Goal: Task Accomplishment & Management: Complete application form

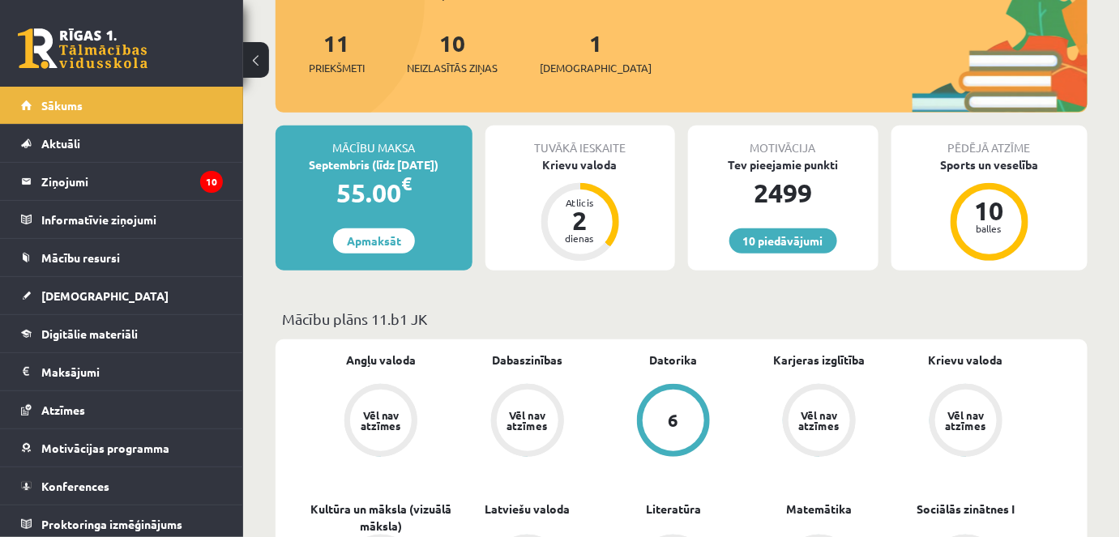
scroll to position [147, 0]
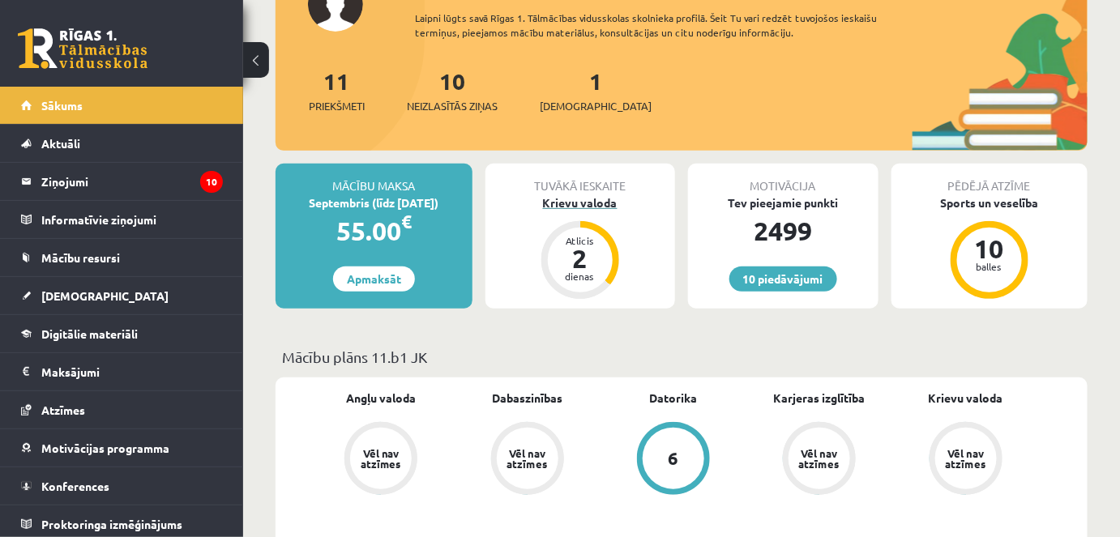
click at [591, 199] on div "Krievu valoda" at bounding box center [580, 202] width 190 height 17
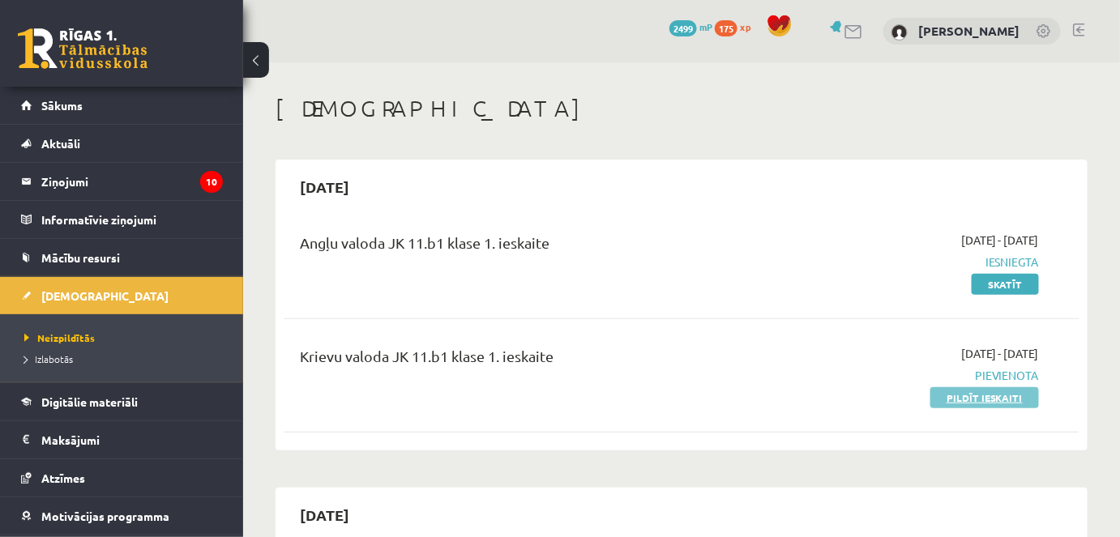
click at [954, 400] on link "Pildīt ieskaiti" at bounding box center [984, 397] width 109 height 21
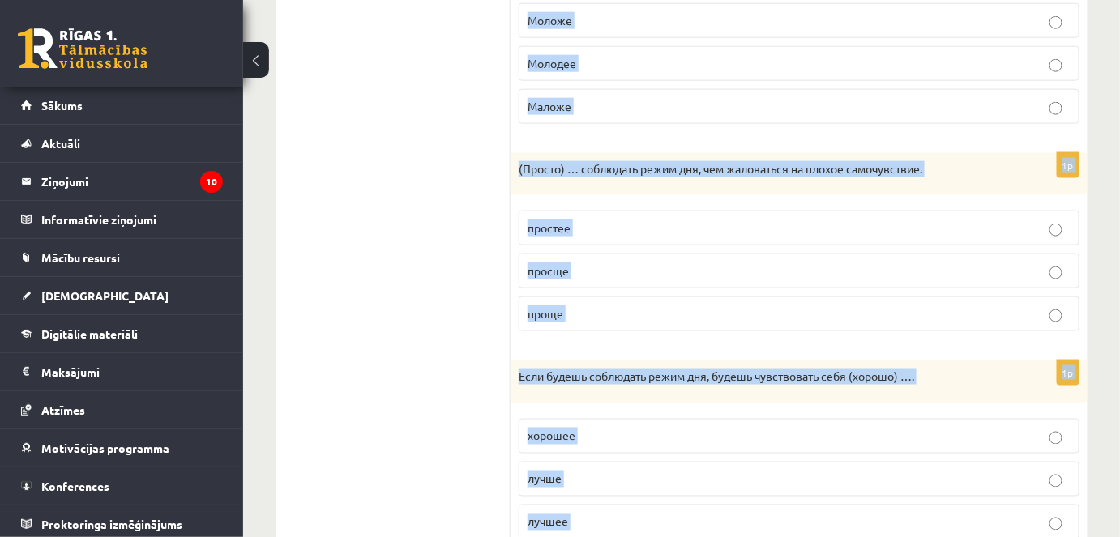
scroll to position [892, 0]
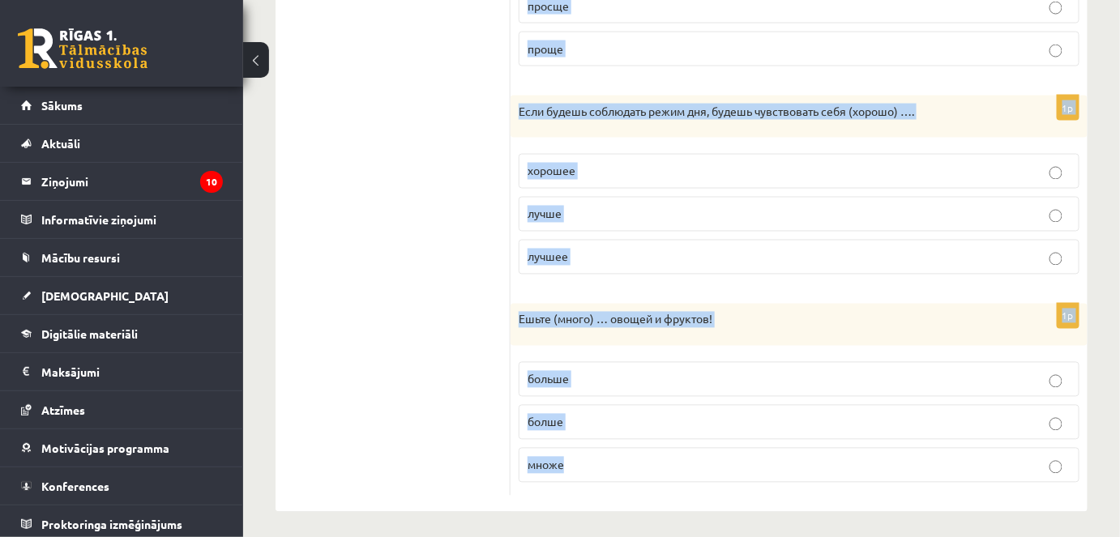
drag, startPoint x: 541, startPoint y: 293, endPoint x: 974, endPoint y: 400, distance: 446.4
copy form "Выберите правильную форму сравнительной степени. 1p С каждым днём становится (м…"
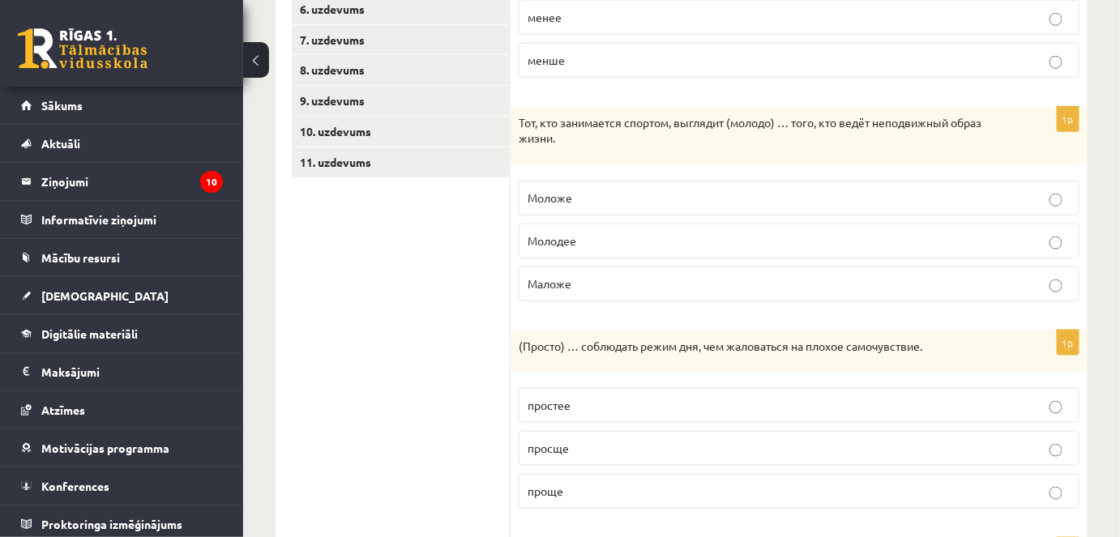
scroll to position [156, 0]
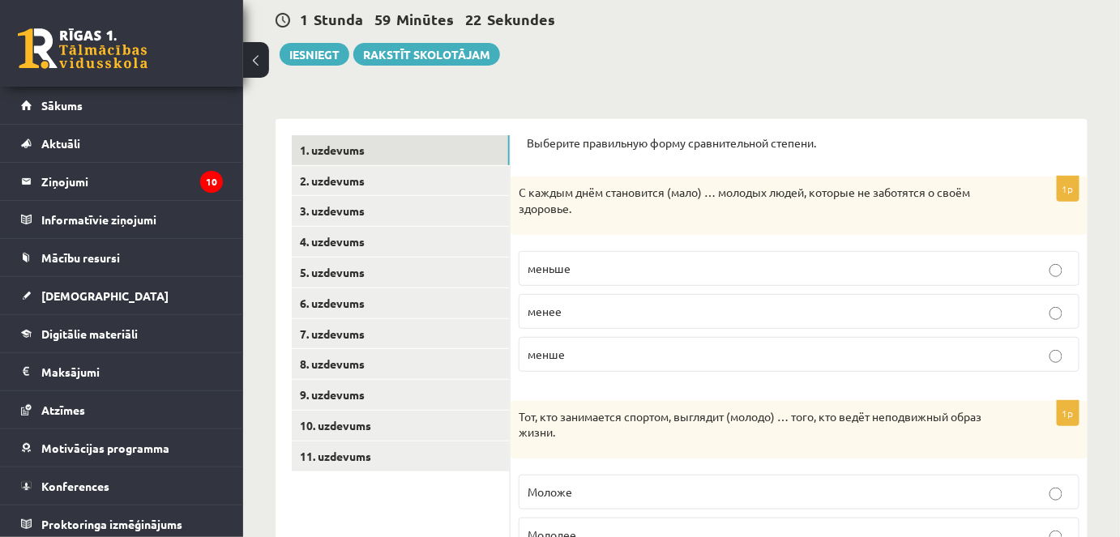
click at [564, 267] on span "меньше" at bounding box center [549, 268] width 43 height 15
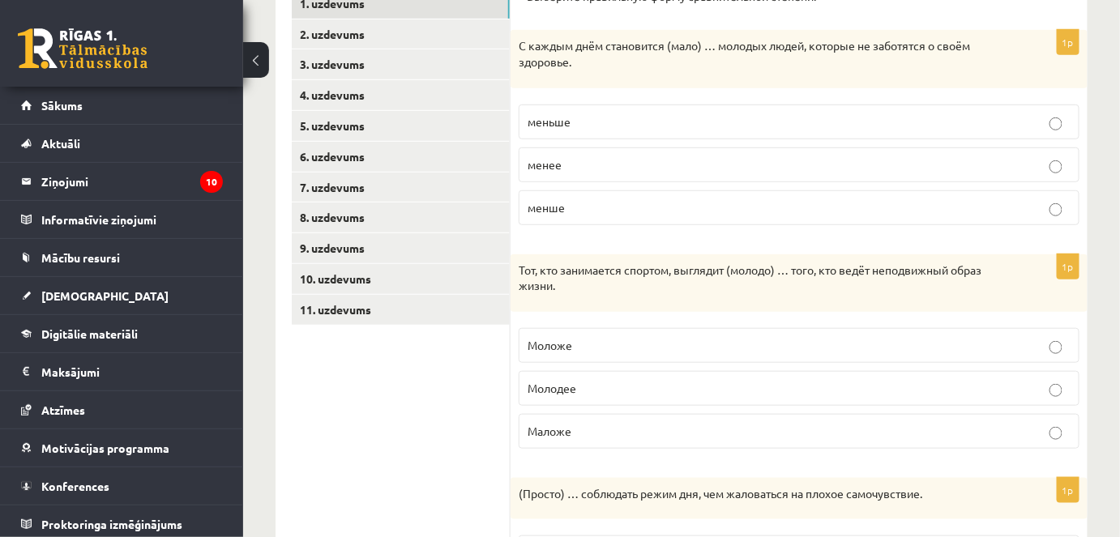
scroll to position [450, 0]
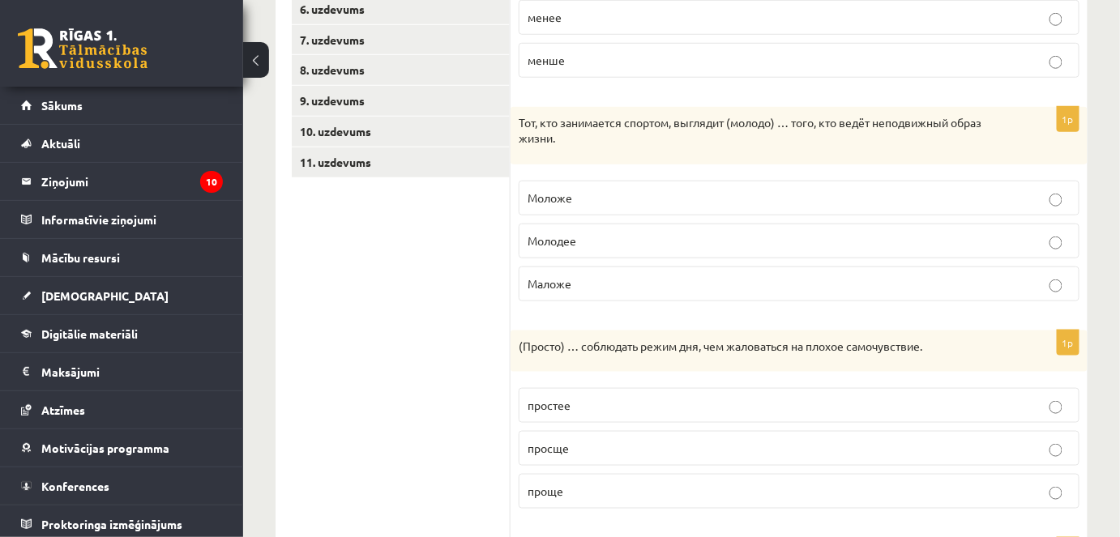
click at [536, 192] on span "Моложе" at bounding box center [550, 197] width 45 height 15
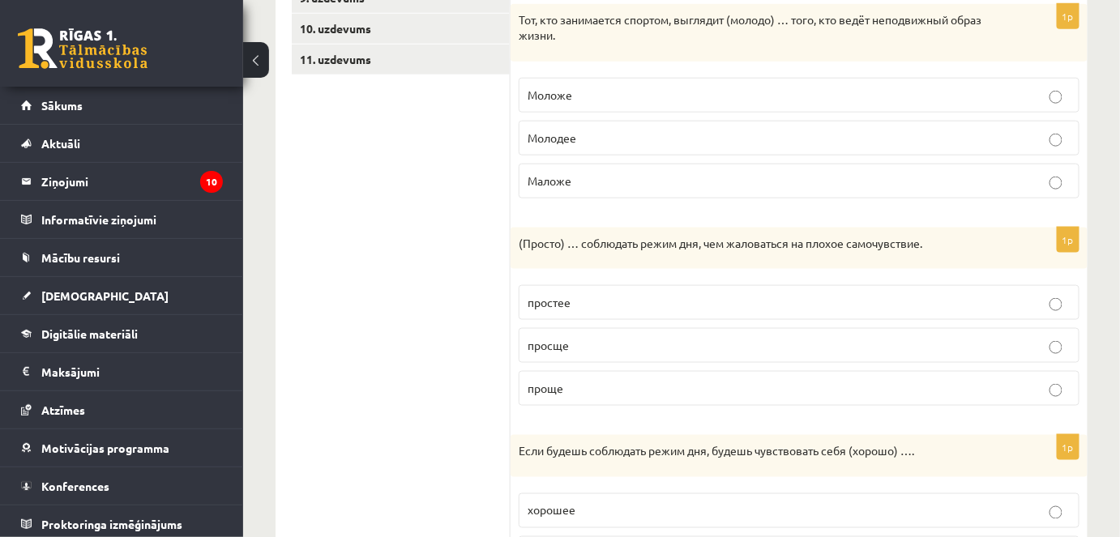
scroll to position [597, 0]
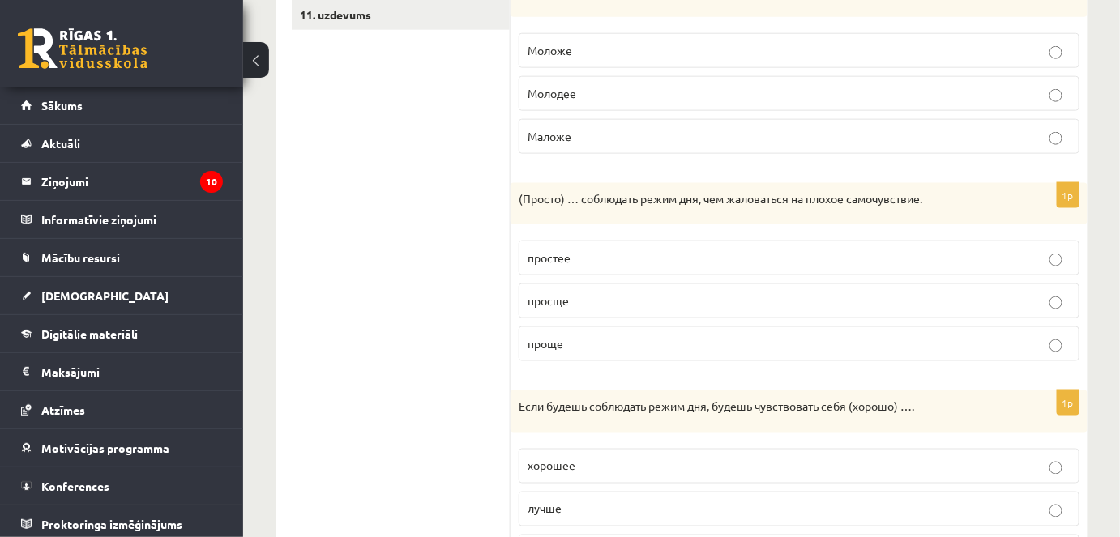
click at [564, 343] on p "проще" at bounding box center [799, 343] width 543 height 17
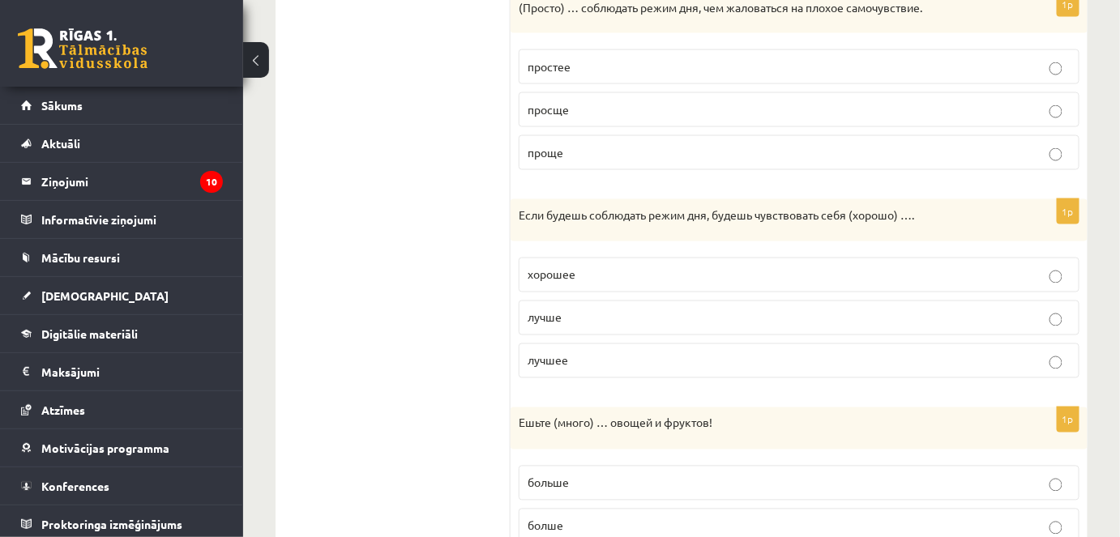
scroll to position [892, 0]
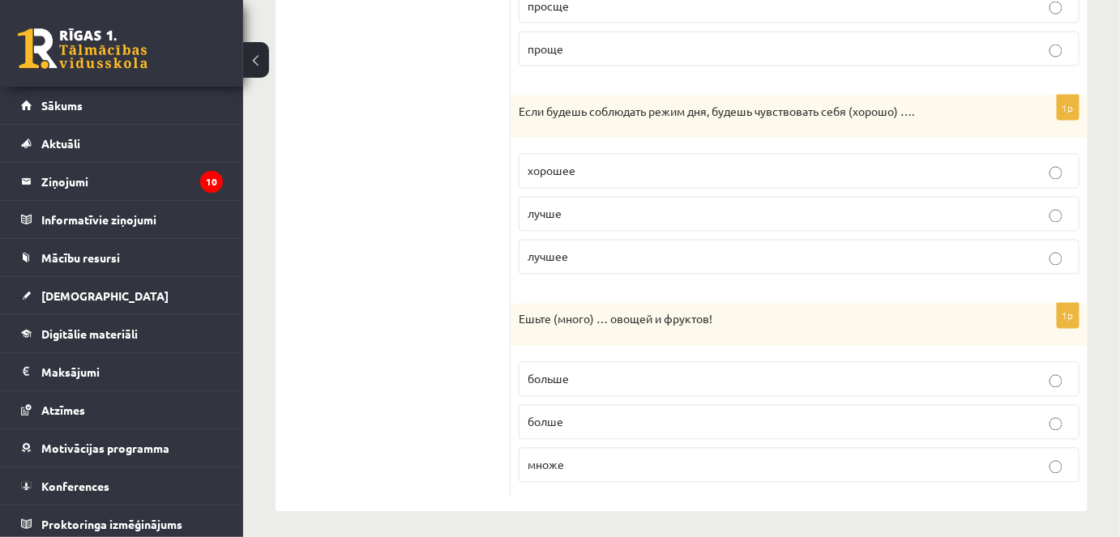
click at [542, 209] on span "лучше" at bounding box center [545, 214] width 34 height 15
click at [583, 374] on p "больше" at bounding box center [799, 379] width 543 height 17
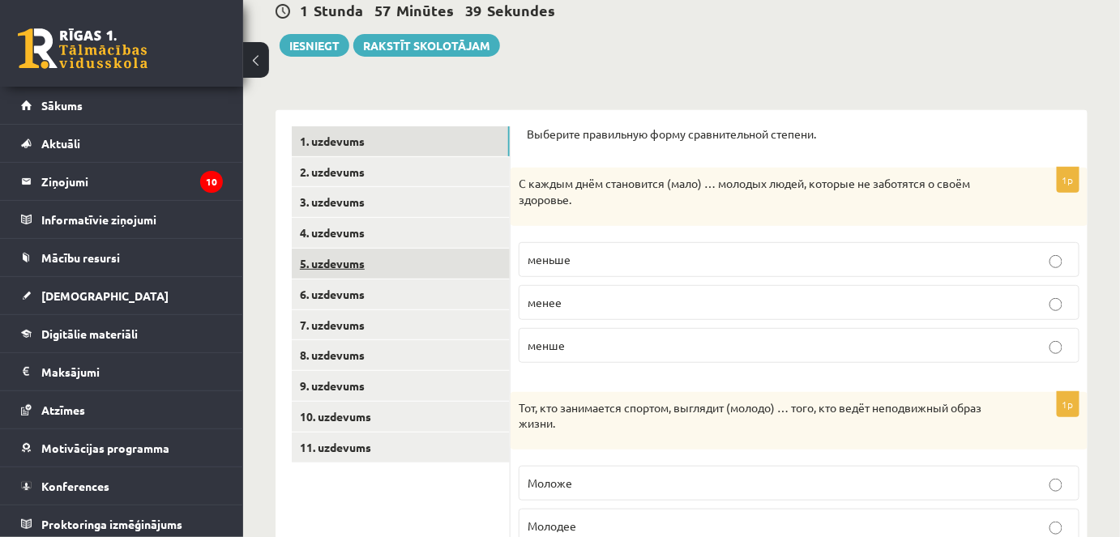
scroll to position [156, 0]
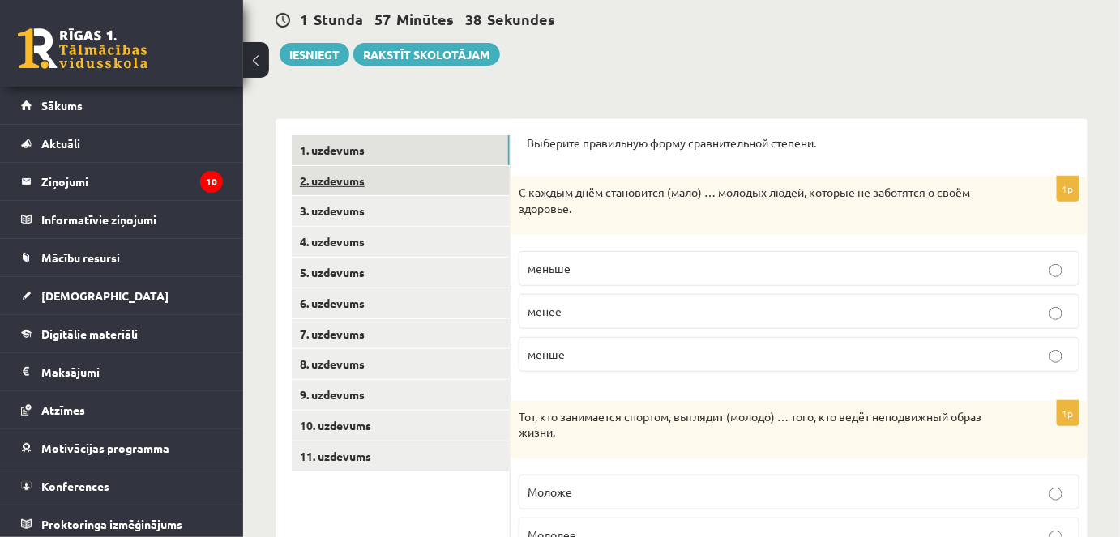
click at [318, 180] on link "2. uzdevums" at bounding box center [401, 181] width 218 height 30
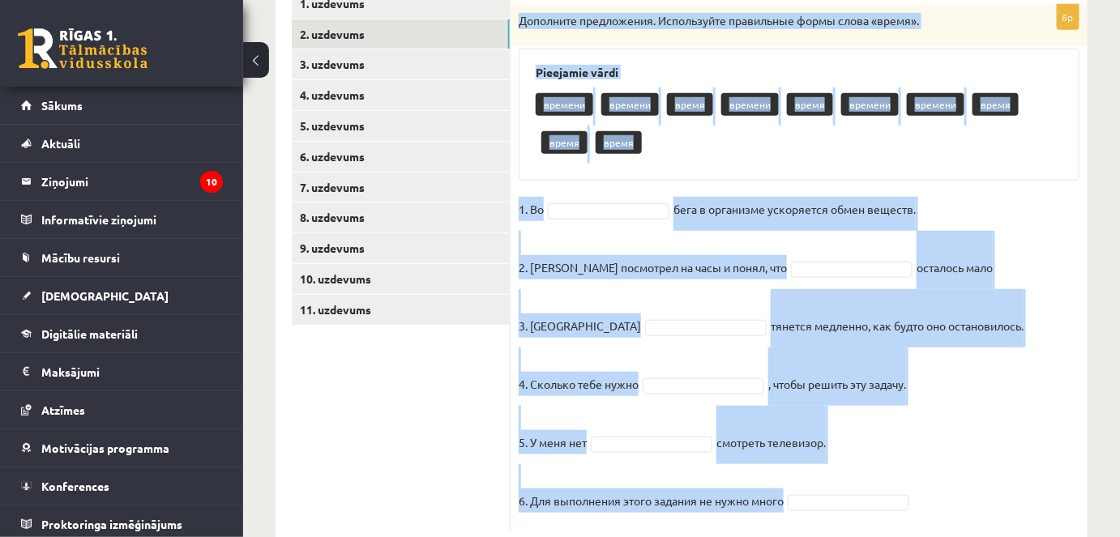
scroll to position [344, 0]
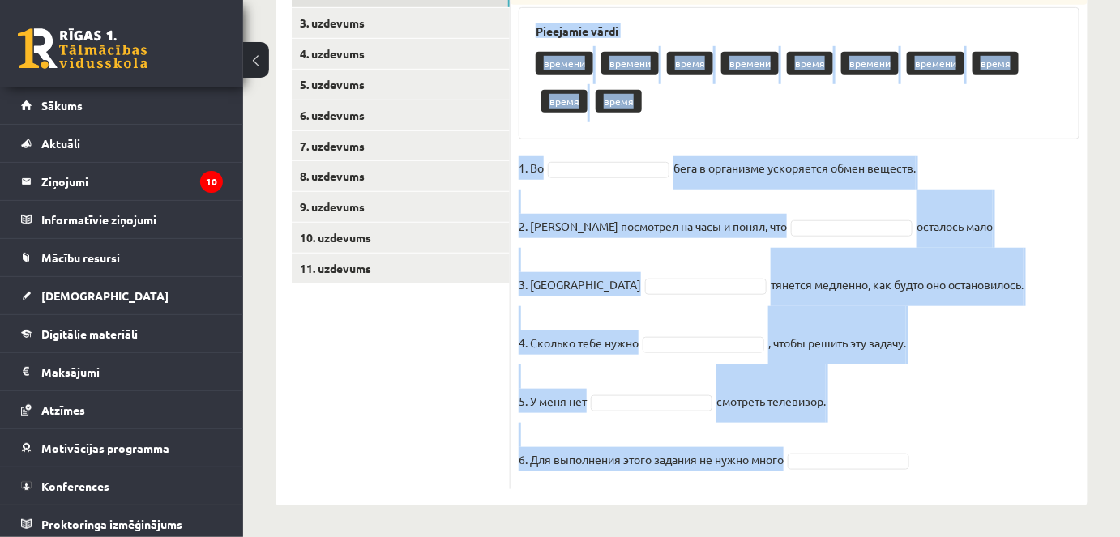
drag, startPoint x: 519, startPoint y: 13, endPoint x: 1084, endPoint y: 571, distance: 793.7
copy div "Дополните предложения. Используйте правильные формы слова «время». Pieejamie vā…"
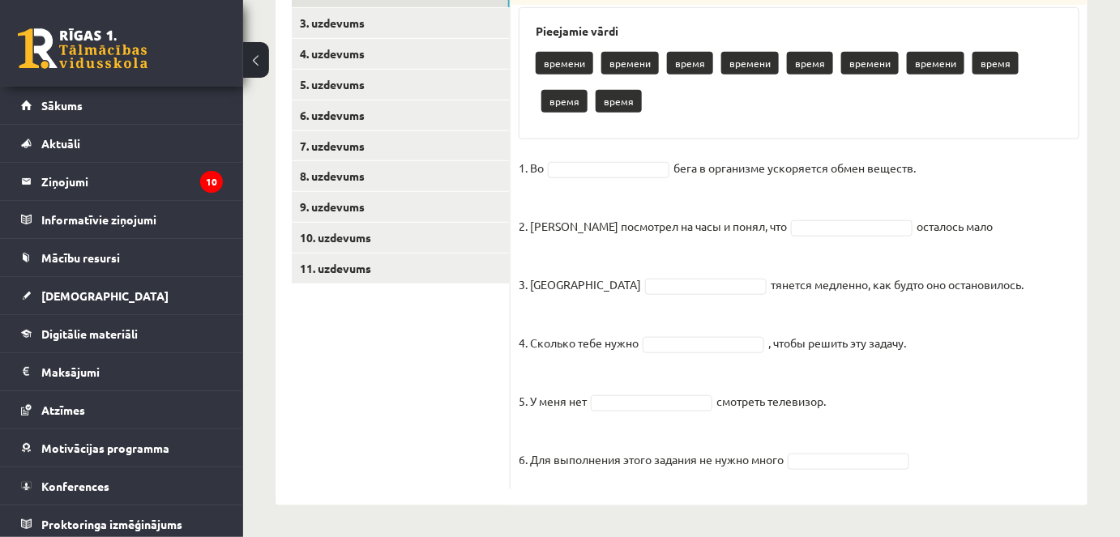
click at [351, 350] on ul "1. uzdevums 2. uzdevums 3. uzdevums 4. uzdevums 5. uzdevums 6. uzdevums 7. uzde…" at bounding box center [401, 218] width 219 height 542
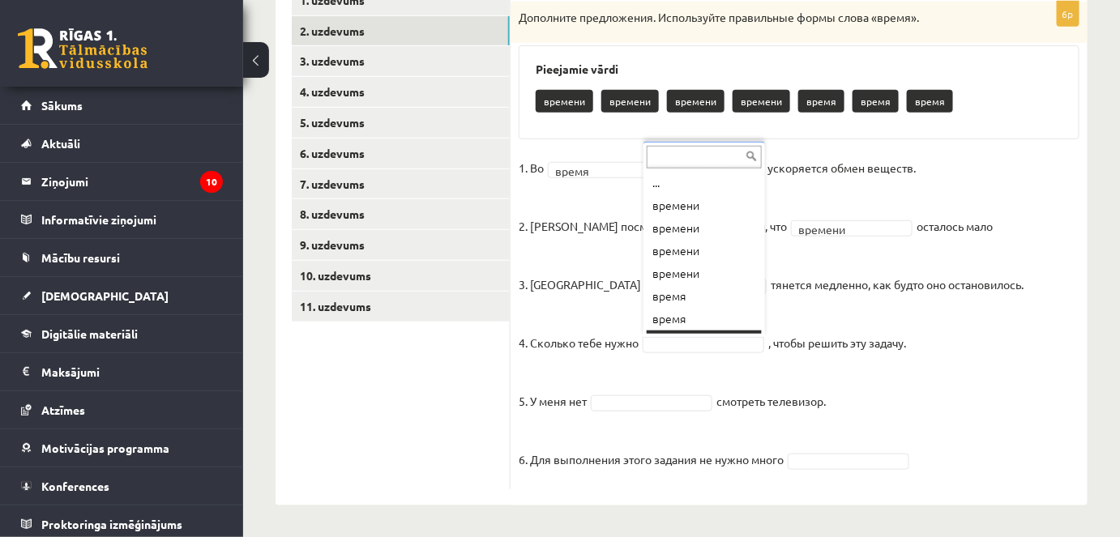
scroll to position [19, 0]
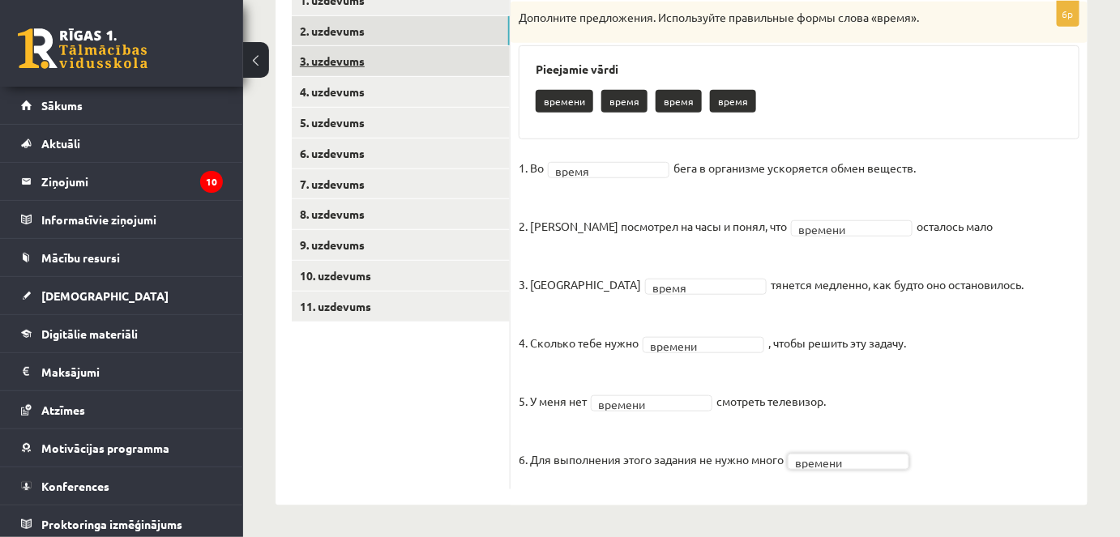
click at [319, 61] on link "3. uzdevums" at bounding box center [401, 61] width 218 height 30
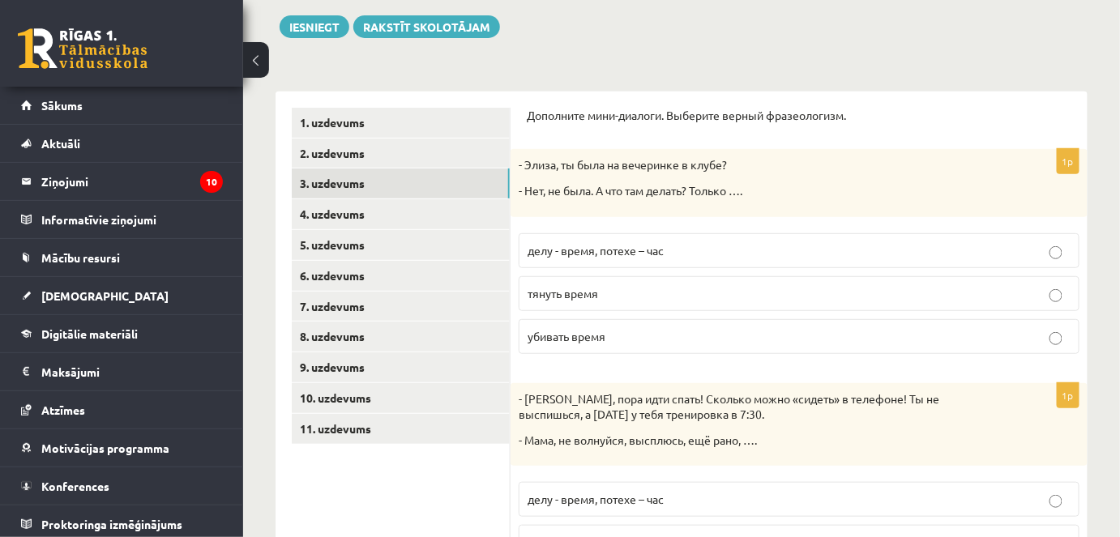
scroll to position [158, 0]
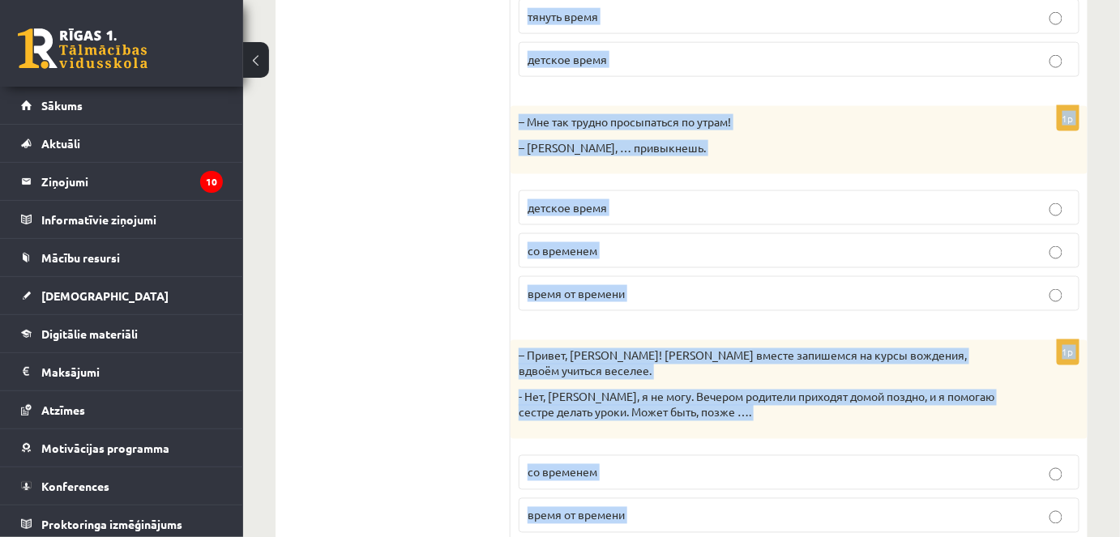
scroll to position [788, 0]
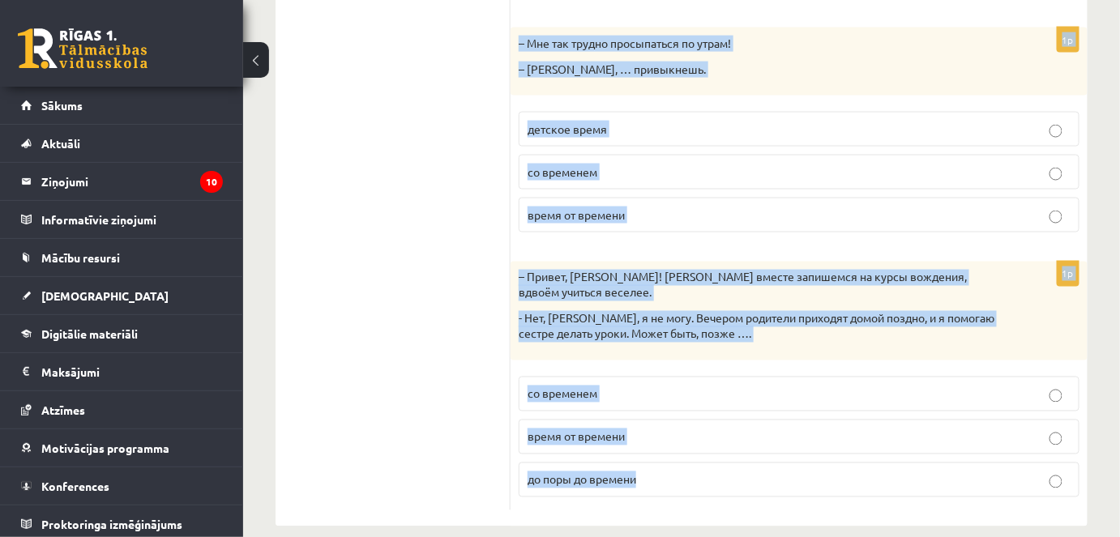
drag, startPoint x: 528, startPoint y: 136, endPoint x: 835, endPoint y: 528, distance: 497.0
copy form "Дополните мини-диалоги. Выберите верный фразеологизм. 1p - Элиза, ты была на ве…"
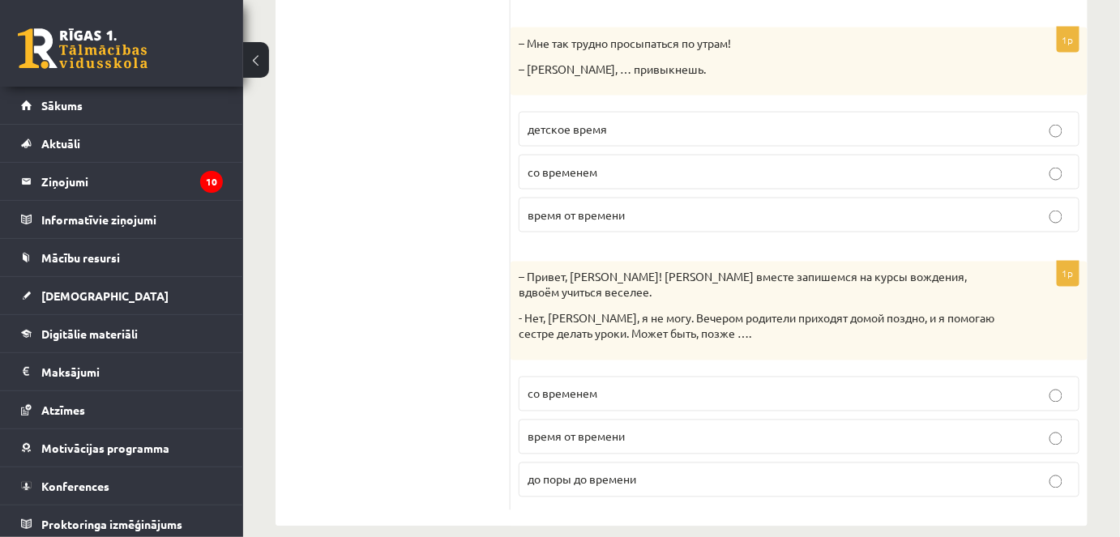
click at [464, 284] on ul "1. uzdevums 2. uzdevums 3. uzdevums 4. uzdevums 5. uzdevums 6. uzdevums 7. uzde…" at bounding box center [401, 6] width 219 height 1007
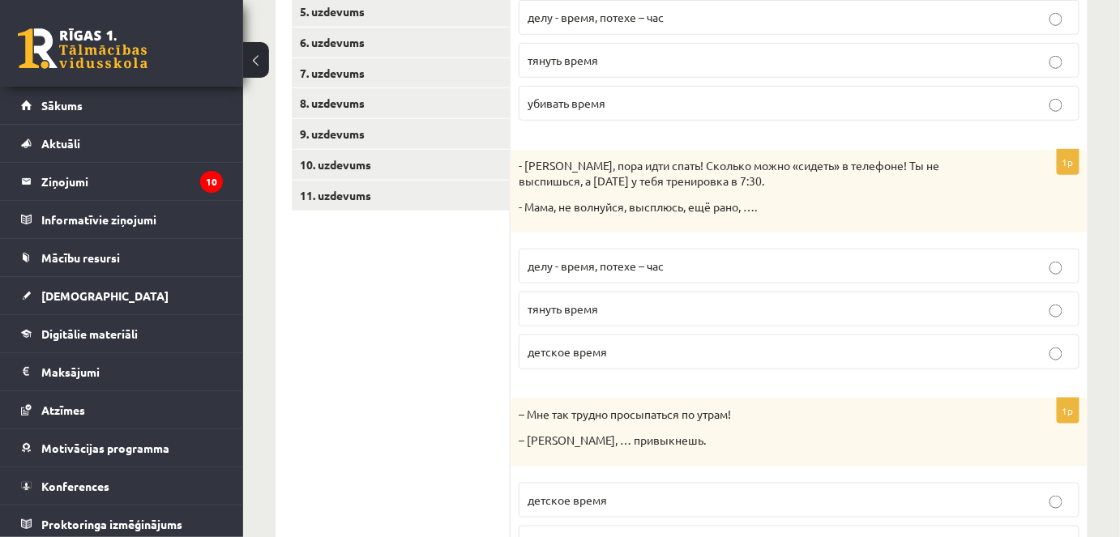
scroll to position [345, 0]
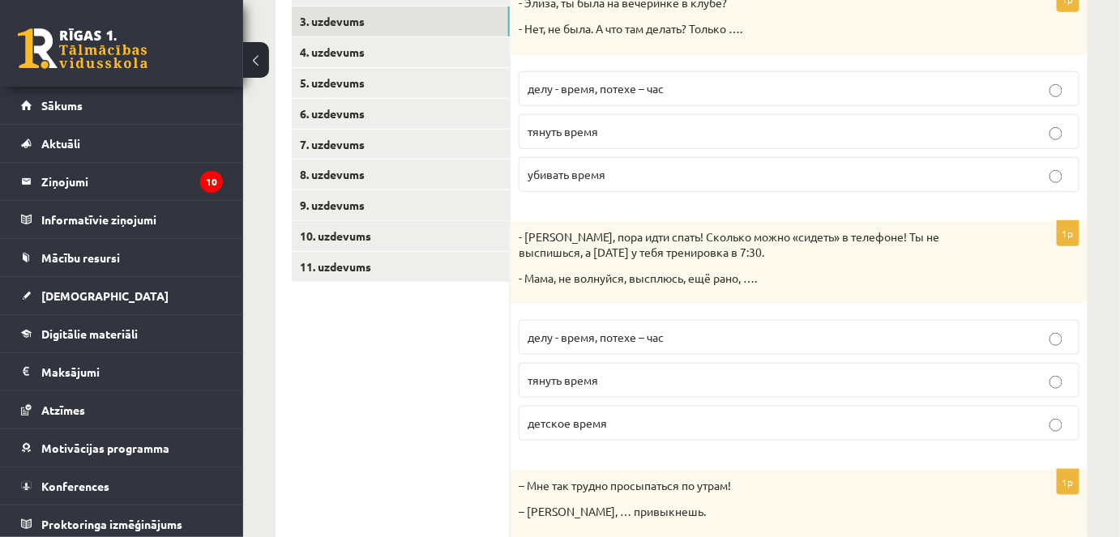
click at [556, 178] on p "убивать время" at bounding box center [799, 174] width 543 height 17
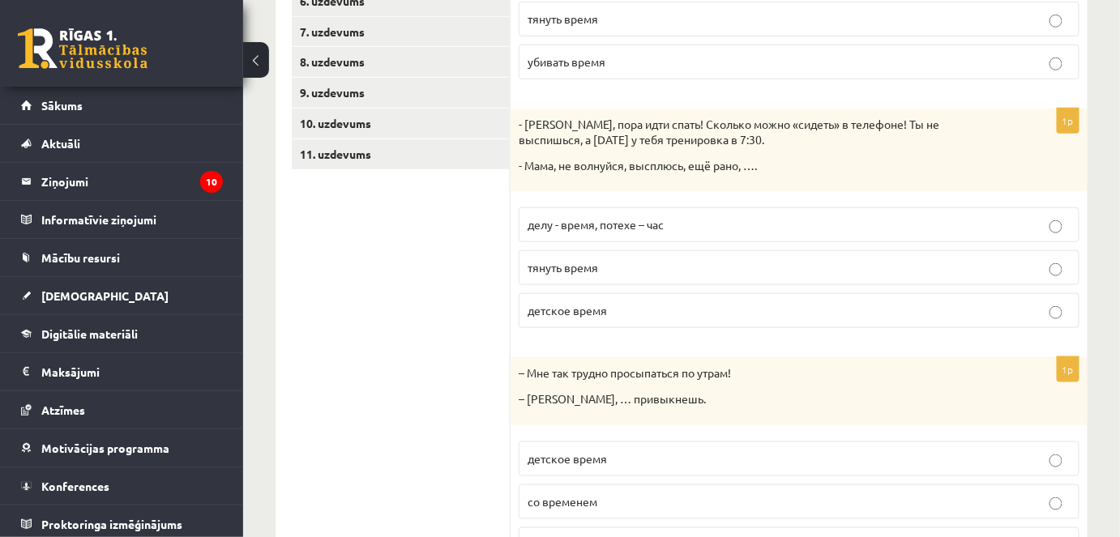
scroll to position [493, 0]
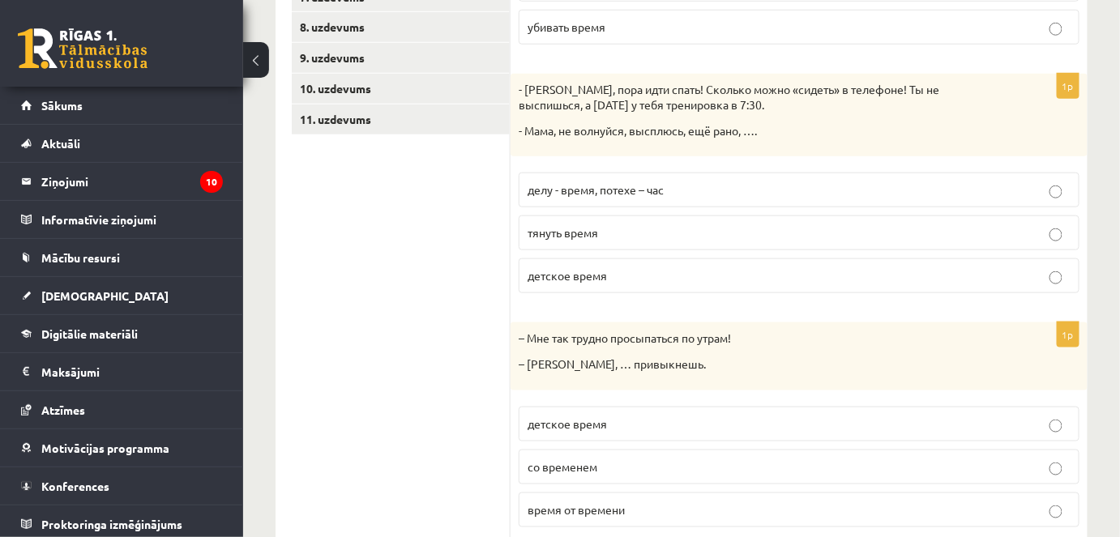
click at [572, 466] on span "со временем" at bounding box center [563, 466] width 70 height 15
click at [581, 228] on span "тянуть время" at bounding box center [563, 232] width 71 height 15
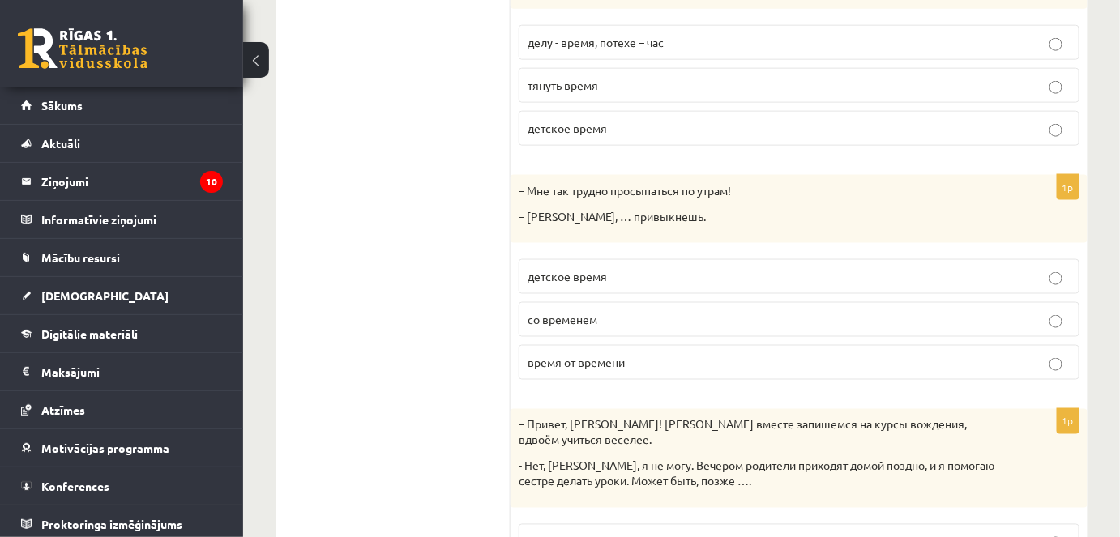
scroll to position [788, 0]
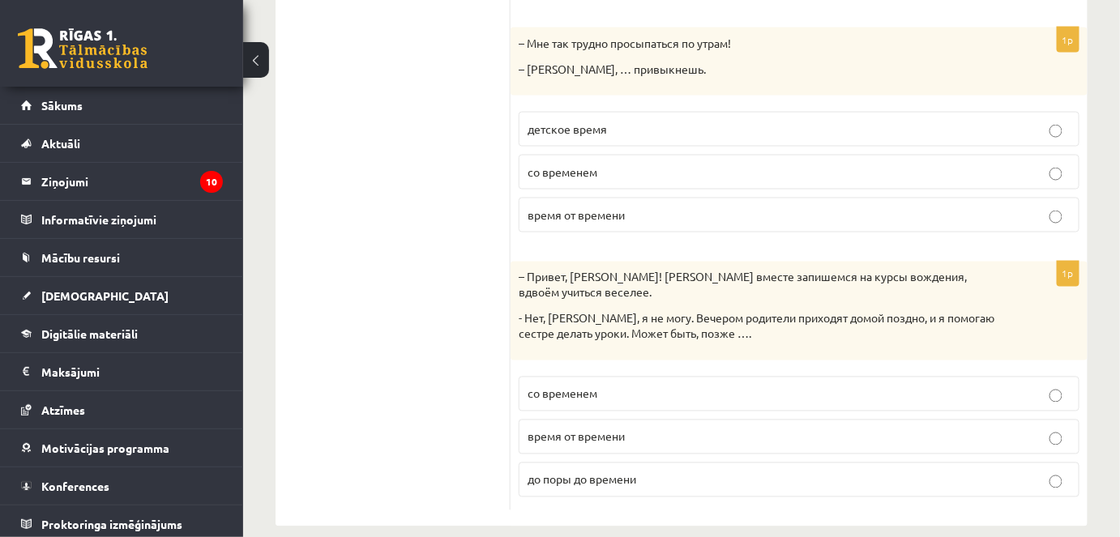
click at [560, 472] on span "до поры до времени" at bounding box center [582, 479] width 109 height 15
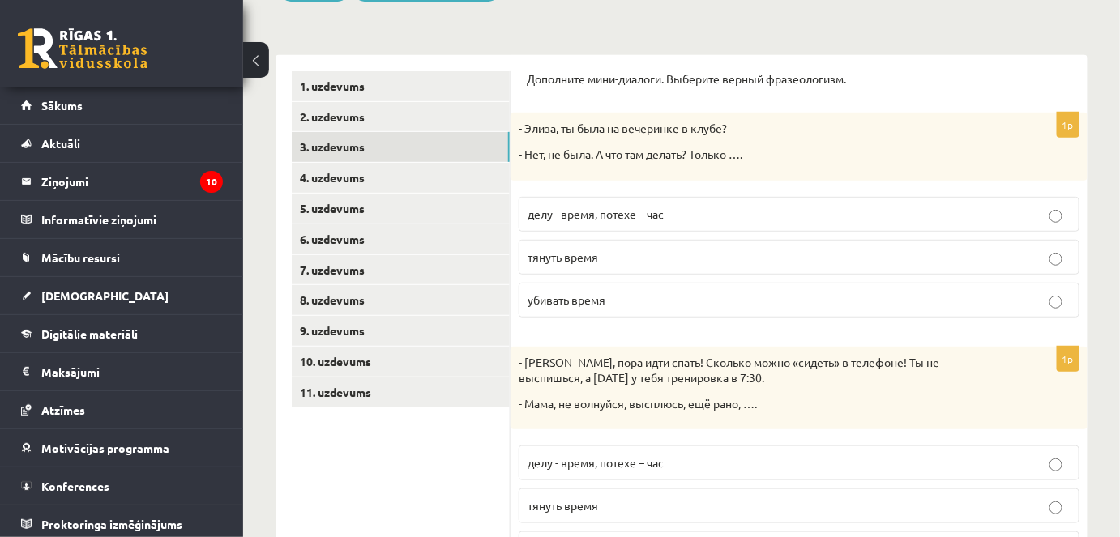
scroll to position [0, 0]
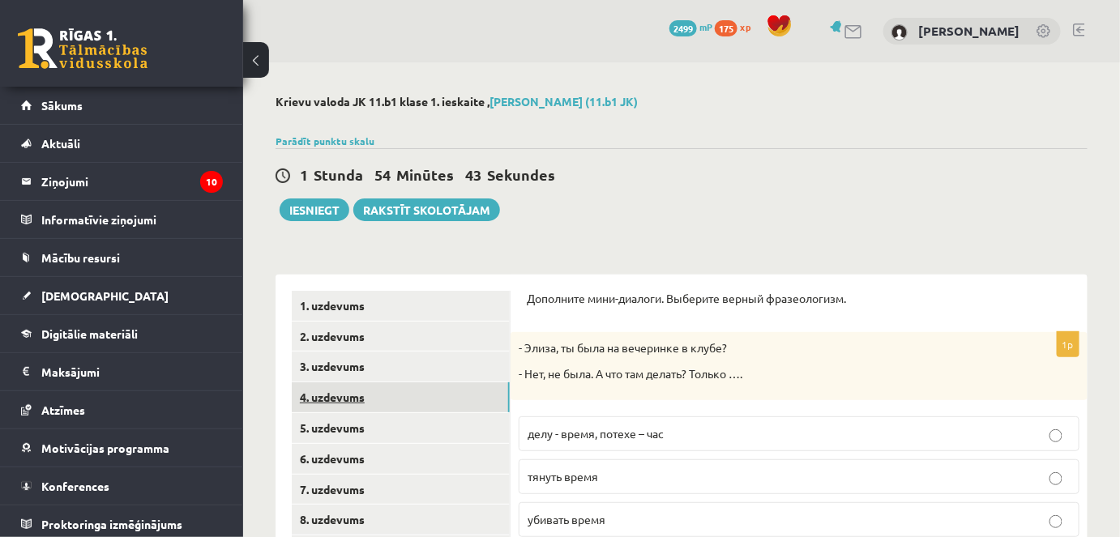
click at [335, 400] on link "4. uzdevums" at bounding box center [401, 397] width 218 height 30
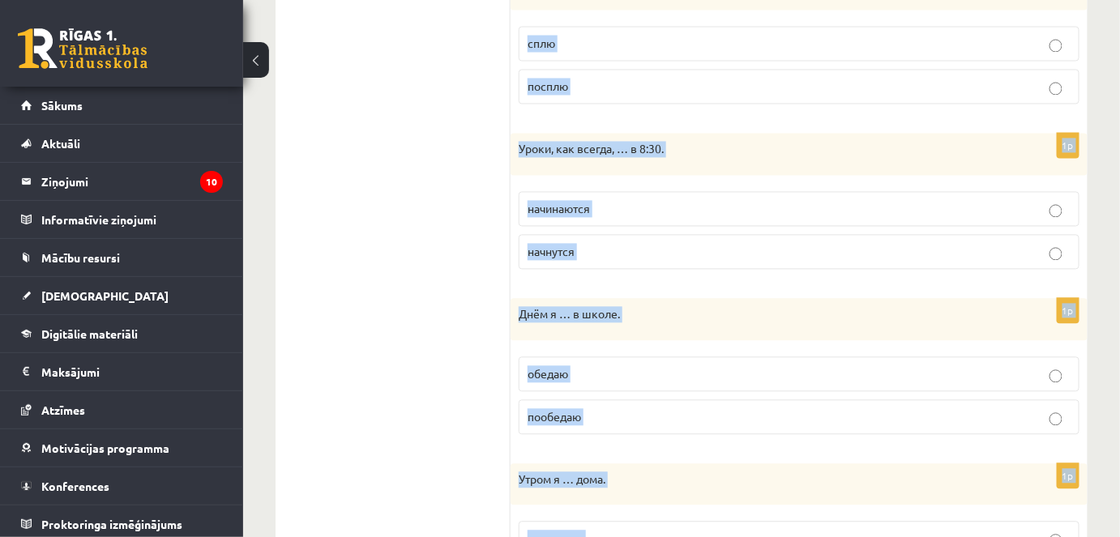
scroll to position [1140, 0]
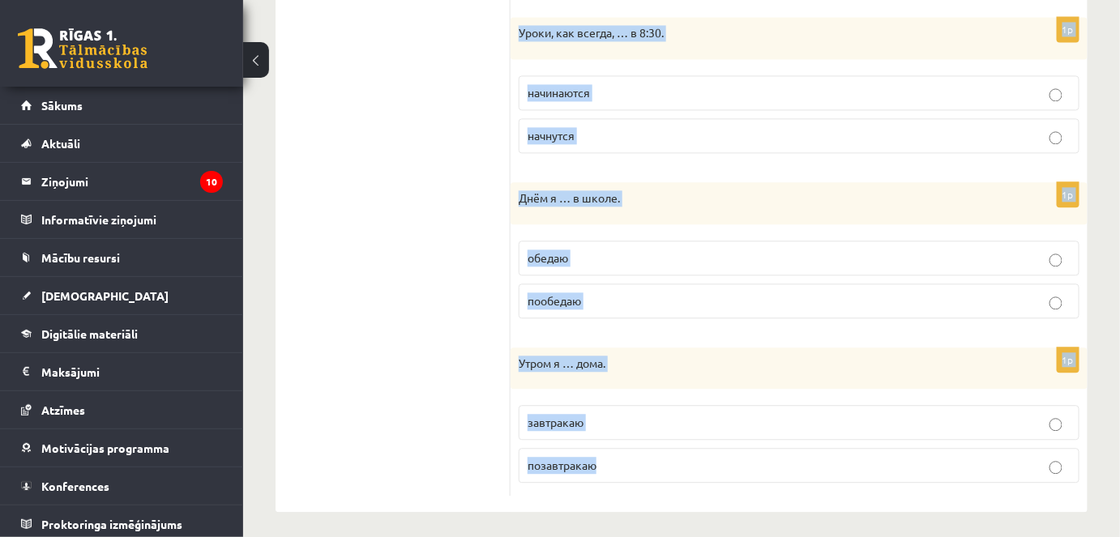
drag, startPoint x: 527, startPoint y: 154, endPoint x: 869, endPoint y: 534, distance: 511.3
copy form "Выберите правильную форму глагола (НСВ / СВ). 1p Я всегда … в 7:30. встану вста…"
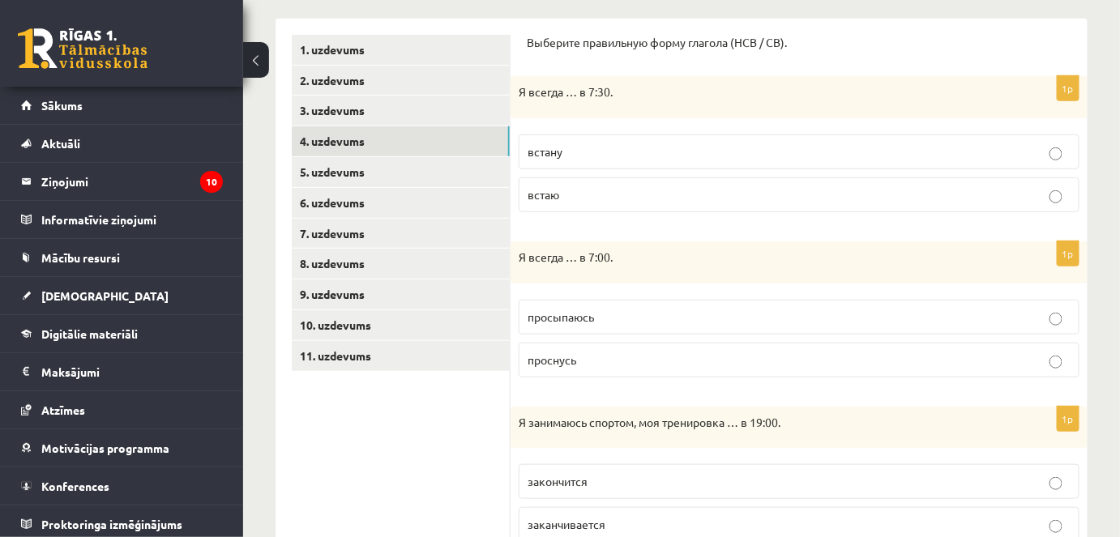
scroll to position [109, 0]
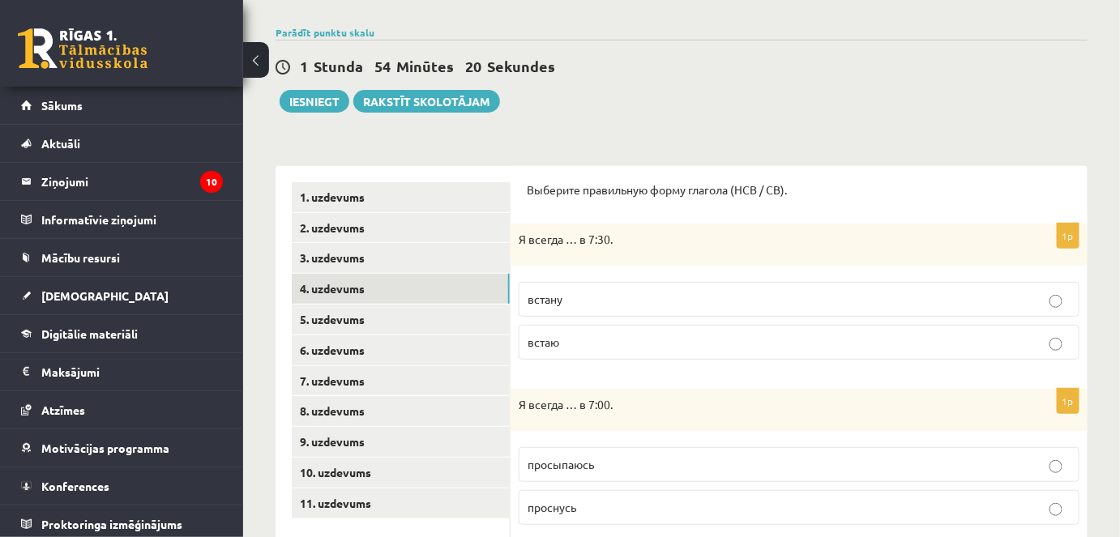
click at [559, 340] on p "встаю" at bounding box center [799, 342] width 543 height 17
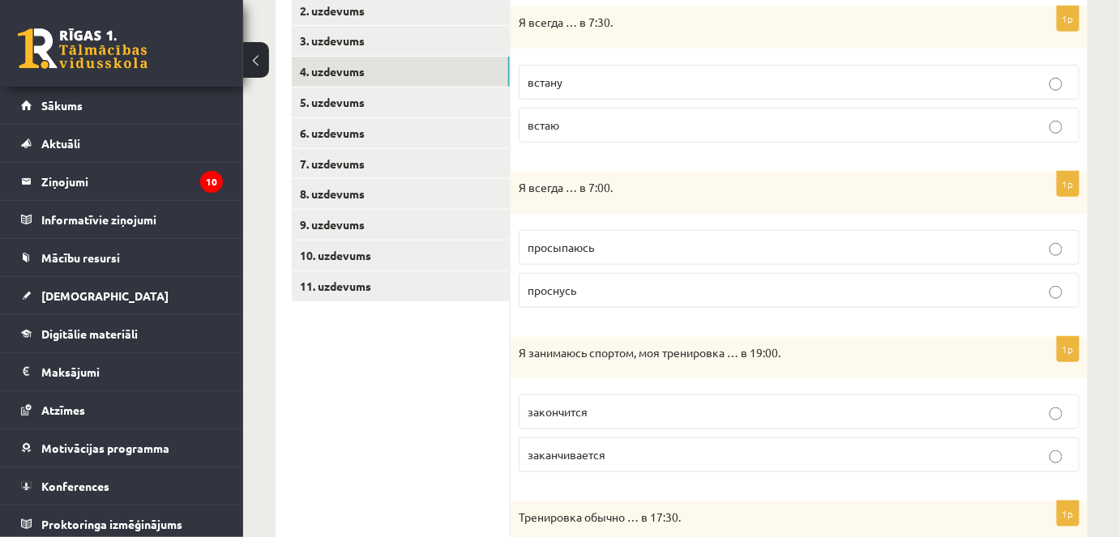
scroll to position [404, 0]
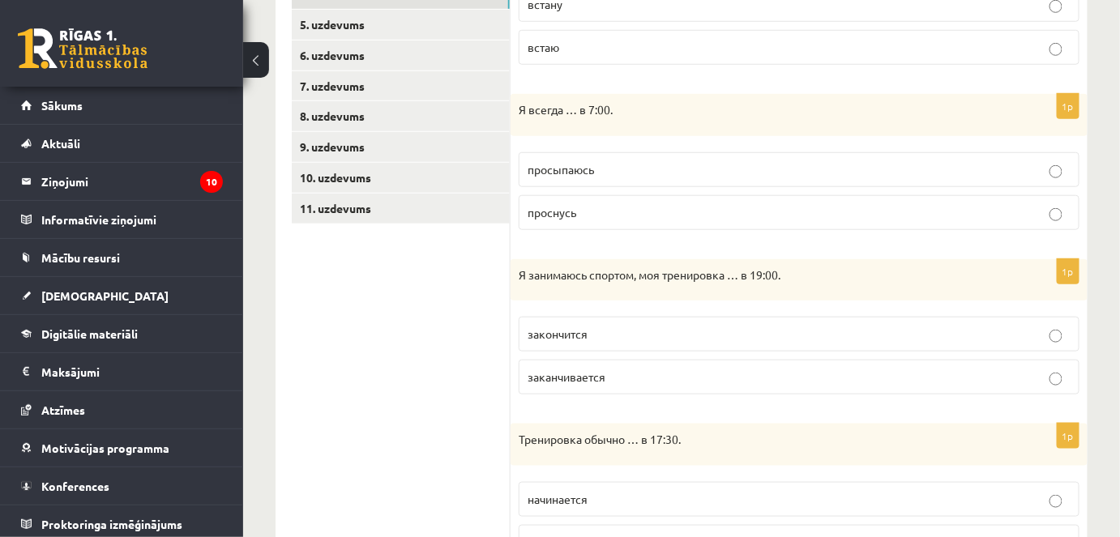
click at [562, 168] on span "просыпаюсь" at bounding box center [561, 169] width 66 height 15
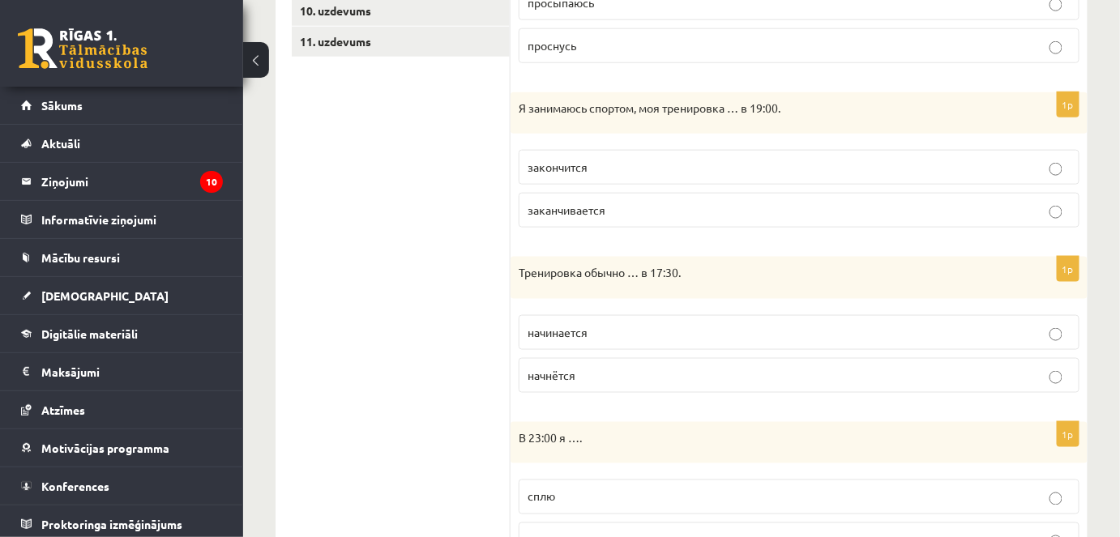
scroll to position [551, 0]
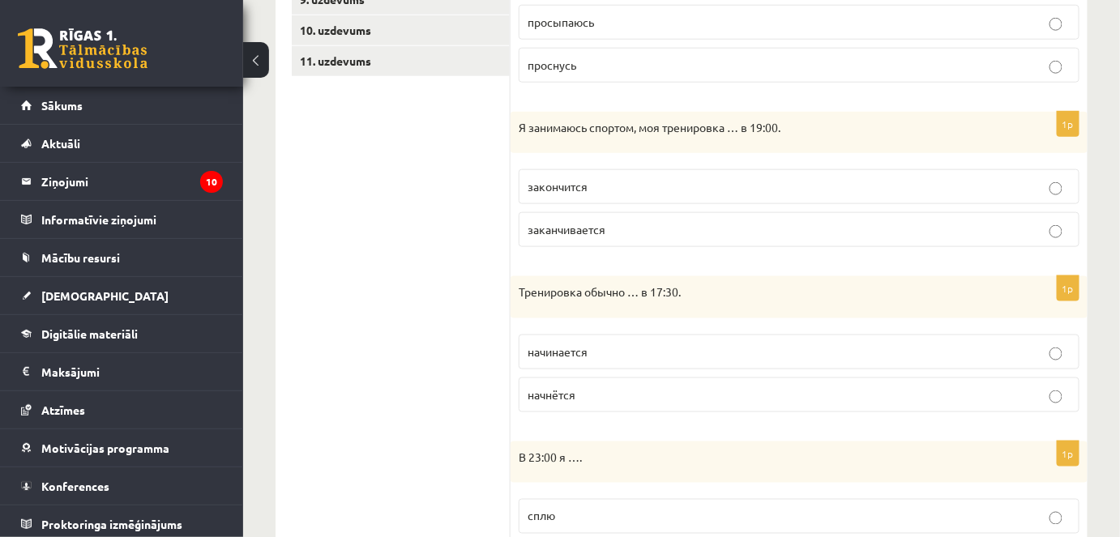
click at [600, 229] on span "заканчивается" at bounding box center [567, 229] width 78 height 15
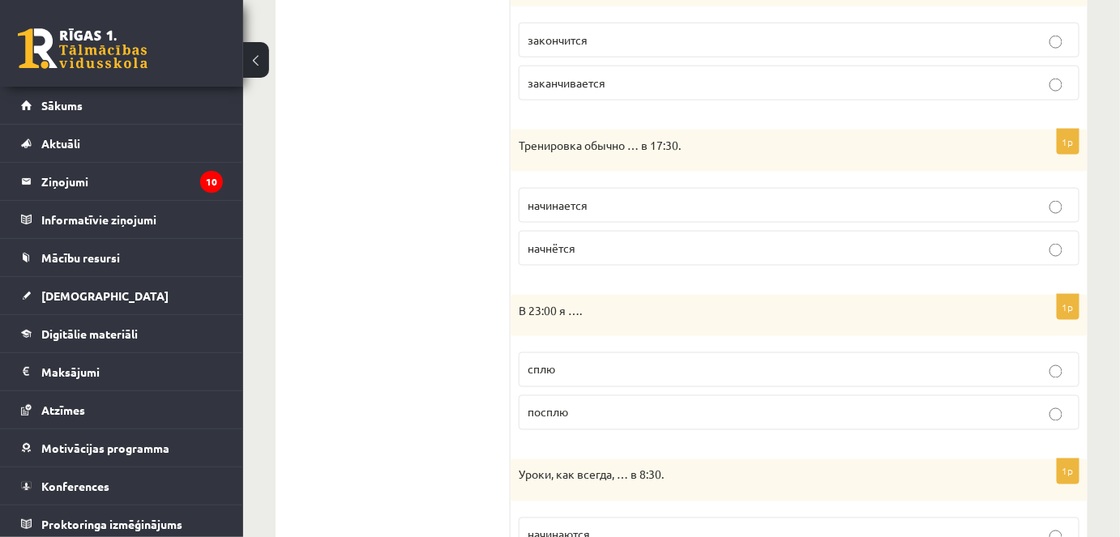
click at [609, 197] on p "начинается" at bounding box center [799, 205] width 543 height 17
click at [570, 368] on p "сплю" at bounding box center [799, 369] width 543 height 17
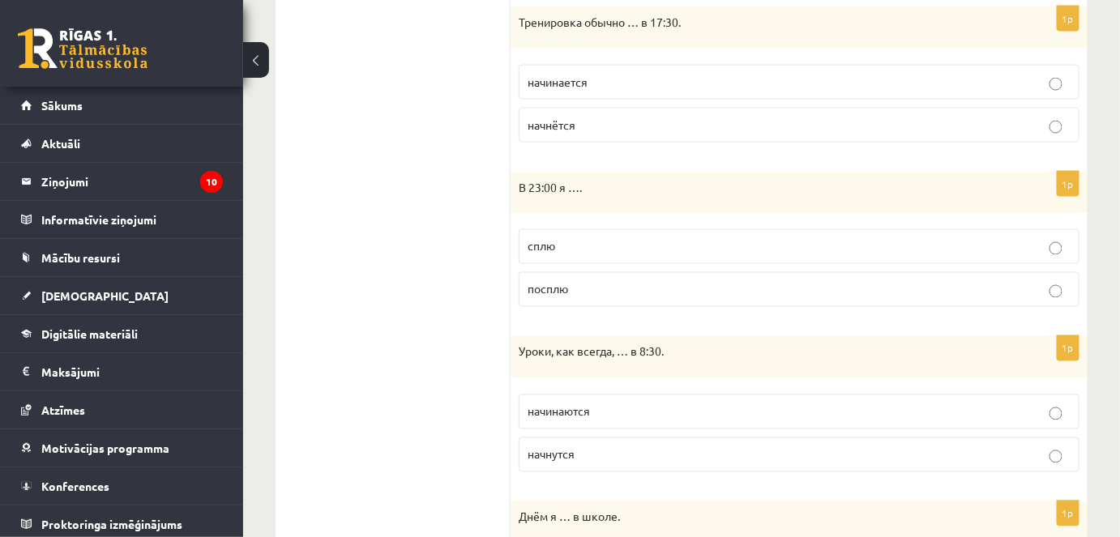
scroll to position [993, 0]
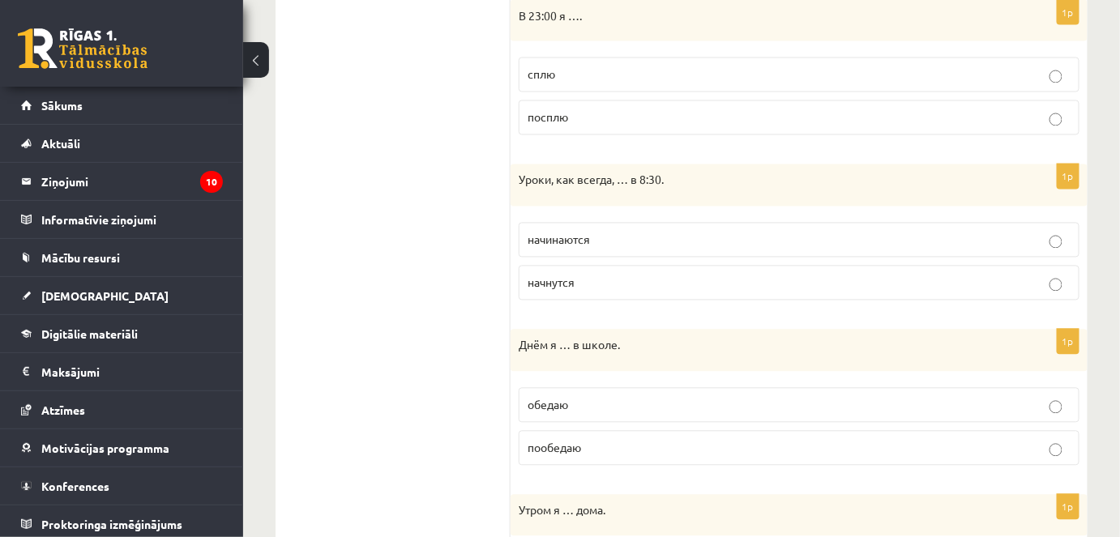
click at [598, 234] on p "начинаются" at bounding box center [799, 240] width 543 height 17
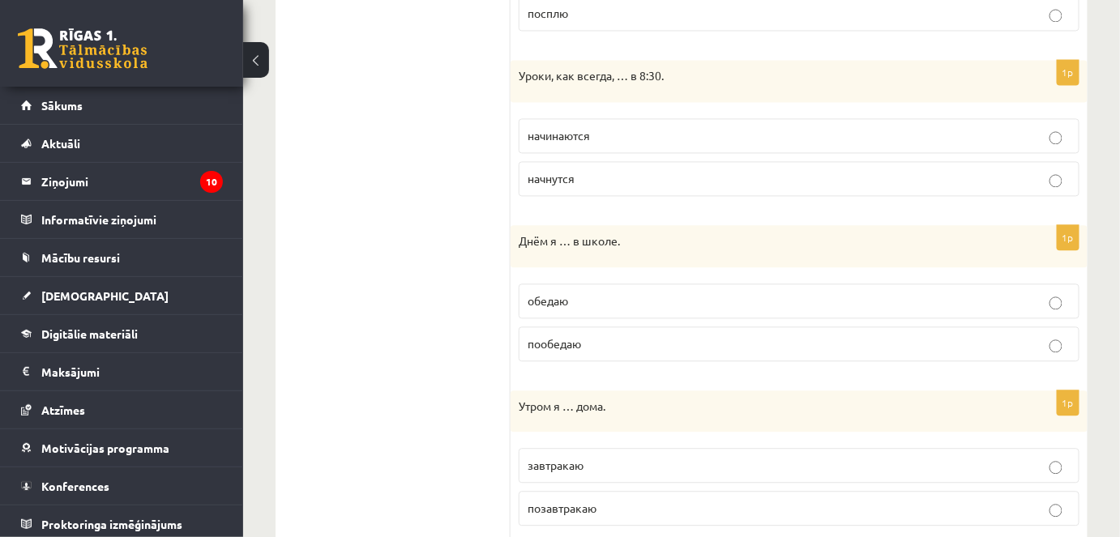
scroll to position [1140, 0]
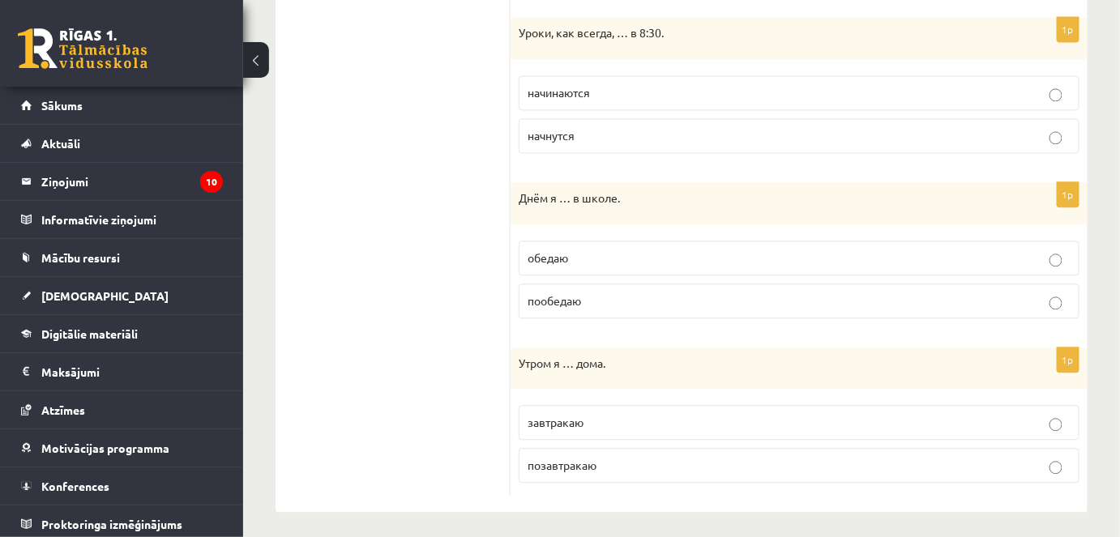
click at [545, 255] on span "обедаю" at bounding box center [548, 257] width 41 height 15
click at [592, 405] on label "завтракаю" at bounding box center [799, 422] width 561 height 35
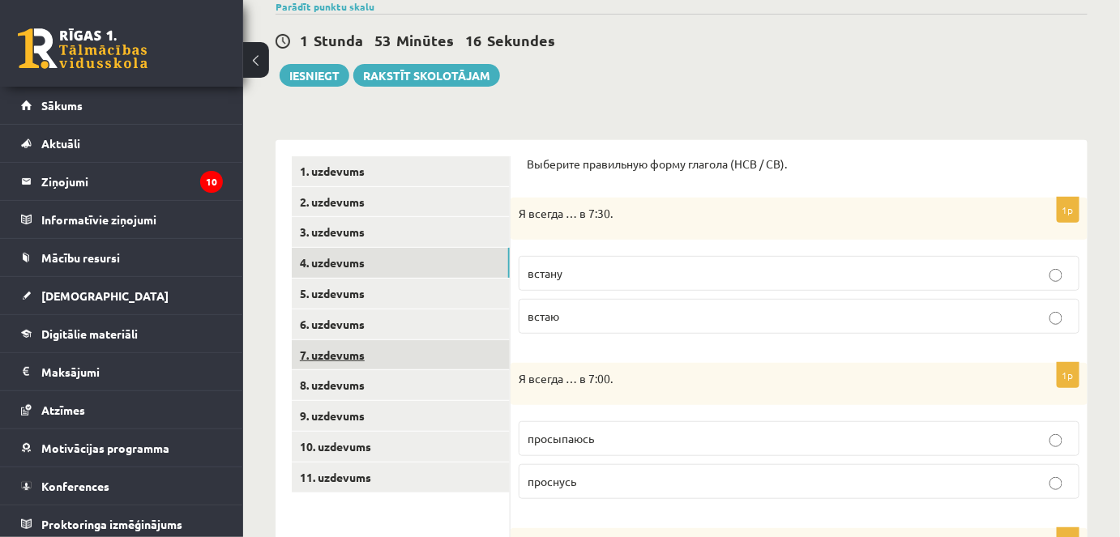
scroll to position [109, 0]
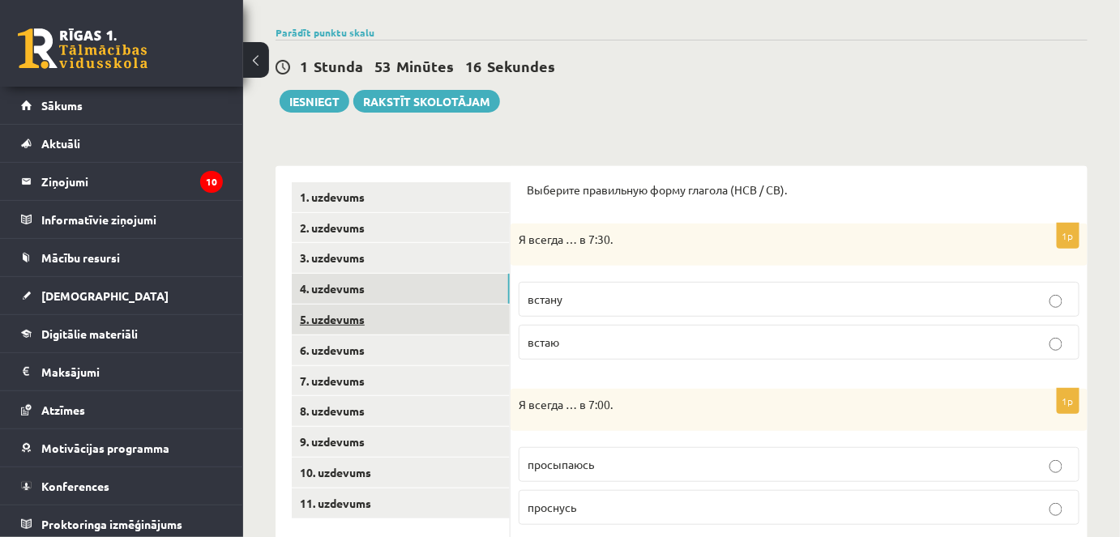
click at [376, 316] on link "5. uzdevums" at bounding box center [401, 320] width 218 height 30
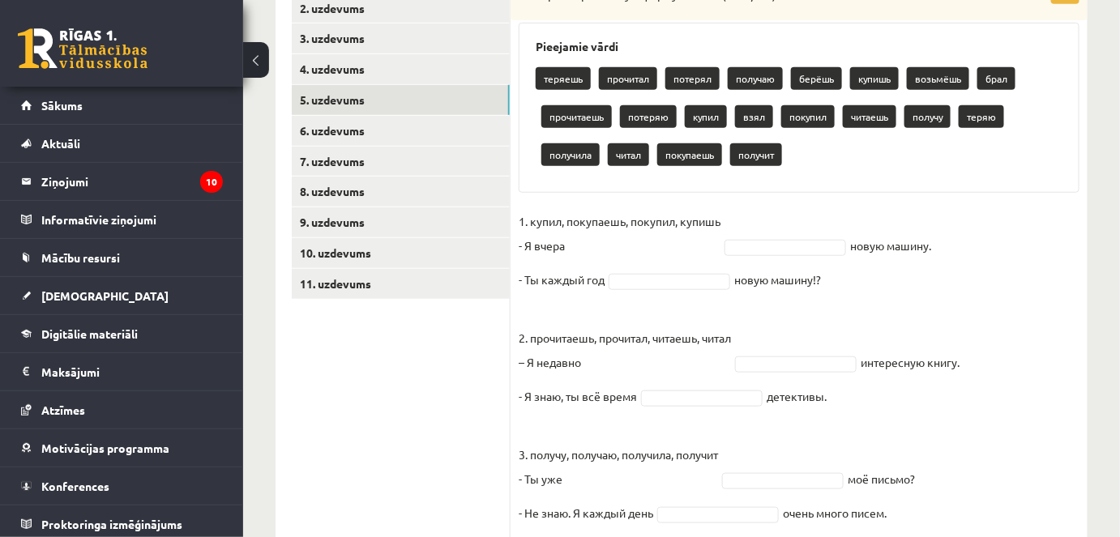
scroll to position [615, 0]
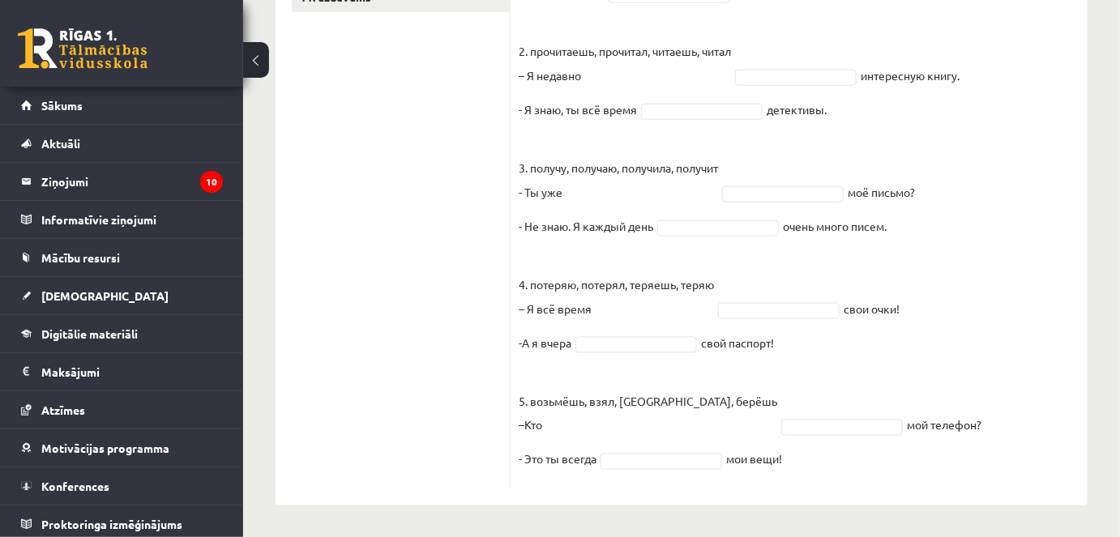
drag, startPoint x: 519, startPoint y: 210, endPoint x: 1013, endPoint y: 571, distance: 612.4
copy div "Выберите правильную форму глагола (НСВ / СВ). Pieejamie vārdi теряешь прочитал …"
click at [400, 197] on ul "1. uzdevums 2. uzdevums 3. uzdevums 4. uzdevums 5. uzdevums 6. uzdevums 7. uzde…" at bounding box center [401, 83] width 219 height 814
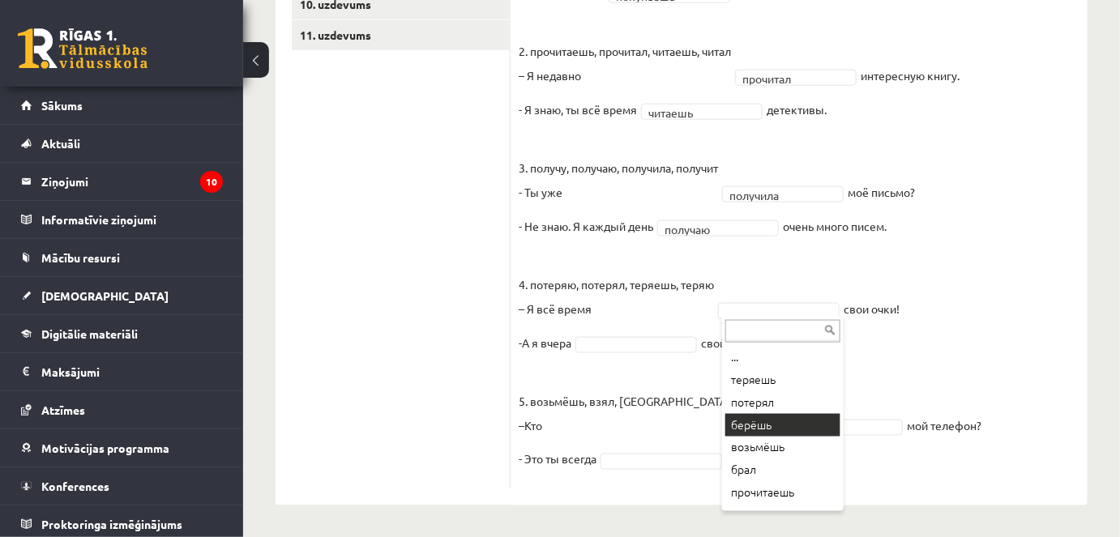
scroll to position [147, 0]
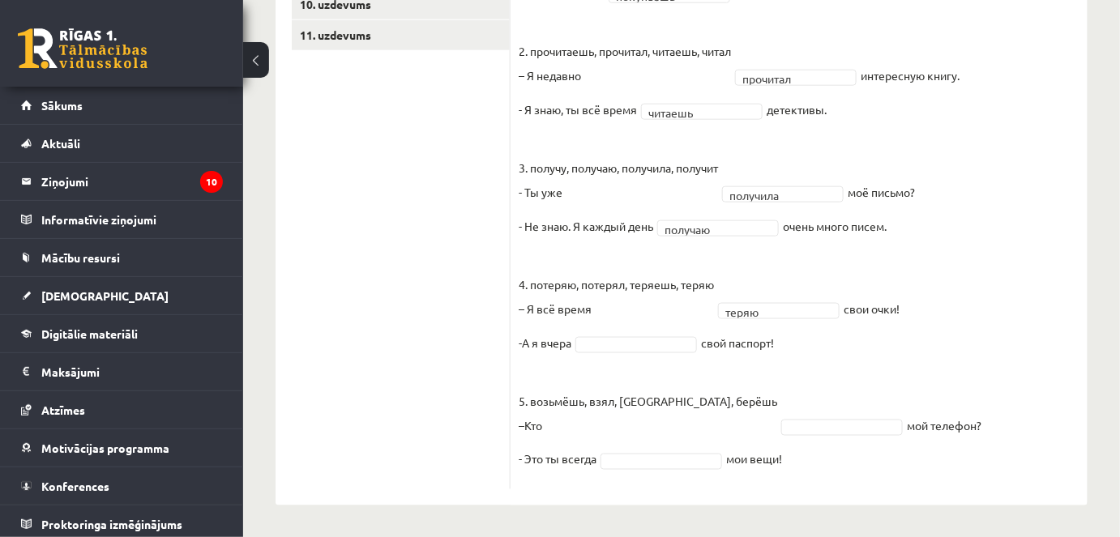
click at [598, 332] on fieldset "1. купил, покупаешь, покупил, купишь - Я вчера купил ***** новую машину. - Ты к…" at bounding box center [799, 201] width 561 height 559
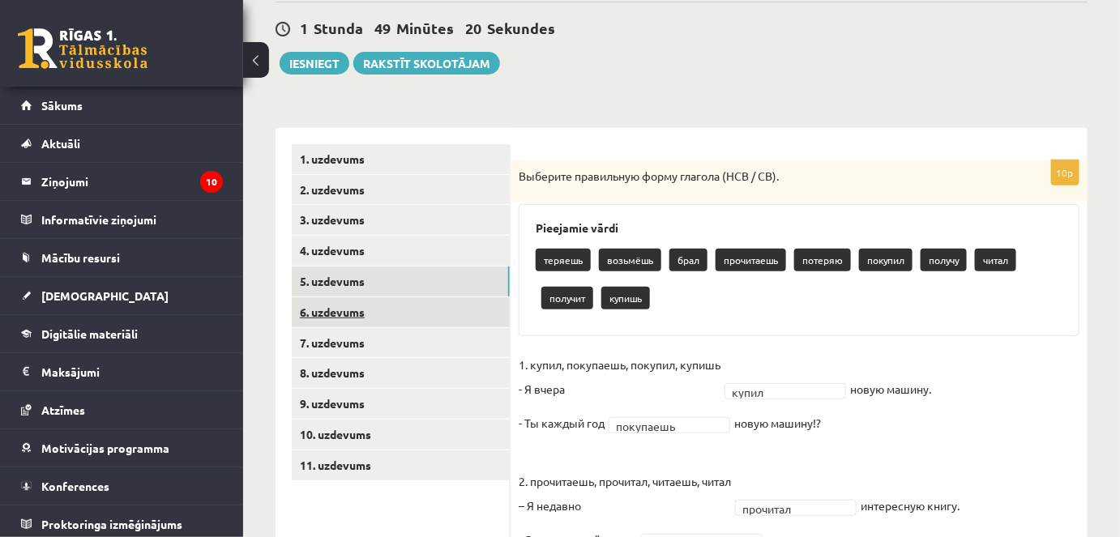
click at [353, 302] on link "6. uzdevums" at bounding box center [401, 312] width 218 height 30
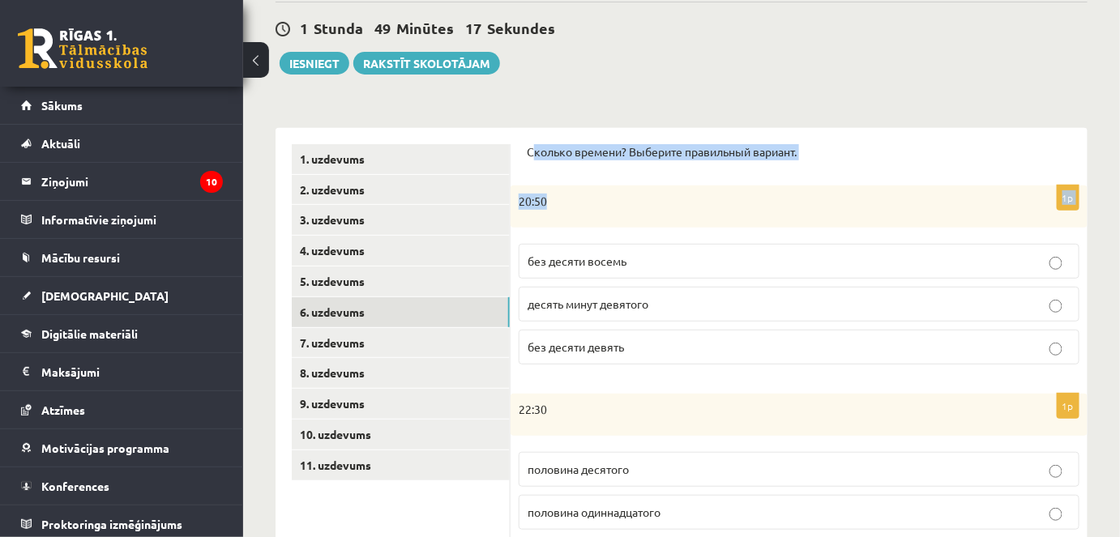
drag, startPoint x: 535, startPoint y: 158, endPoint x: 733, endPoint y: 182, distance: 199.1
click at [708, 201] on p "20:50" at bounding box center [759, 202] width 480 height 16
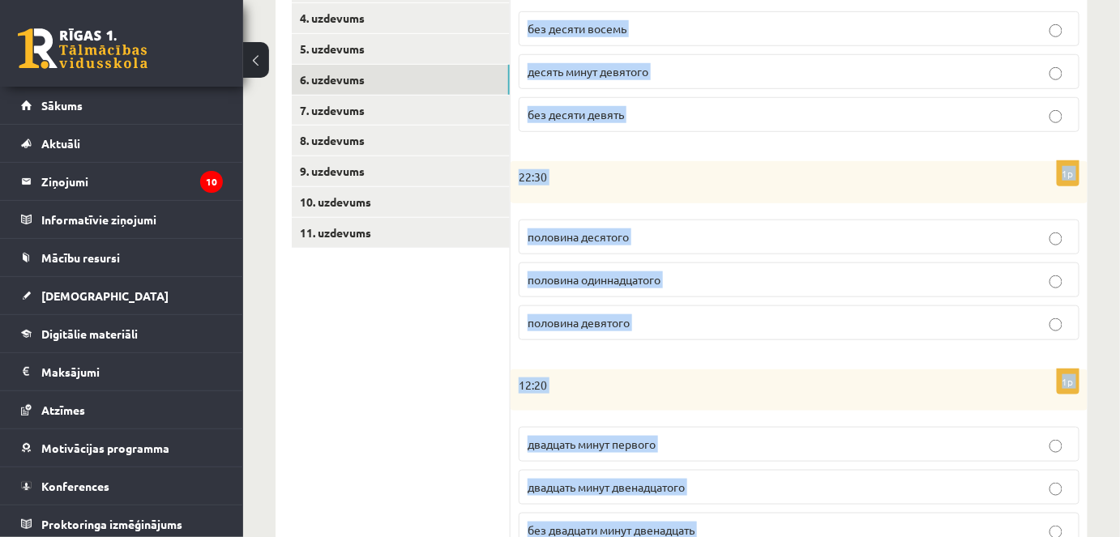
scroll to position [860, 0]
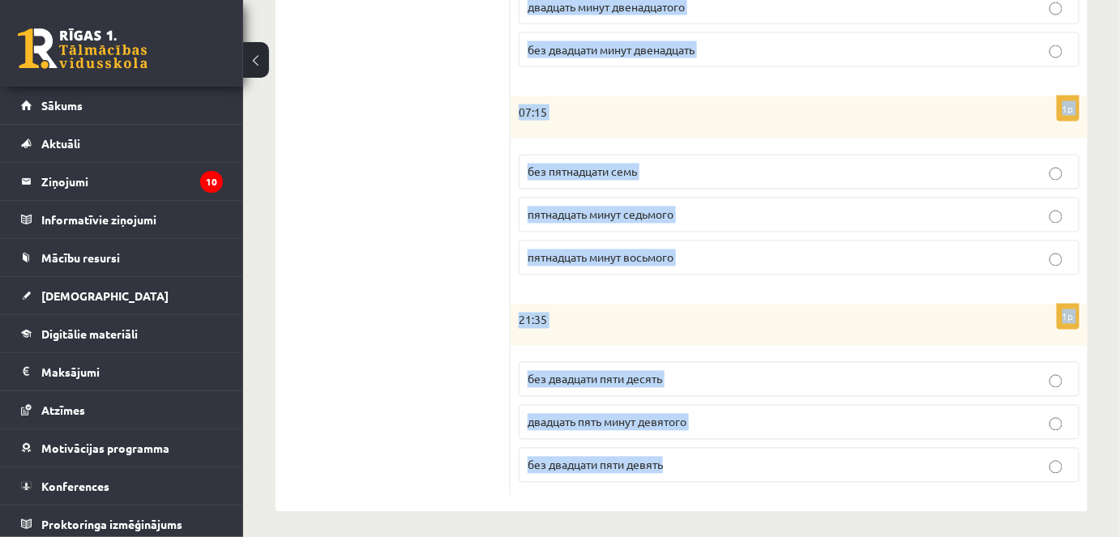
drag, startPoint x: 526, startPoint y: 145, endPoint x: 793, endPoint y: 564, distance: 496.6
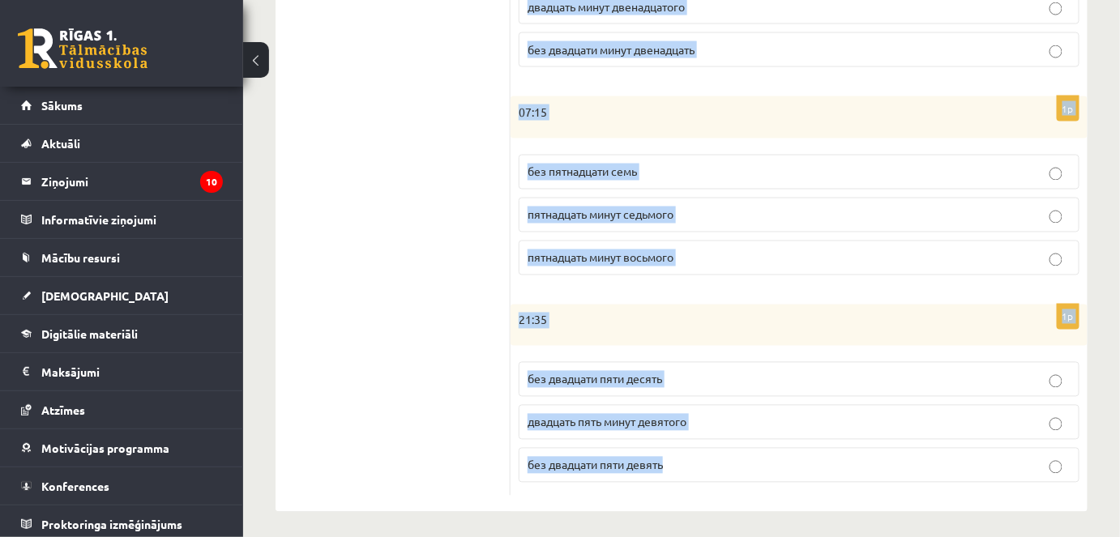
drag, startPoint x: 533, startPoint y: 177, endPoint x: 739, endPoint y: 422, distance: 319.8
copy form "Сколько времени? Выберите правильный вариант. 1p 20:50 без десяти восемь десять…"
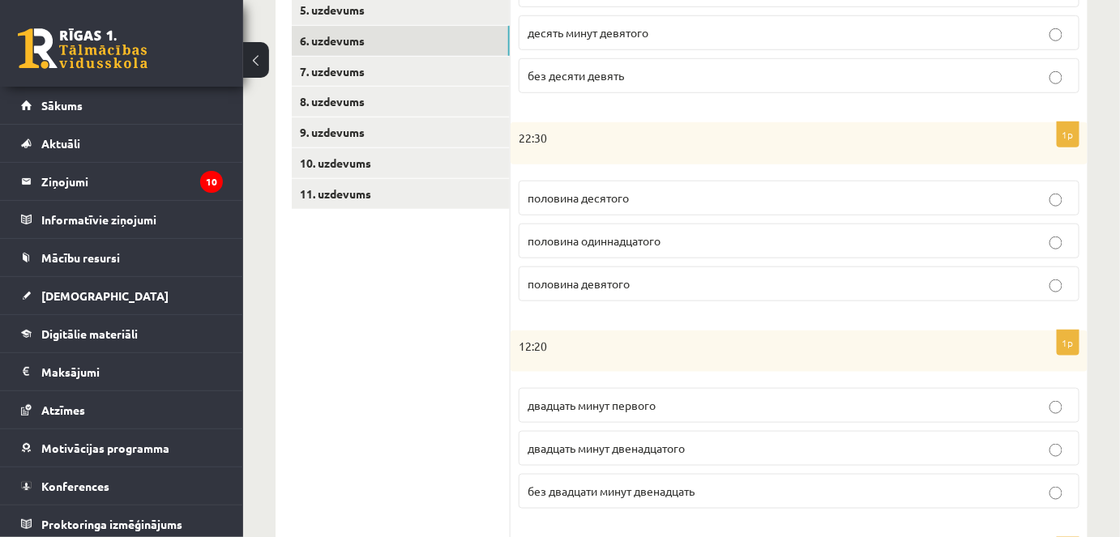
click at [323, 367] on ul "1. uzdevums 2. uzdevums 3. uzdevums 4. uzdevums 5. uzdevums 6. uzdevums 7. uzde…" at bounding box center [401, 406] width 219 height 1066
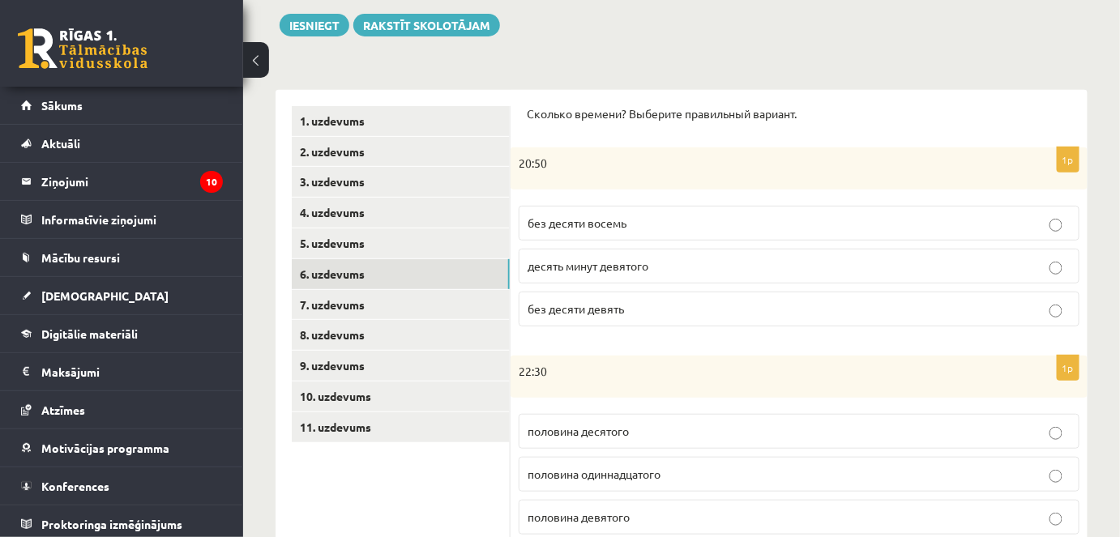
scroll to position [123, 0]
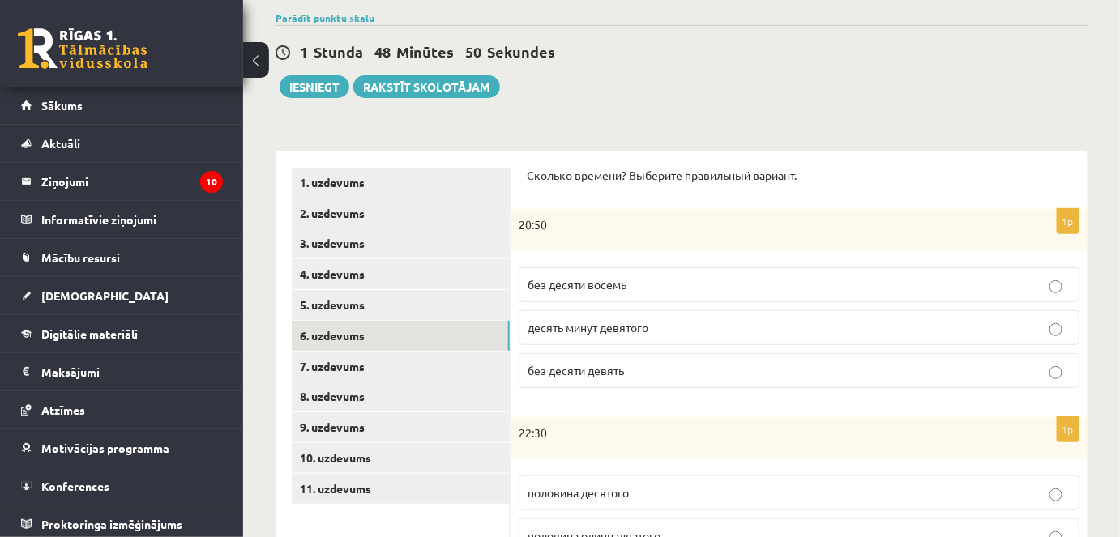
click at [622, 365] on span "без десяти девять" at bounding box center [576, 370] width 96 height 15
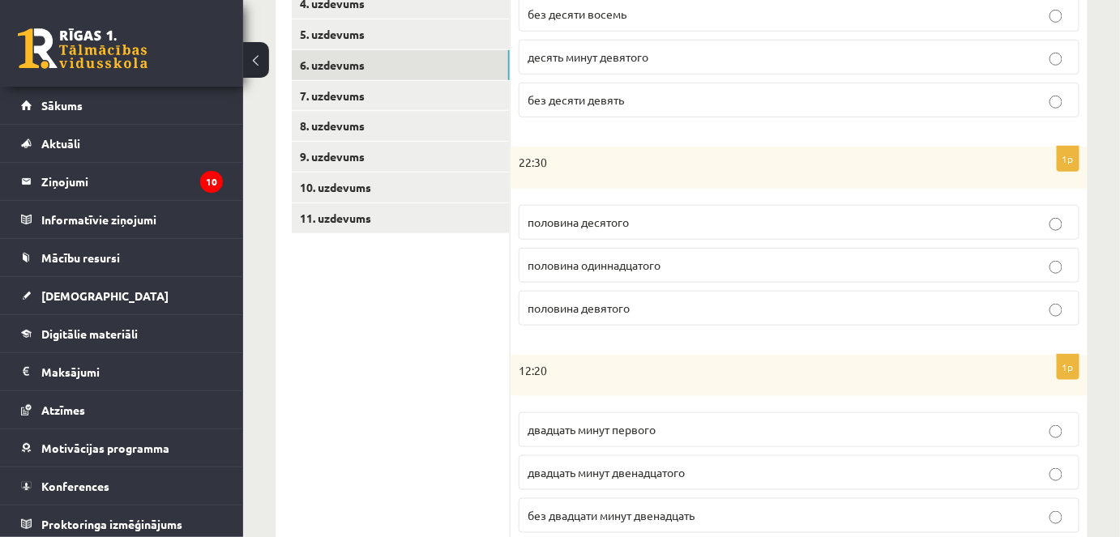
scroll to position [418, 0]
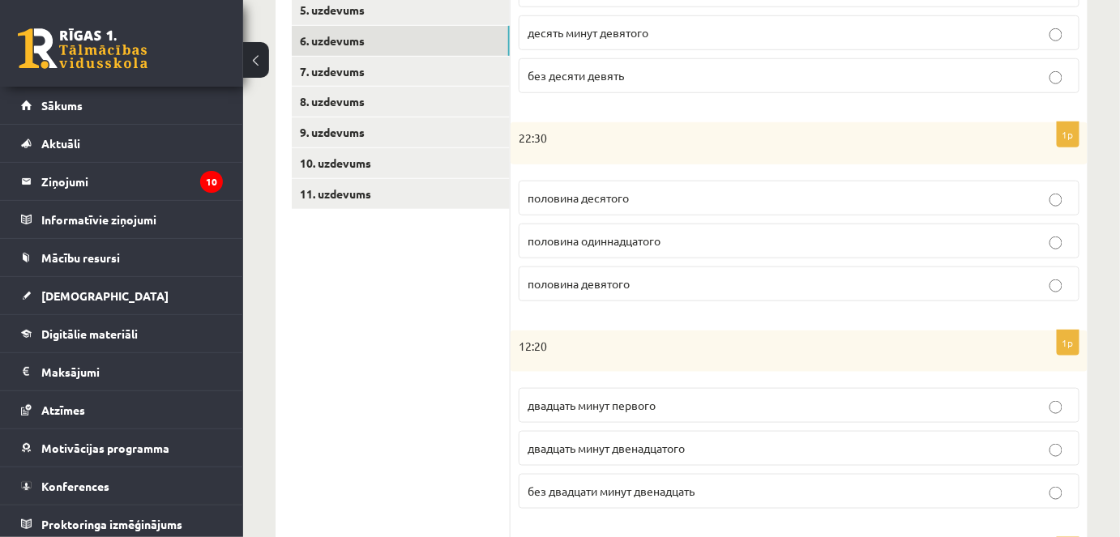
click at [568, 233] on span "половина одиннадцатого" at bounding box center [594, 240] width 133 height 15
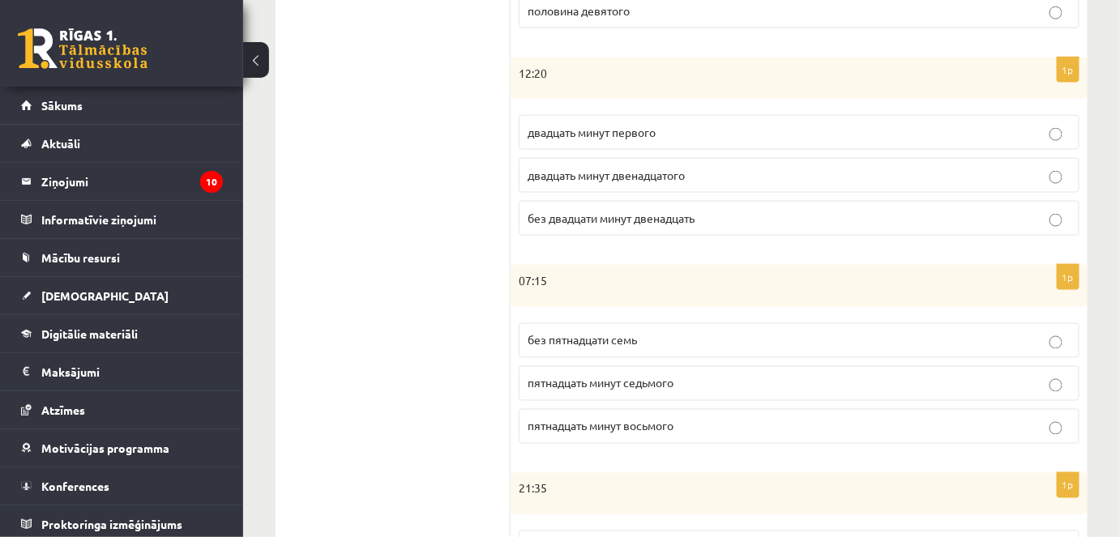
scroll to position [713, 0]
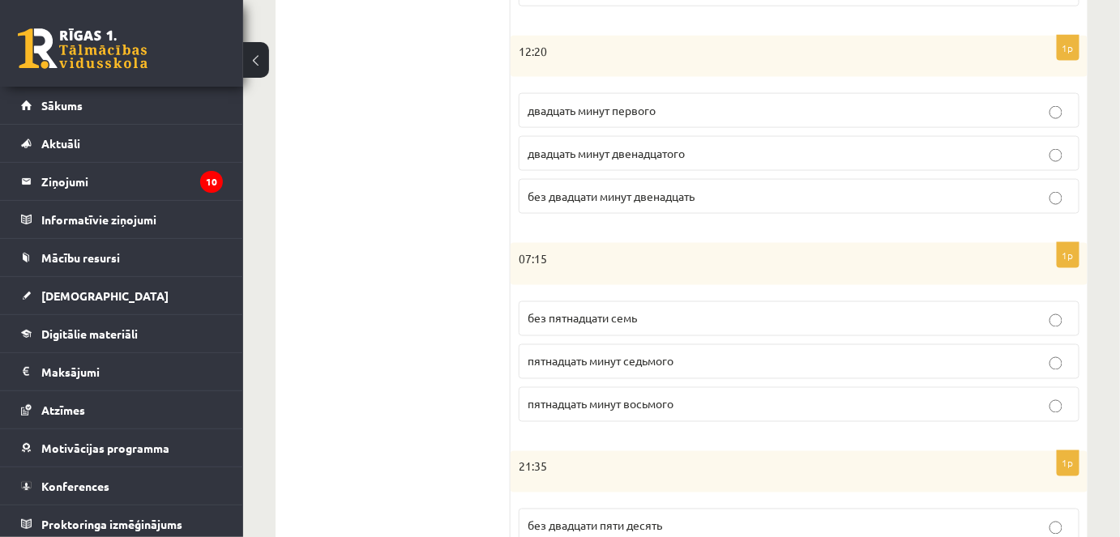
click at [661, 106] on p "двадцать минут первого" at bounding box center [799, 110] width 543 height 17
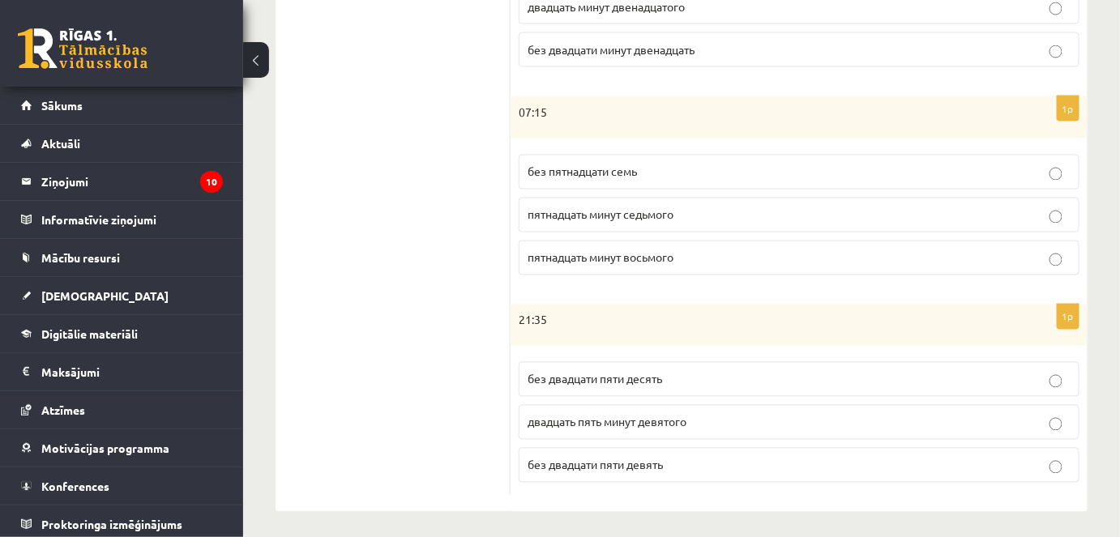
click at [663, 251] on span "пятнадцать минут восьмого" at bounding box center [601, 257] width 146 height 15
click at [625, 458] on span "без двадцати пяти девять" at bounding box center [595, 465] width 135 height 15
click at [704, 376] on p "без двадцати пяти десять" at bounding box center [799, 379] width 543 height 17
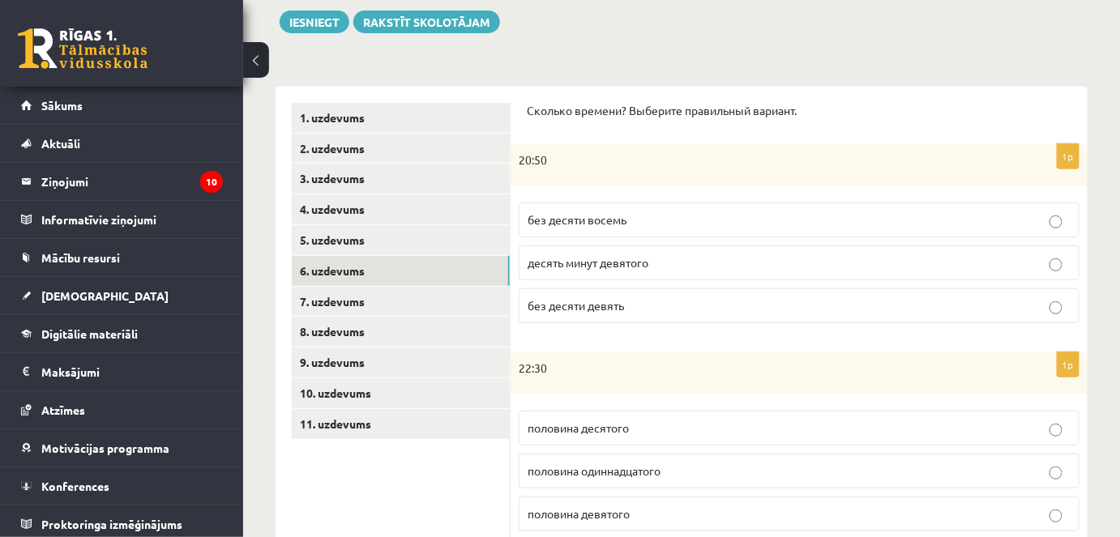
scroll to position [123, 0]
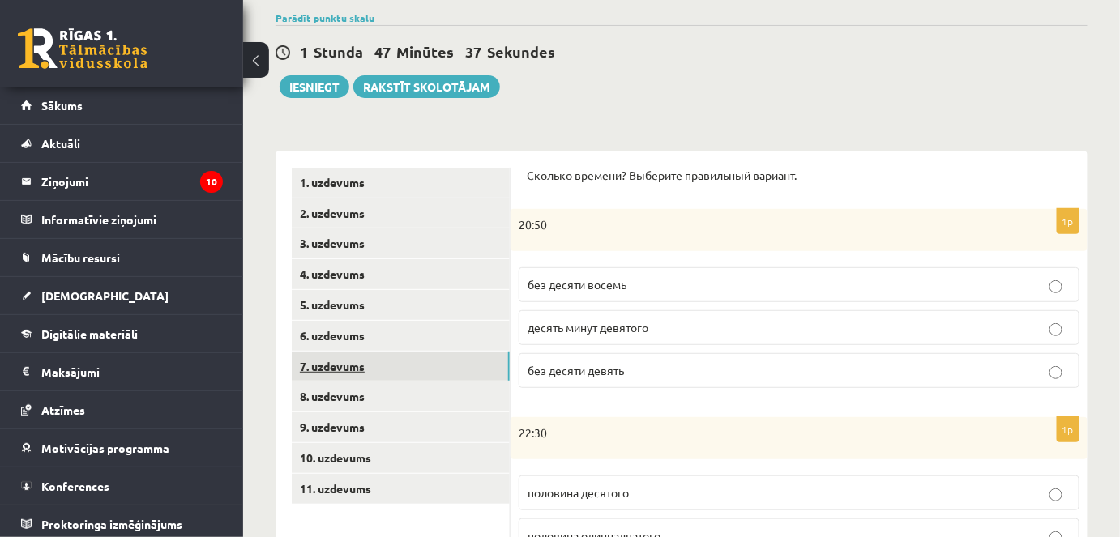
click at [337, 368] on link "7. uzdevums" at bounding box center [401, 367] width 218 height 30
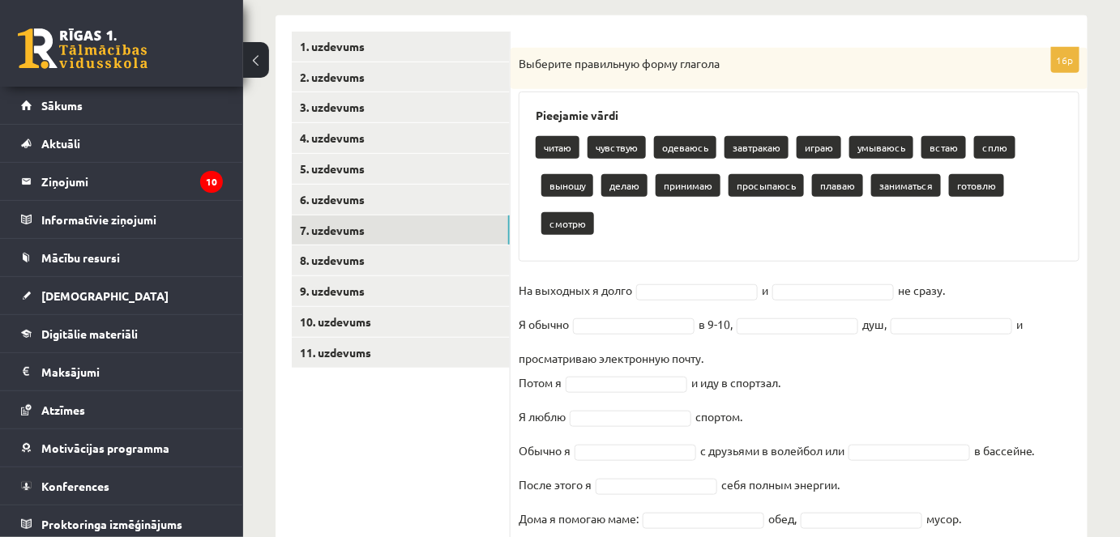
scroll to position [382, 0]
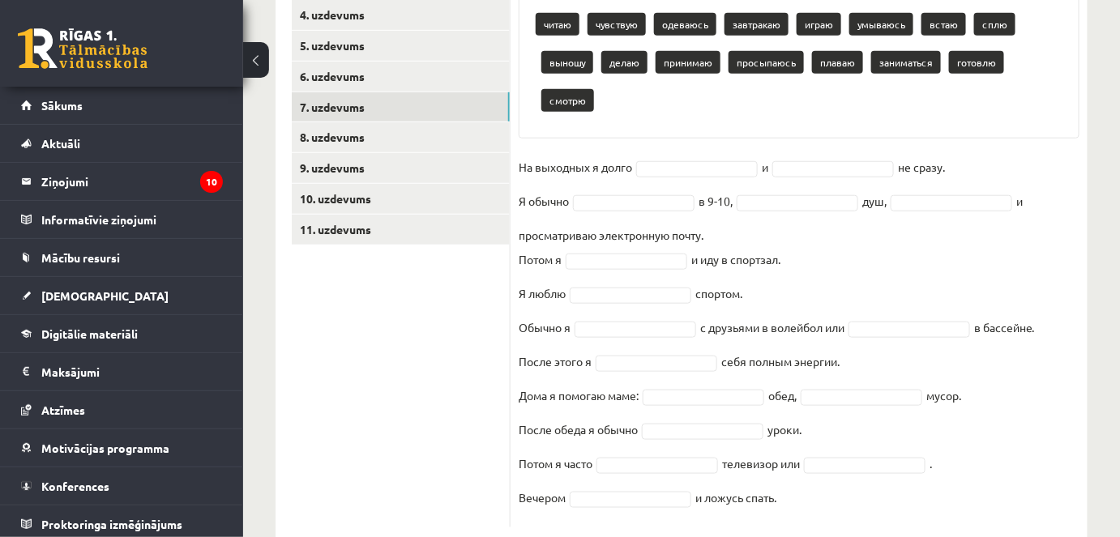
drag, startPoint x: 516, startPoint y: 194, endPoint x: 979, endPoint y: 571, distance: 596.7
copy div "Выберите правильную форму глагола Pieejamie vārdi читаю чувствую одеваюсь завтр…"
click at [434, 387] on ul "1. uzdevums 2. uzdevums 3. uzdevums 4. uzdevums 5. uzdevums 6. uzdevums 7. uzde…" at bounding box center [401, 217] width 219 height 619
click at [772, 65] on p "просыпаюсь" at bounding box center [766, 62] width 75 height 23
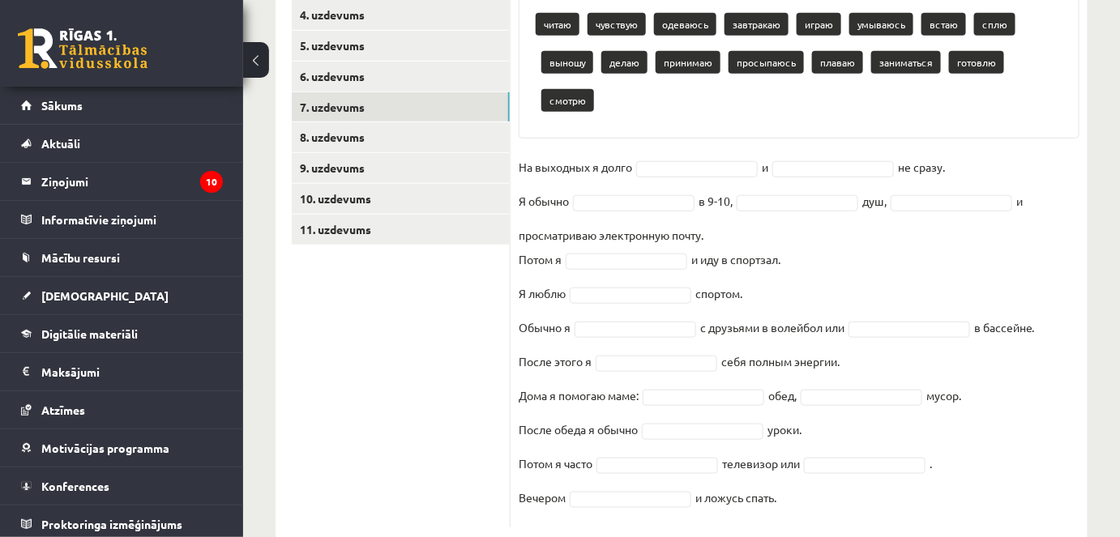
click at [697, 110] on div "16p Выберите правильную форму глагола Pieejamie vārdi читаю чувствую одеваюсь з…" at bounding box center [799, 226] width 577 height 603
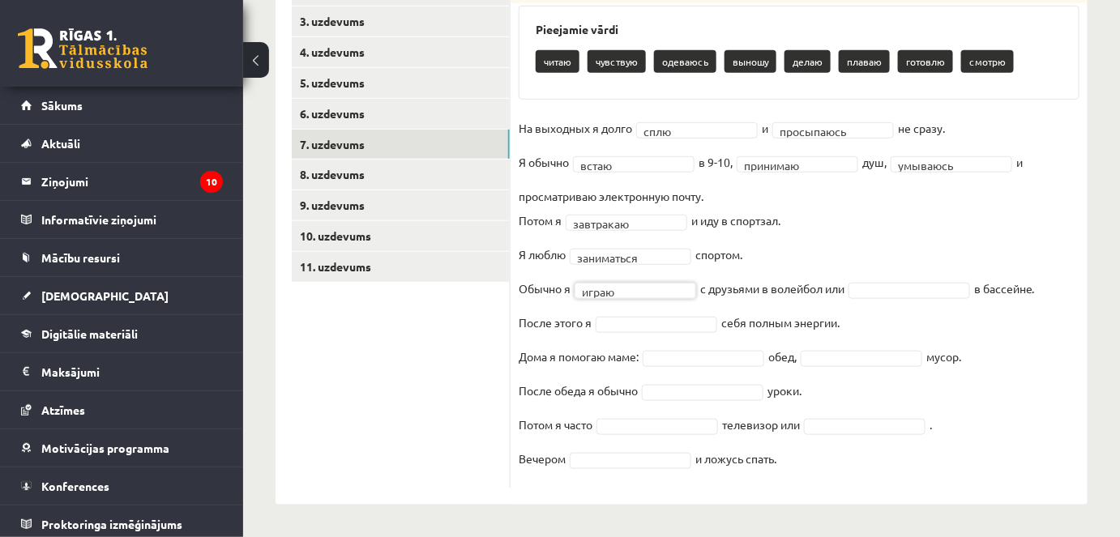
scroll to position [344, 0]
drag, startPoint x: 630, startPoint y: 317, endPoint x: 633, endPoint y: 329, distance: 12.4
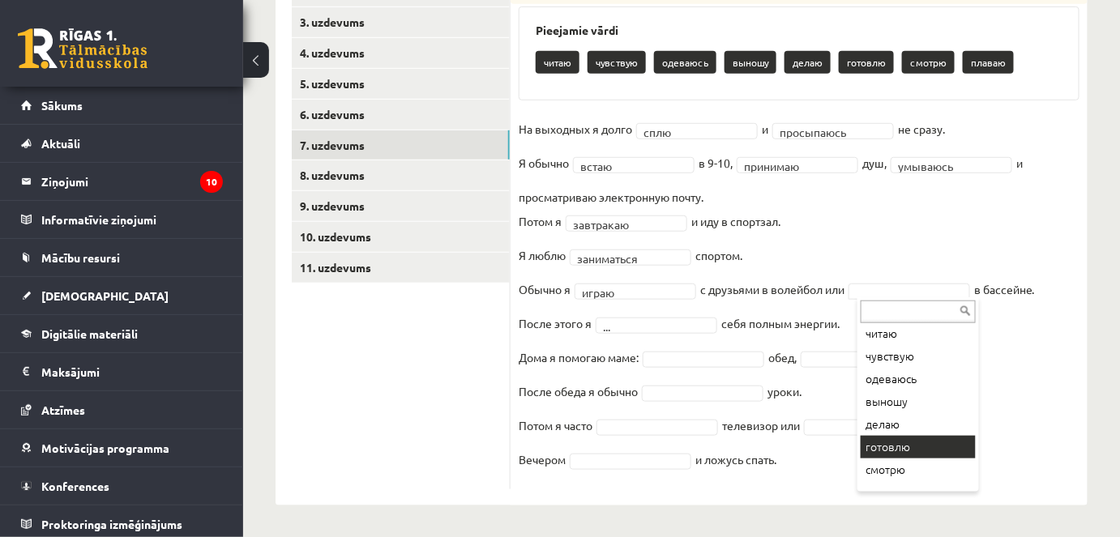
scroll to position [42, 0]
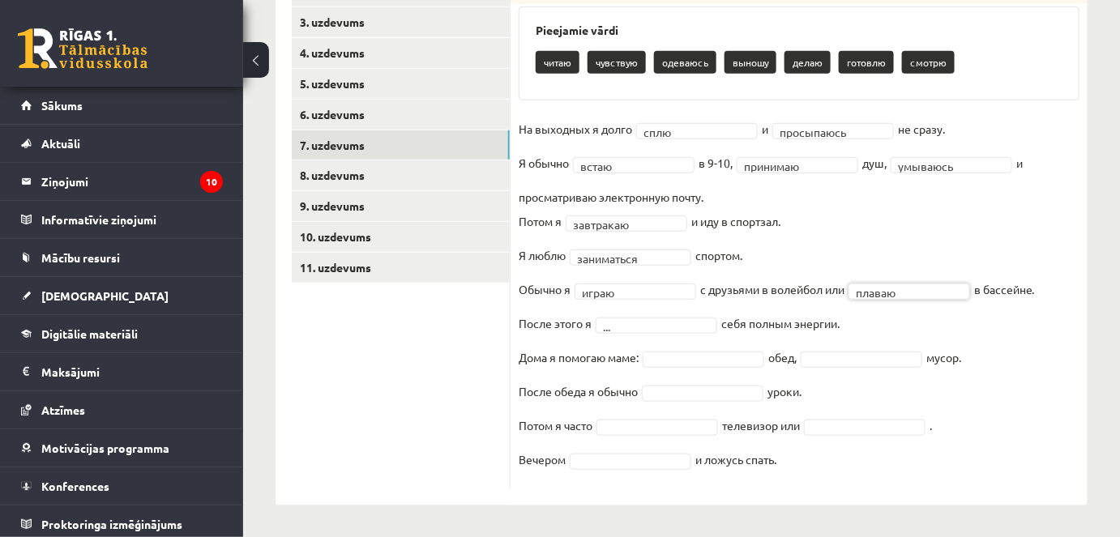
click at [666, 333] on fieldset "**********" at bounding box center [799, 299] width 561 height 365
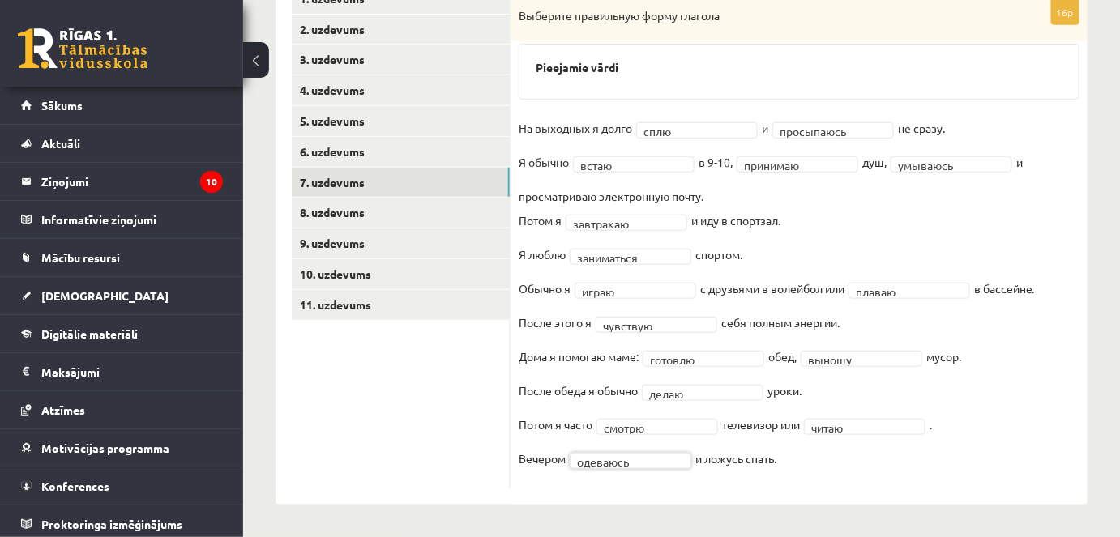
scroll to position [306, 0]
click at [342, 211] on link "8. uzdevums" at bounding box center [401, 214] width 218 height 30
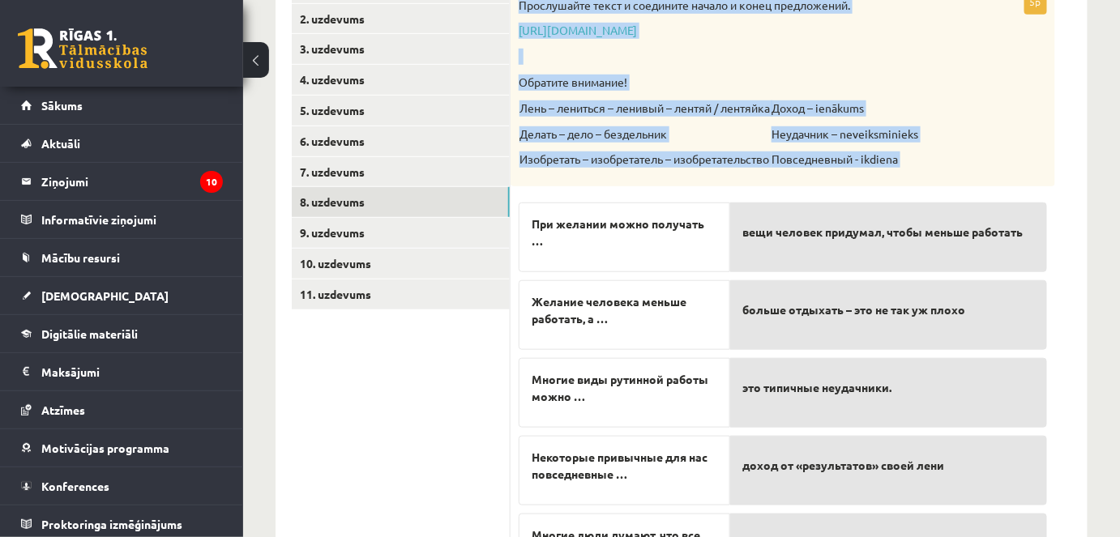
scroll to position [417, 0]
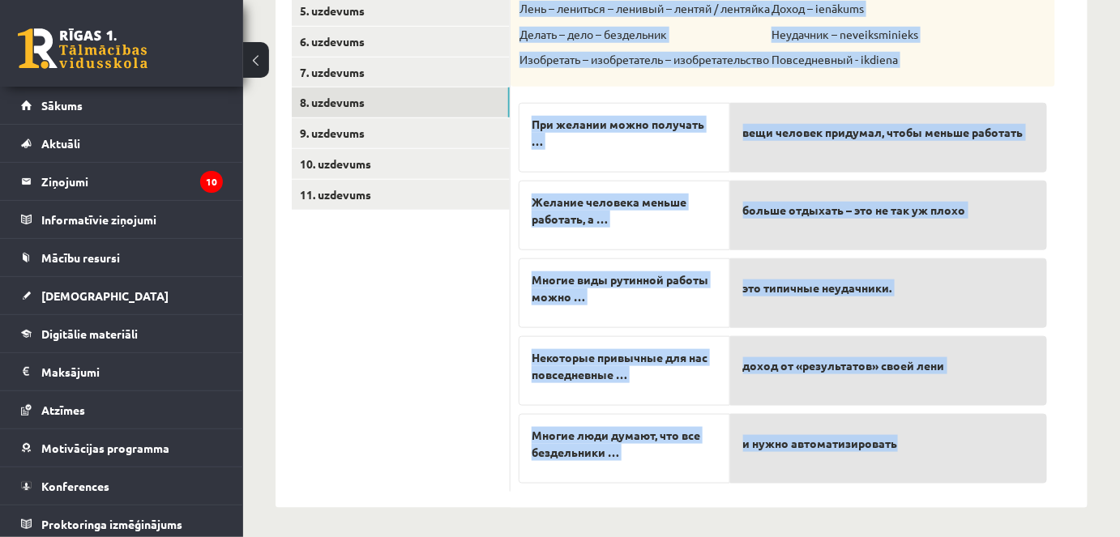
drag, startPoint x: 517, startPoint y: 159, endPoint x: 974, endPoint y: 467, distance: 551.1
click at [974, 467] on div "5p Прослушайте текст и соедините начало и конец предложений. https://www.zvaigz…" at bounding box center [783, 191] width 545 height 602
copy div "Прослушайте текст и соедините начало и конец предложений. https://www.zvaigzne.…"
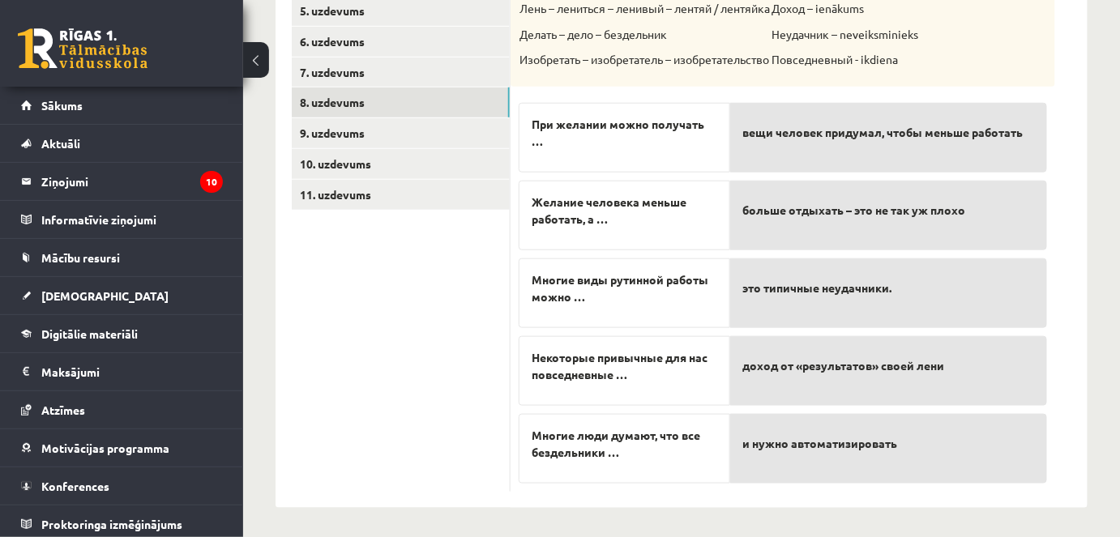
click at [442, 384] on ul "1. uzdevums 2. uzdevums 3. uzdevums 4. uzdevums 5. uzdevums 6. uzdevums 7. uzde…" at bounding box center [401, 183] width 219 height 618
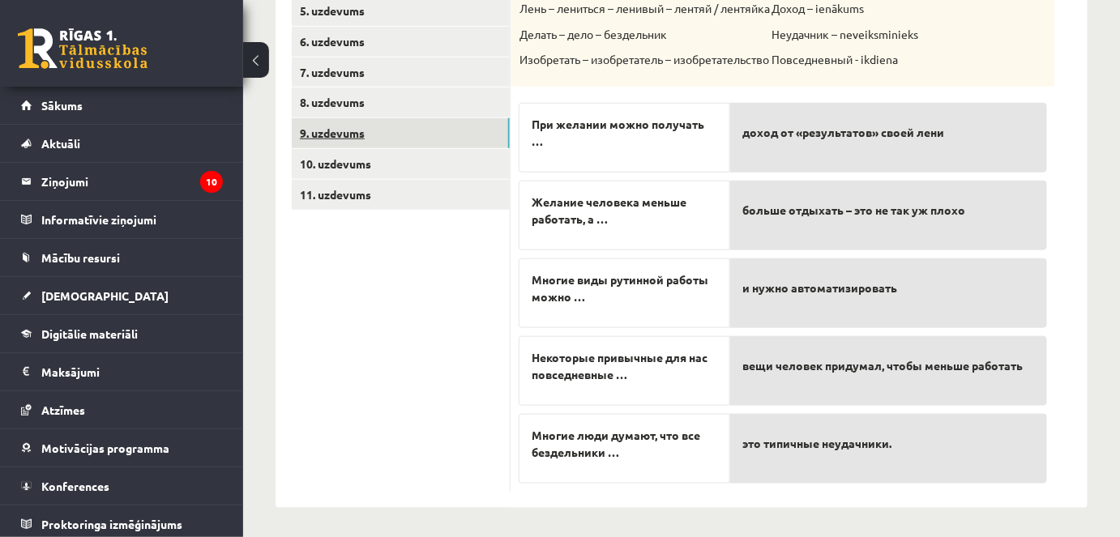
click at [353, 136] on link "9. uzdevums" at bounding box center [401, 133] width 218 height 30
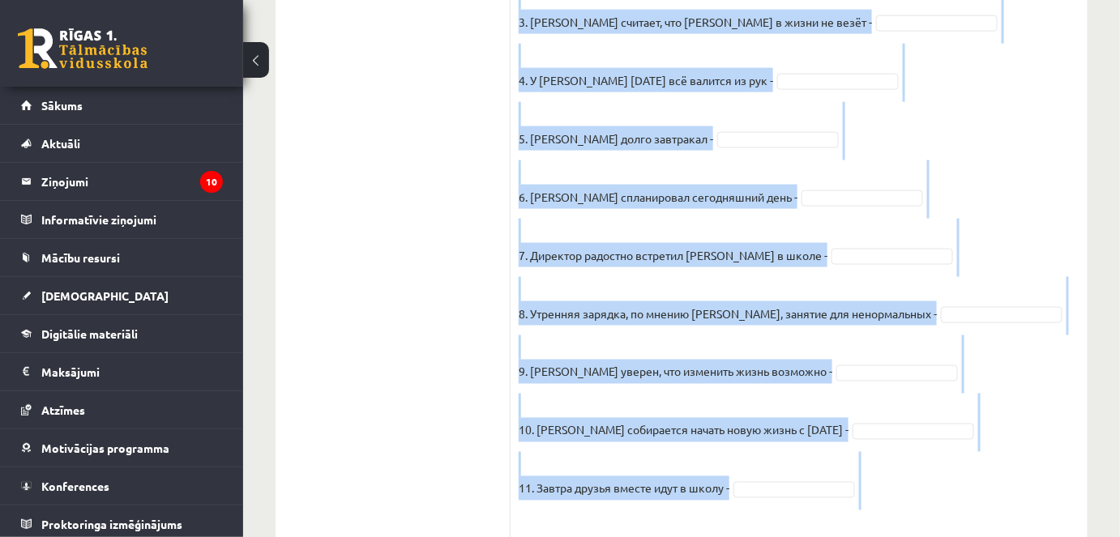
scroll to position [752, 0]
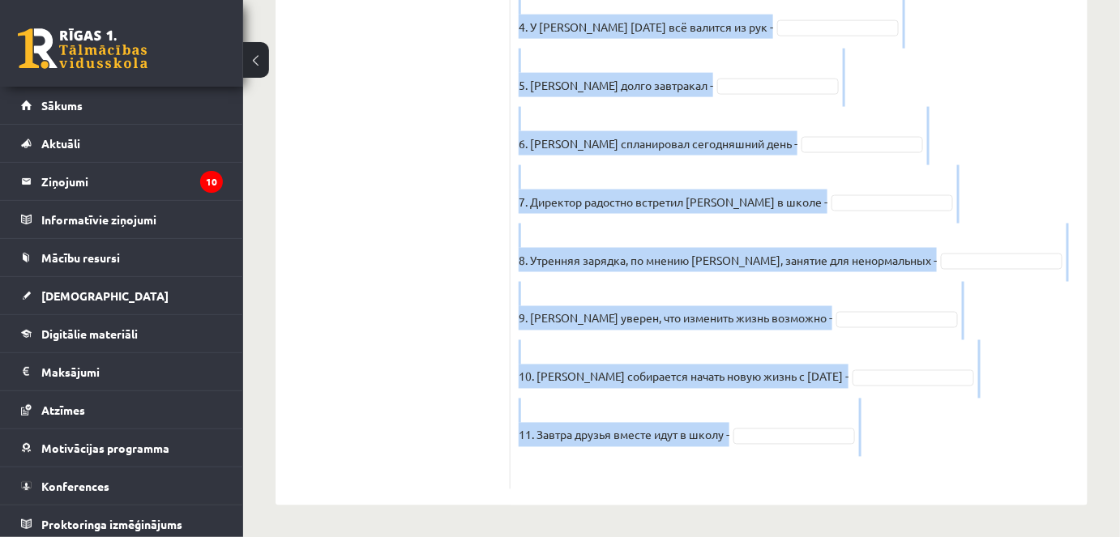
drag, startPoint x: 521, startPoint y: 49, endPoint x: 1011, endPoint y: 504, distance: 668.6
copy div "Прочитайте текст и отметьте верные / неверные утверждения в соответствии с текс…"
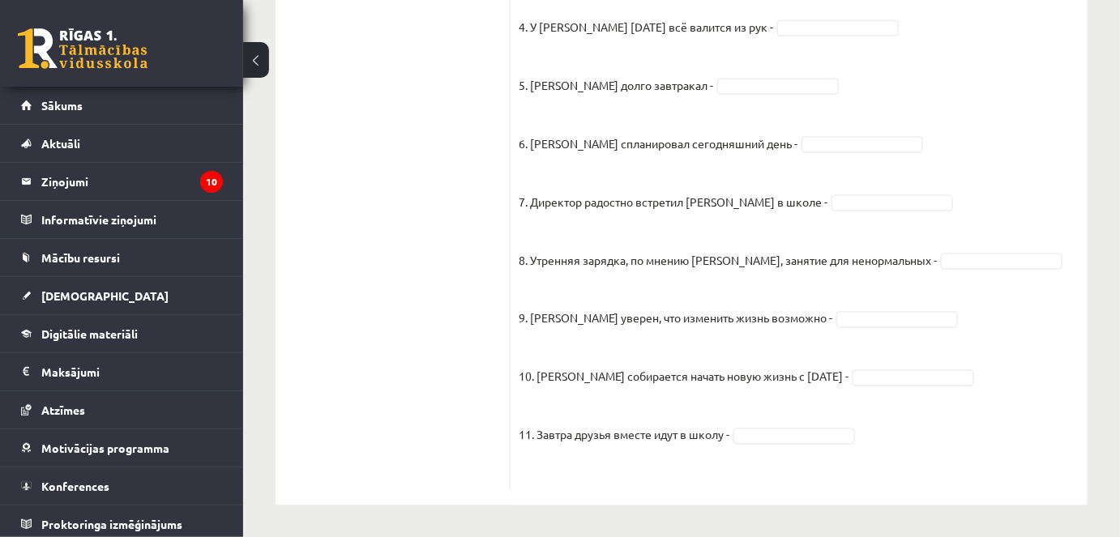
click at [468, 214] on ul "1. uzdevums 2. uzdevums 3. uzdevums 4. uzdevums 5. uzdevums 6. uzdevums 7. uzde…" at bounding box center [401, 14] width 219 height 951
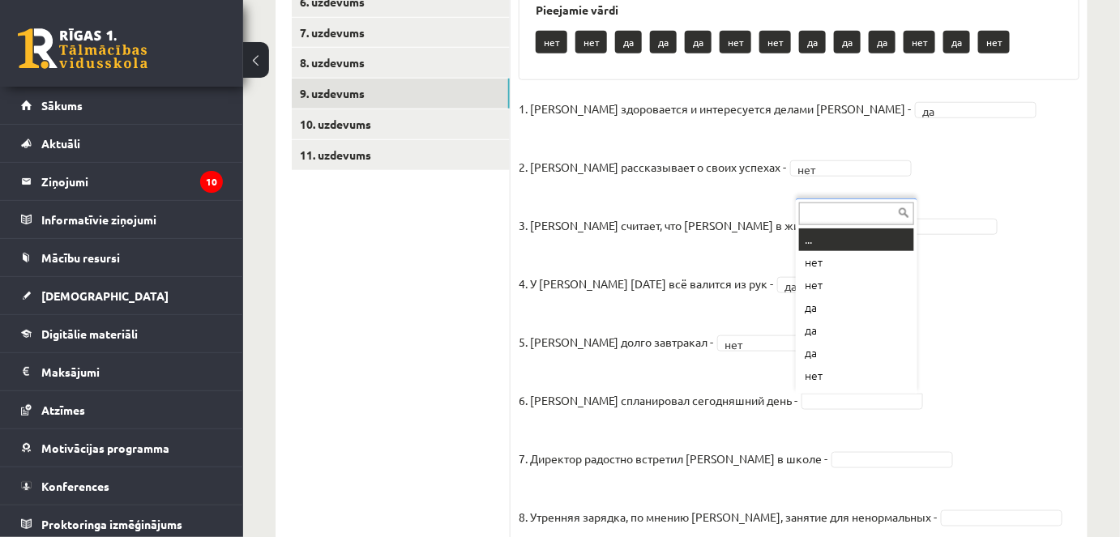
scroll to position [19, 0]
drag, startPoint x: 818, startPoint y: 265, endPoint x: 833, endPoint y: 277, distance: 19.0
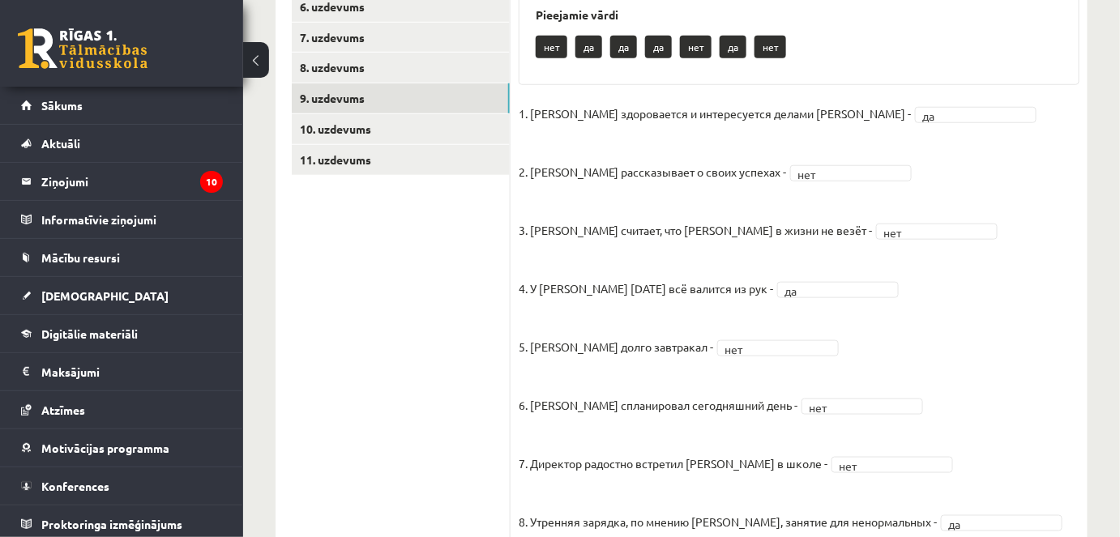
scroll to position [271, 0]
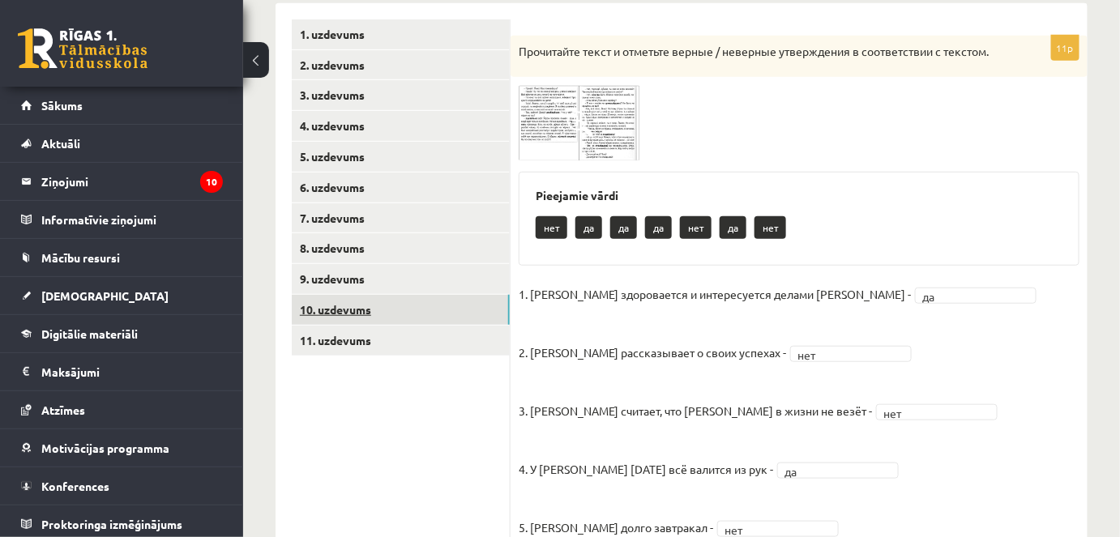
click at [380, 305] on link "10. uzdevums" at bounding box center [401, 310] width 218 height 30
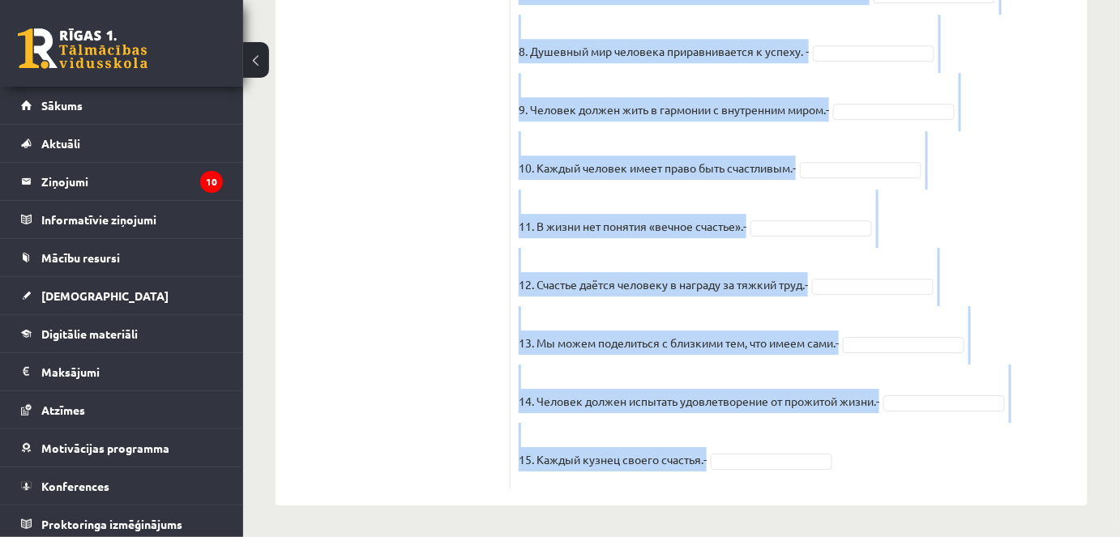
drag, startPoint x: 519, startPoint y: 52, endPoint x: 933, endPoint y: 389, distance: 533.3
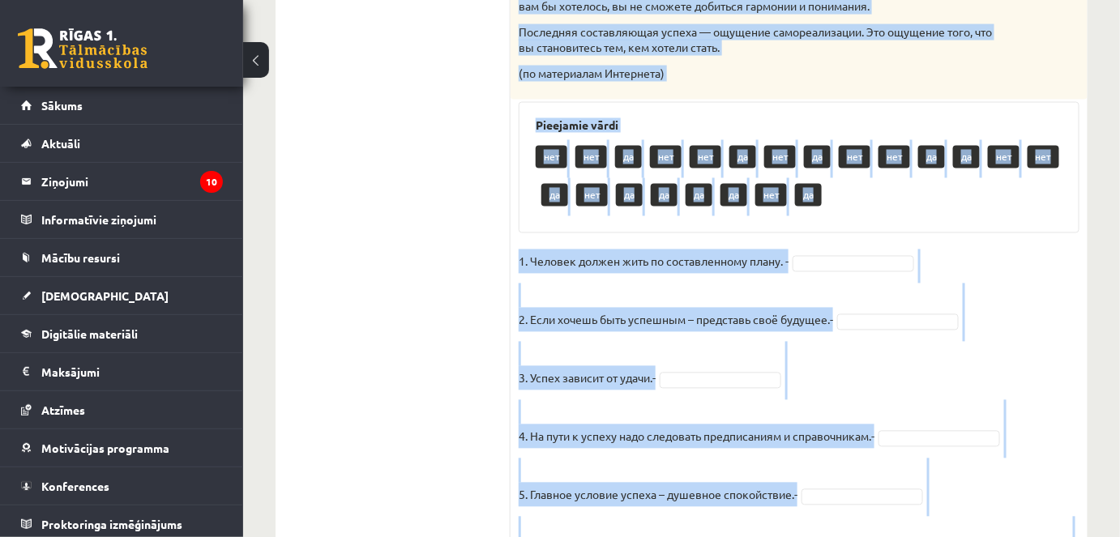
scroll to position [1387, 0]
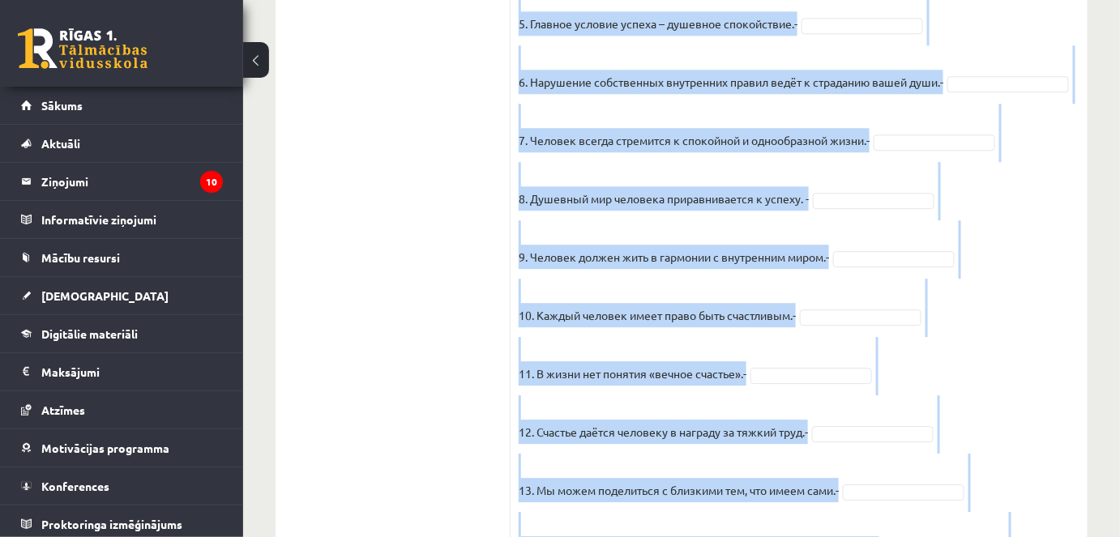
copy div "Прочитайте текст и отметьте верные / неверные утверждения в соответствии с текс…"
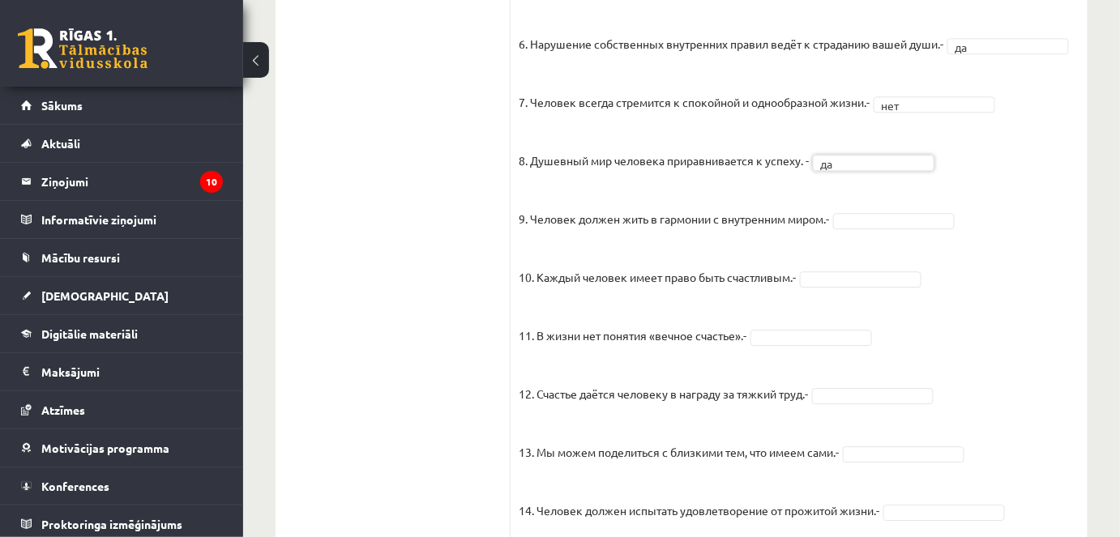
drag, startPoint x: 878, startPoint y: 219, endPoint x: 873, endPoint y: 251, distance: 32.9
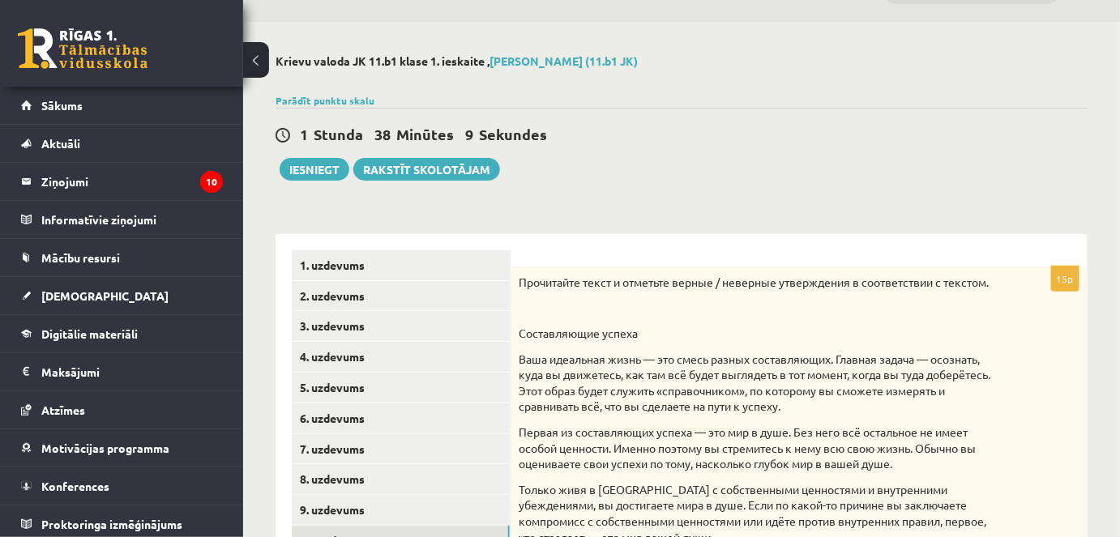
scroll to position [0, 0]
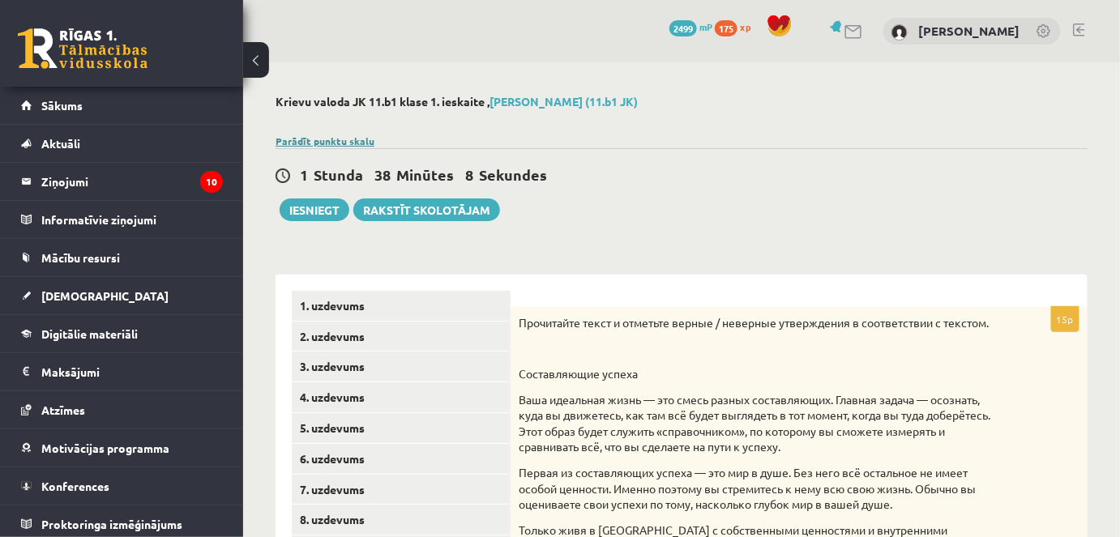
click at [293, 141] on link "Parādīt punktu skalu" at bounding box center [325, 141] width 99 height 13
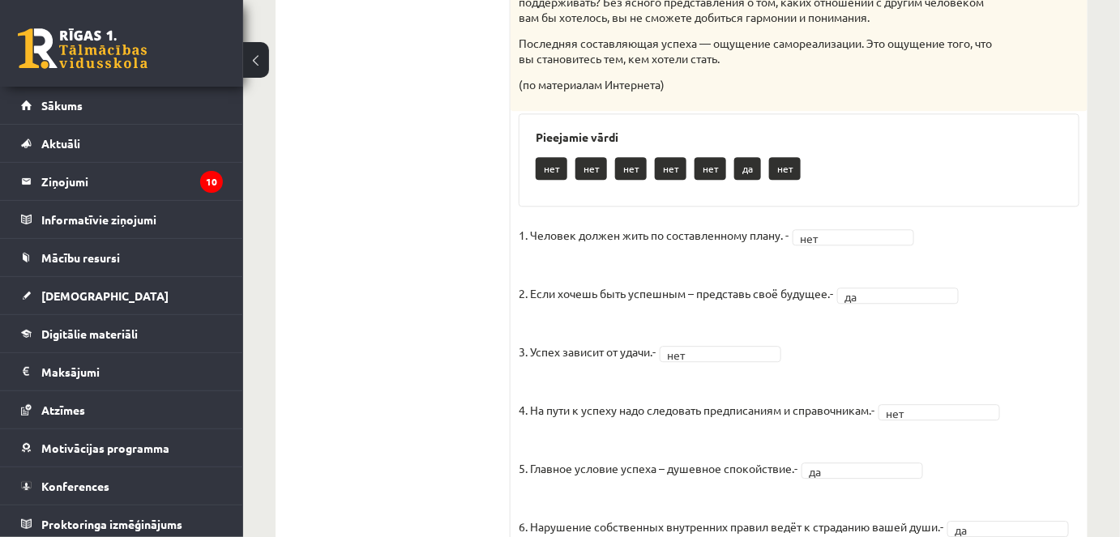
scroll to position [694, 0]
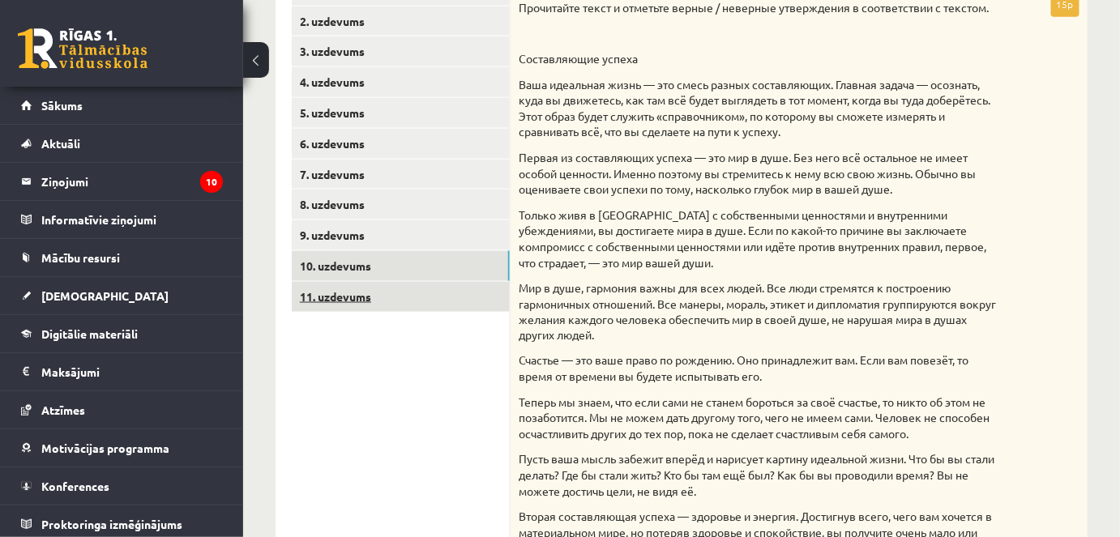
click at [357, 300] on link "11. uzdevums" at bounding box center [401, 297] width 218 height 30
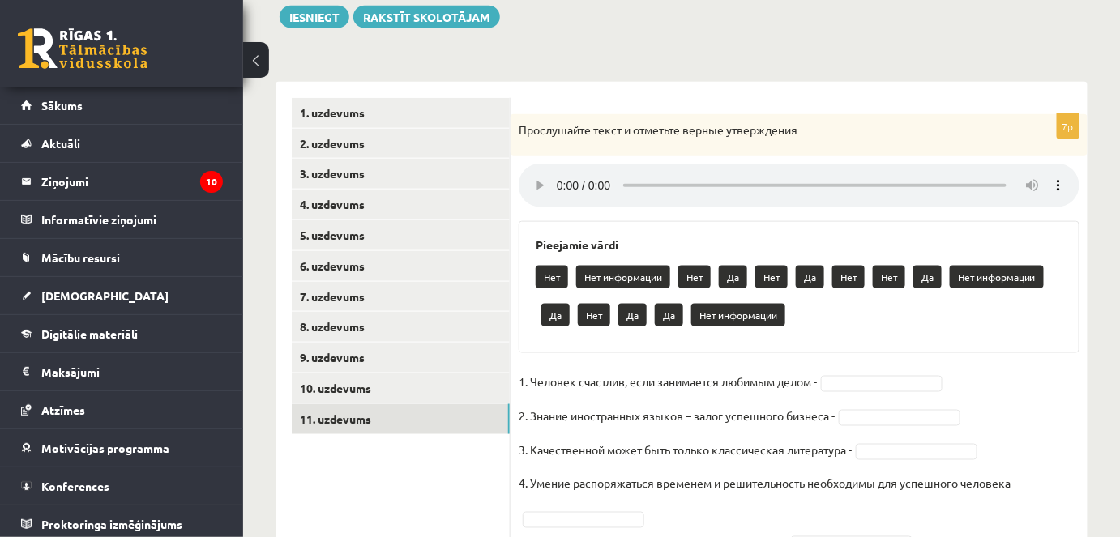
scroll to position [547, 0]
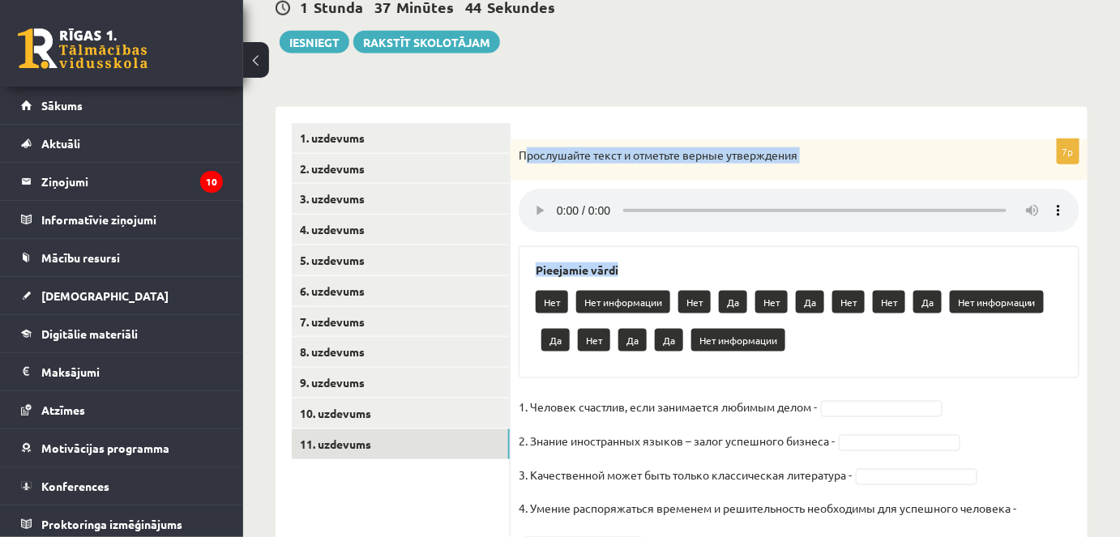
drag, startPoint x: 523, startPoint y: 147, endPoint x: 817, endPoint y: 274, distance: 320.2
click at [817, 274] on div "7p Прослушайте текст и отметьте верные утверждения Pieejamie vārdi Нет Нет инфо…" at bounding box center [799, 414] width 577 height 550
click at [777, 76] on div "Krievu valoda JK 11.b1 klase 1. ieskaite , Kristiāns Dambītis (11.b1 JK) Noslēp…" at bounding box center [681, 126] width 877 height 1223
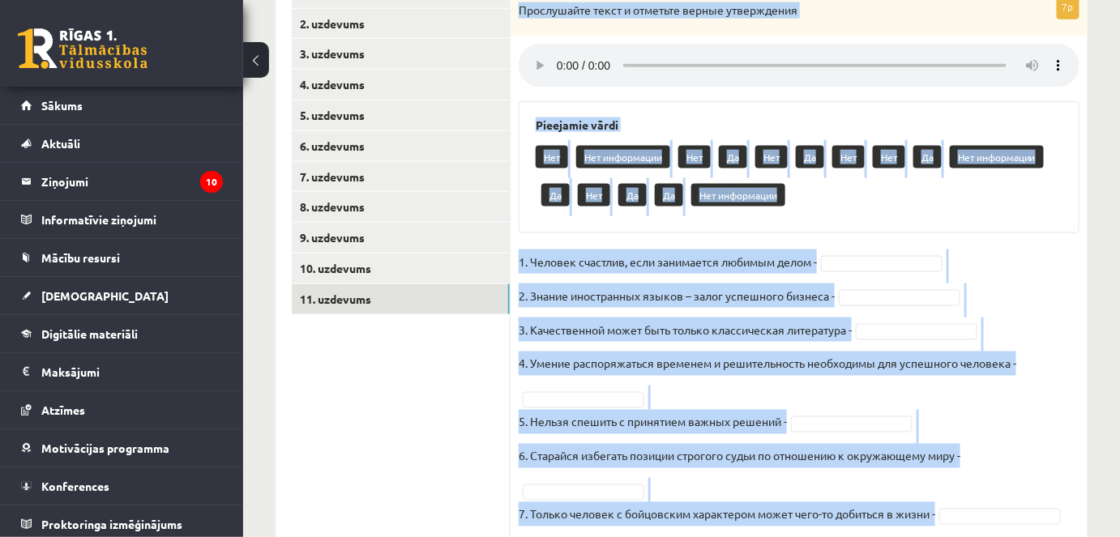
scroll to position [746, 0]
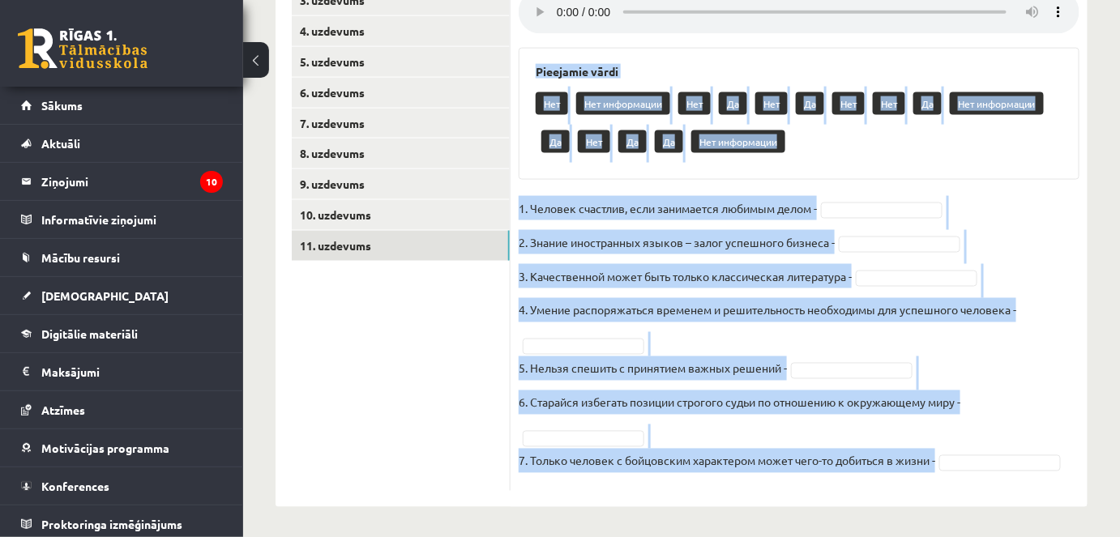
drag, startPoint x: 527, startPoint y: 155, endPoint x: 964, endPoint y: 571, distance: 603.6
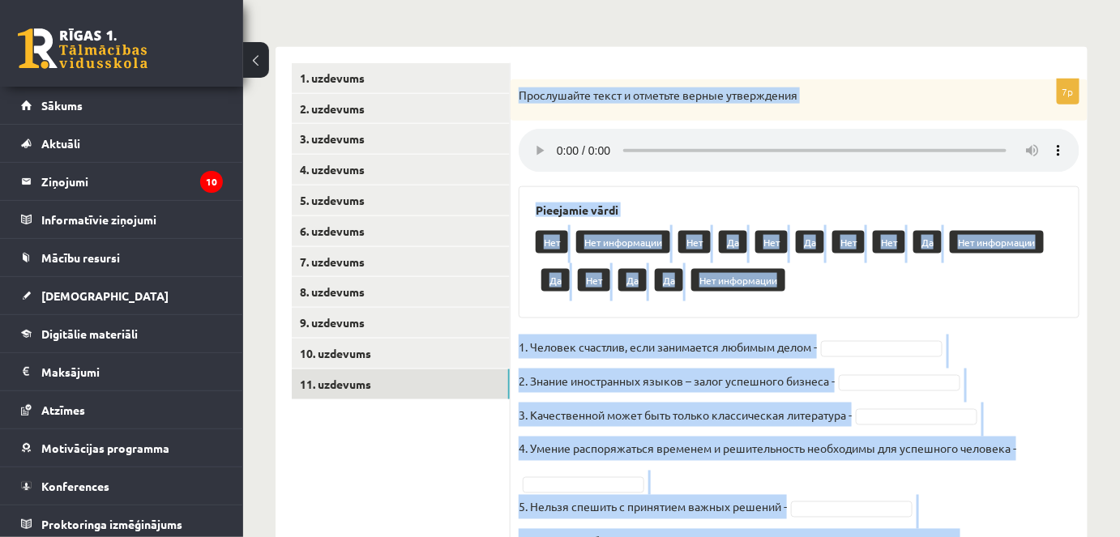
scroll to position [598, 0]
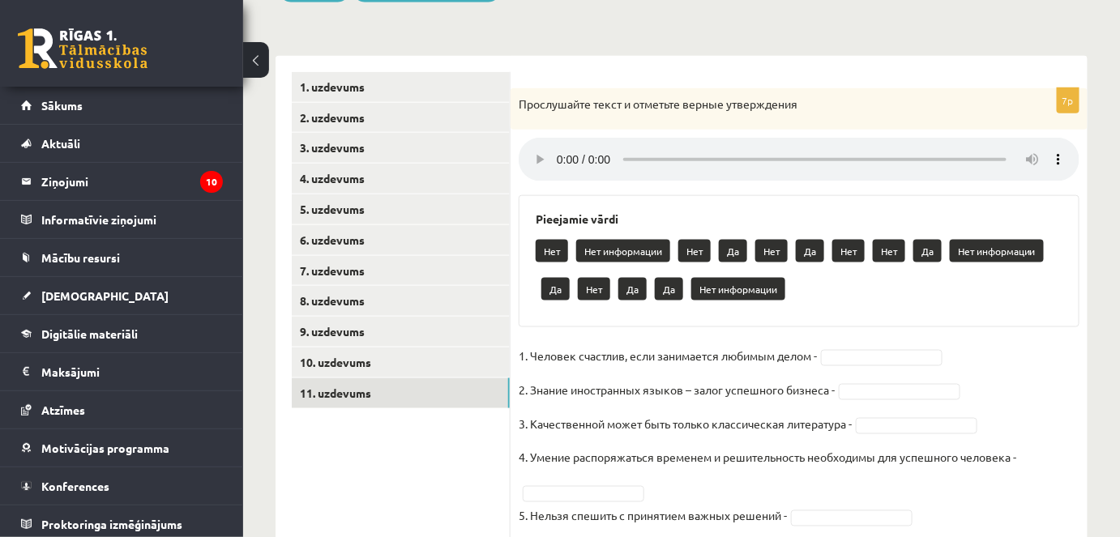
click at [352, 506] on ul "1. uzdevums 2. uzdevums 3. uzdevums 4. uzdevums 5. uzdevums 6. uzdevums 7. uzde…" at bounding box center [401, 355] width 219 height 566
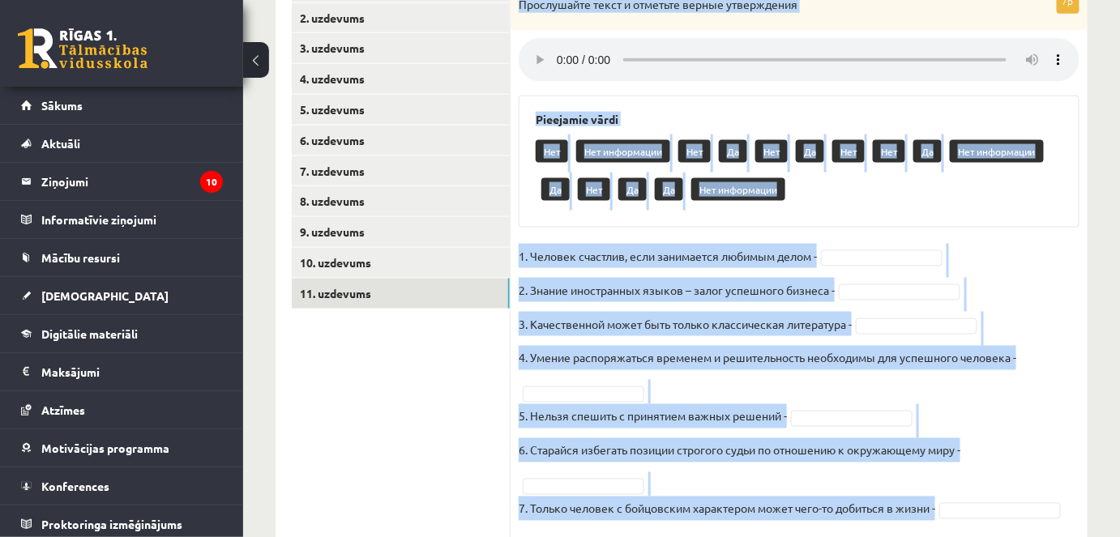
scroll to position [746, 0]
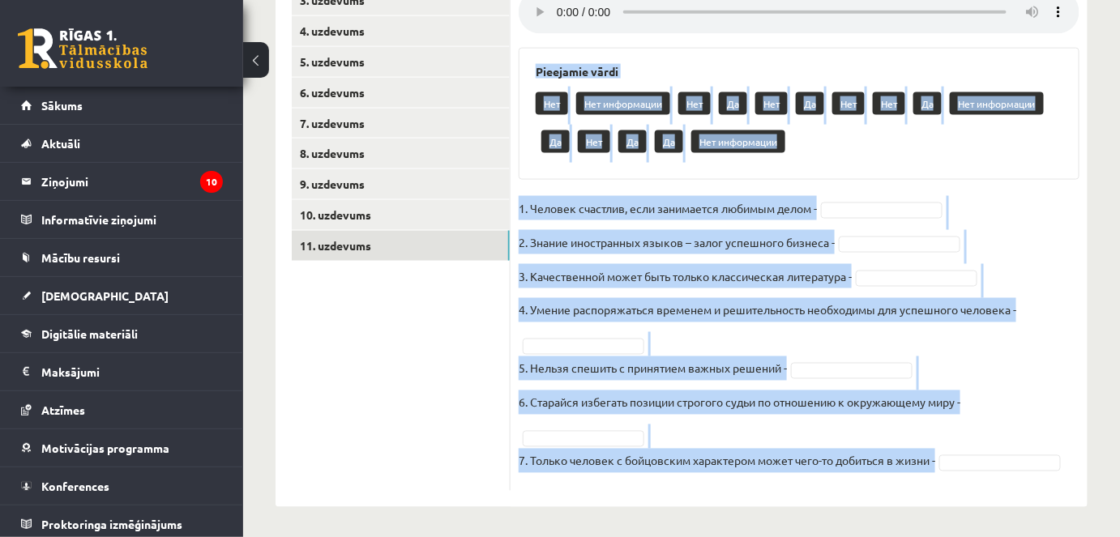
drag, startPoint x: 516, startPoint y: 92, endPoint x: 990, endPoint y: 566, distance: 671.0
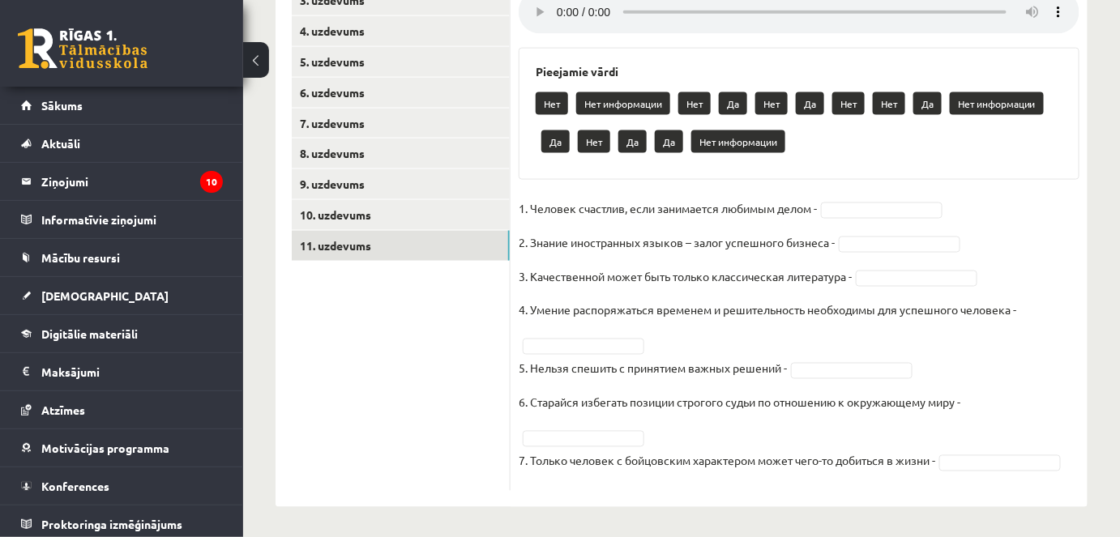
drag, startPoint x: 409, startPoint y: 361, endPoint x: 481, endPoint y: 307, distance: 90.3
click at [409, 361] on ul "1. uzdevums 2. uzdevums 3. uzdevums 4. uzdevums 5. uzdevums 6. uzdevums 7. uzde…" at bounding box center [401, 208] width 219 height 566
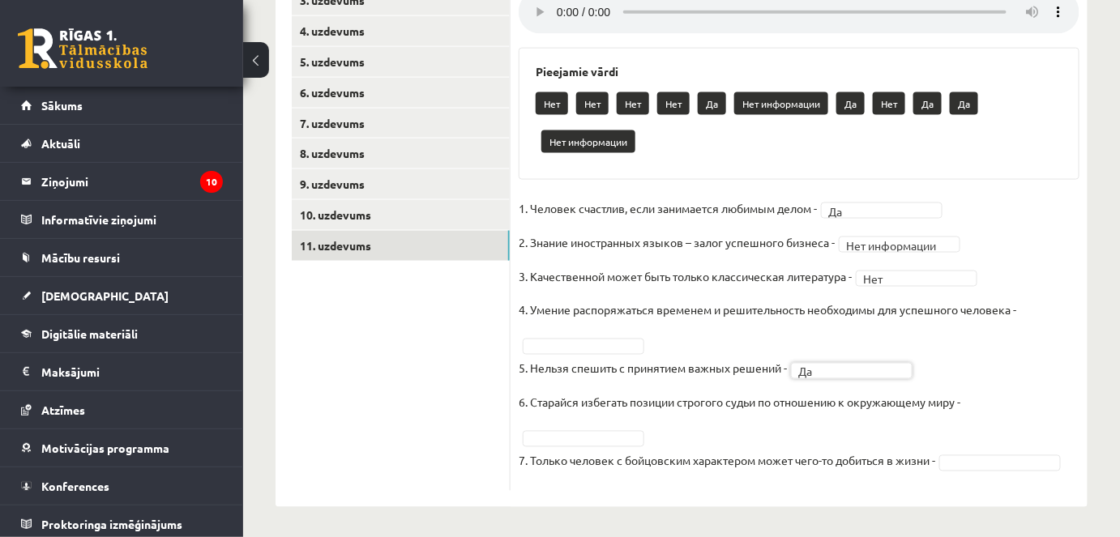
click at [992, 396] on fieldset "**********" at bounding box center [799, 339] width 561 height 287
click at [1000, 411] on fieldset "**********" at bounding box center [799, 339] width 561 height 287
click at [996, 404] on fieldset "**********" at bounding box center [799, 339] width 561 height 287
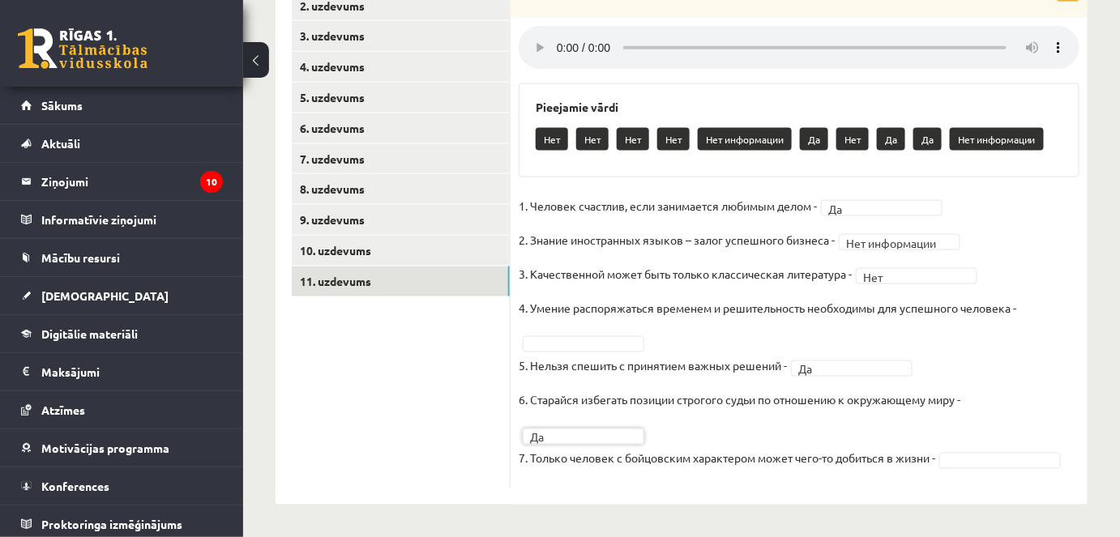
scroll to position [707, 0]
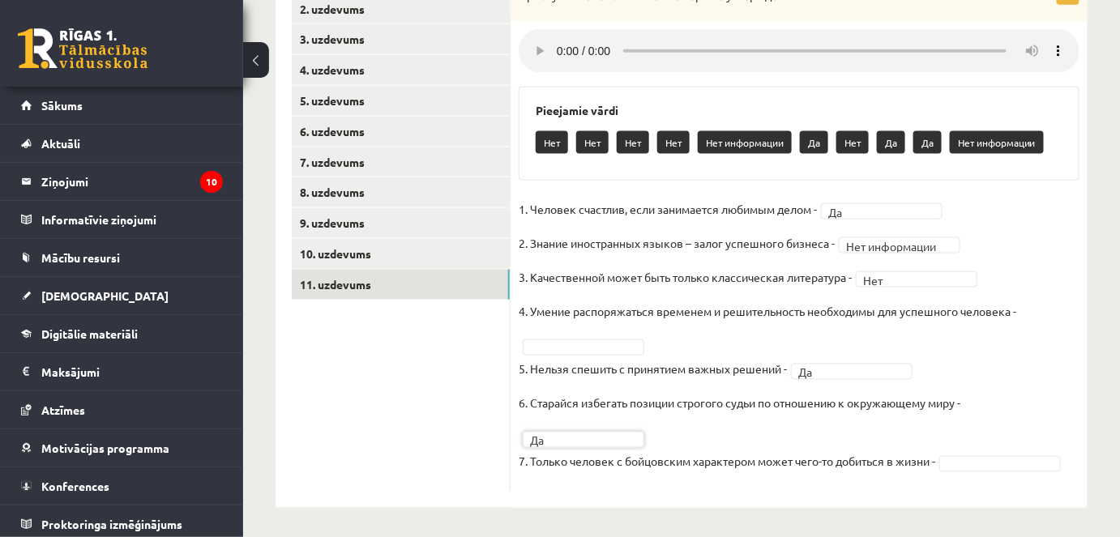
click at [992, 472] on fieldset "**********" at bounding box center [799, 340] width 561 height 287
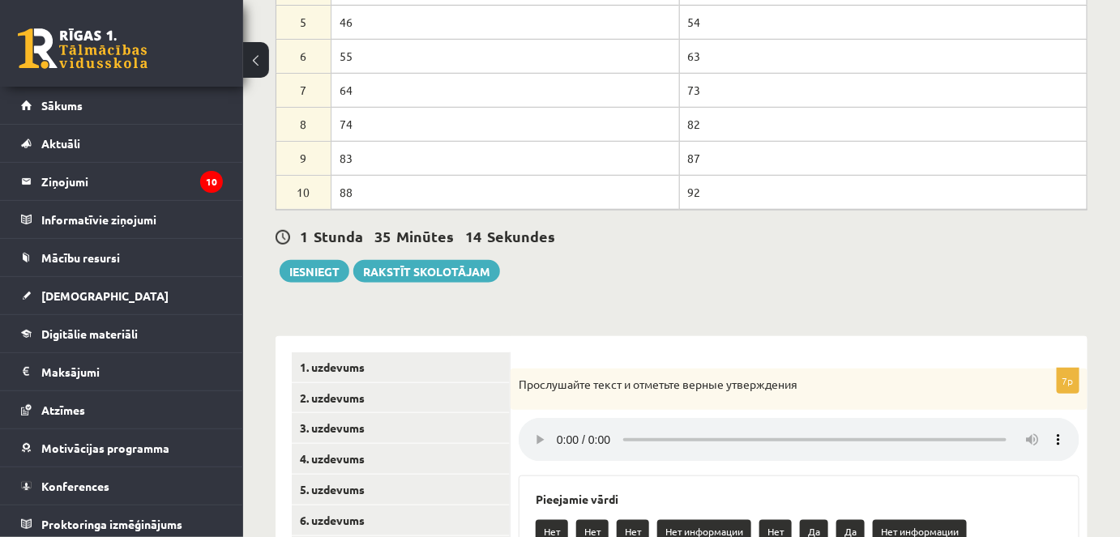
scroll to position [442, 0]
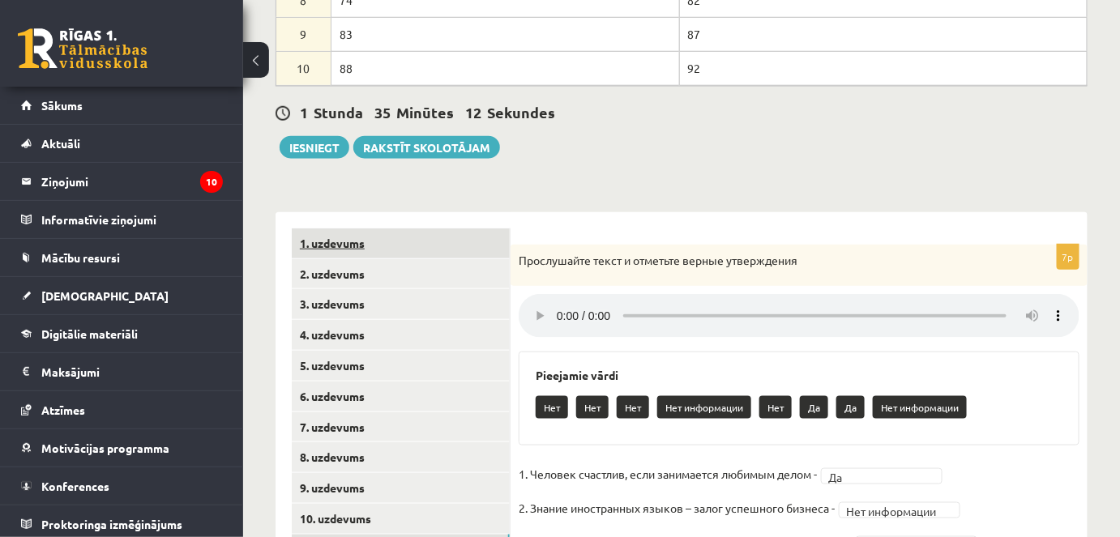
click at [357, 236] on link "1. uzdevums" at bounding box center [401, 244] width 218 height 30
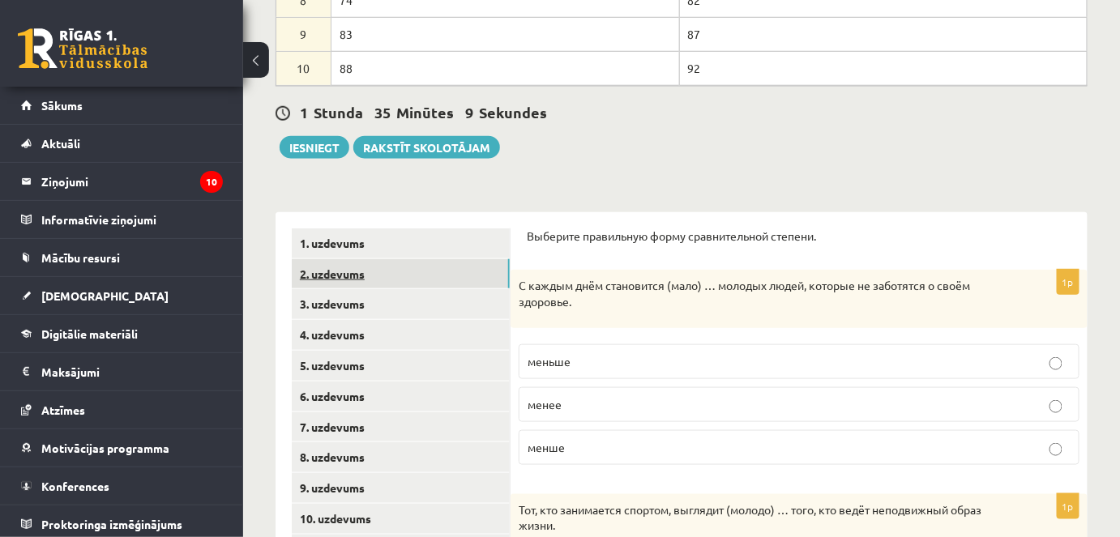
click at [354, 278] on link "2. uzdevums" at bounding box center [401, 274] width 218 height 30
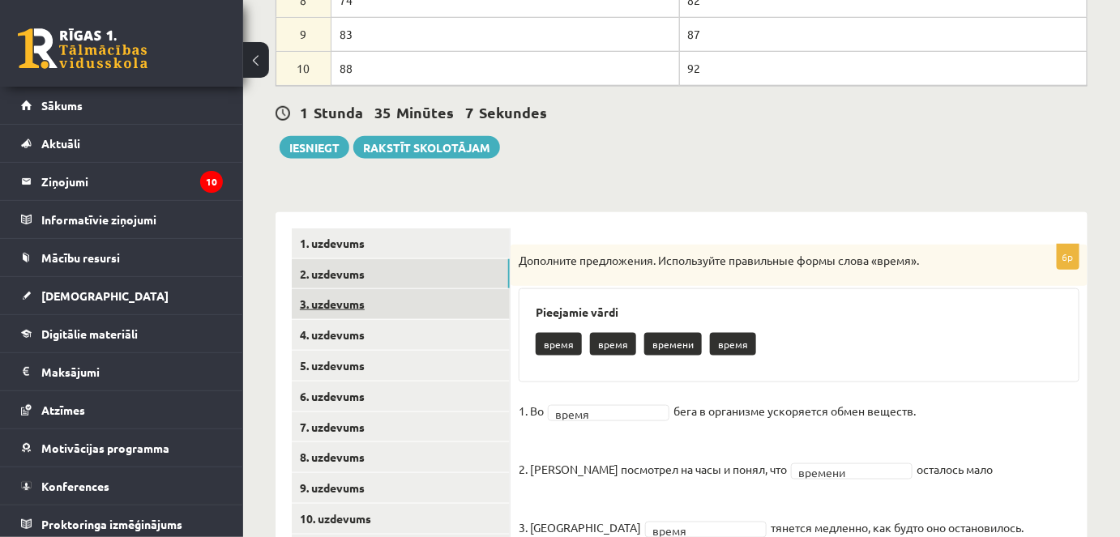
click at [335, 312] on link "3. uzdevums" at bounding box center [401, 304] width 218 height 30
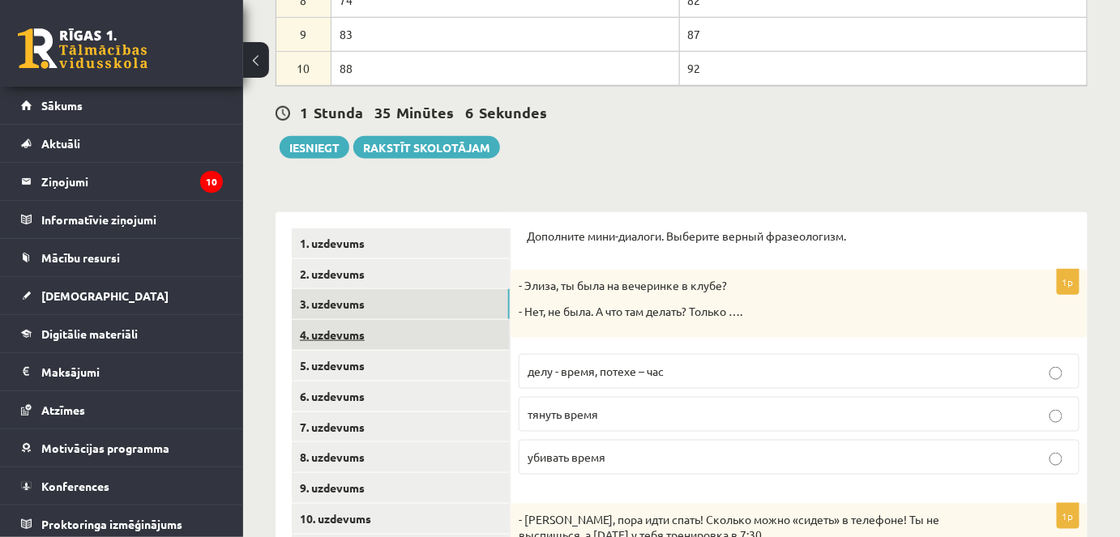
click at [335, 331] on link "4. uzdevums" at bounding box center [401, 335] width 218 height 30
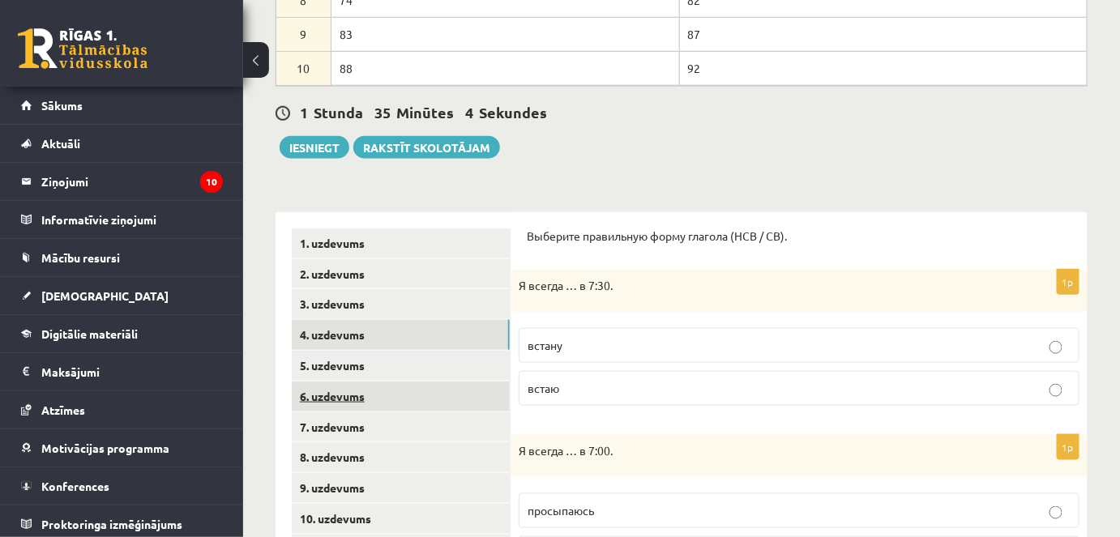
click at [334, 400] on link "6. uzdevums" at bounding box center [401, 397] width 218 height 30
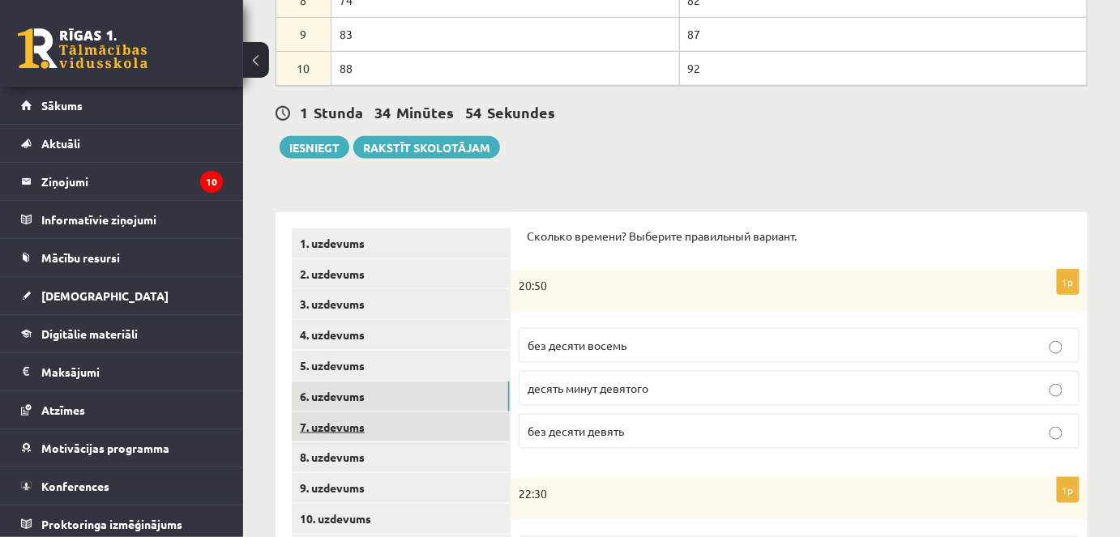
click at [331, 420] on link "7. uzdevums" at bounding box center [401, 427] width 218 height 30
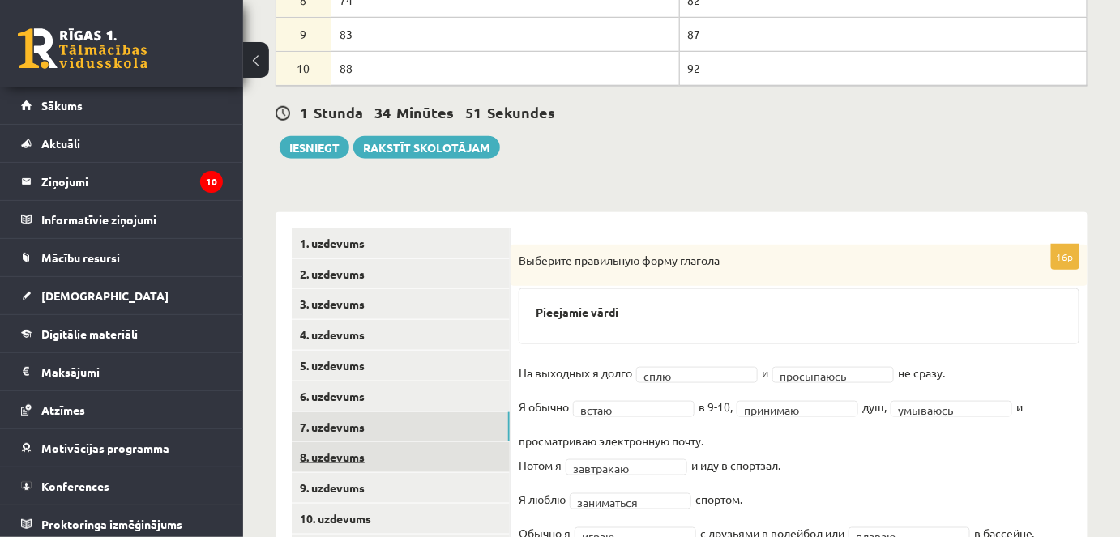
click at [348, 455] on link "8. uzdevums" at bounding box center [401, 457] width 218 height 30
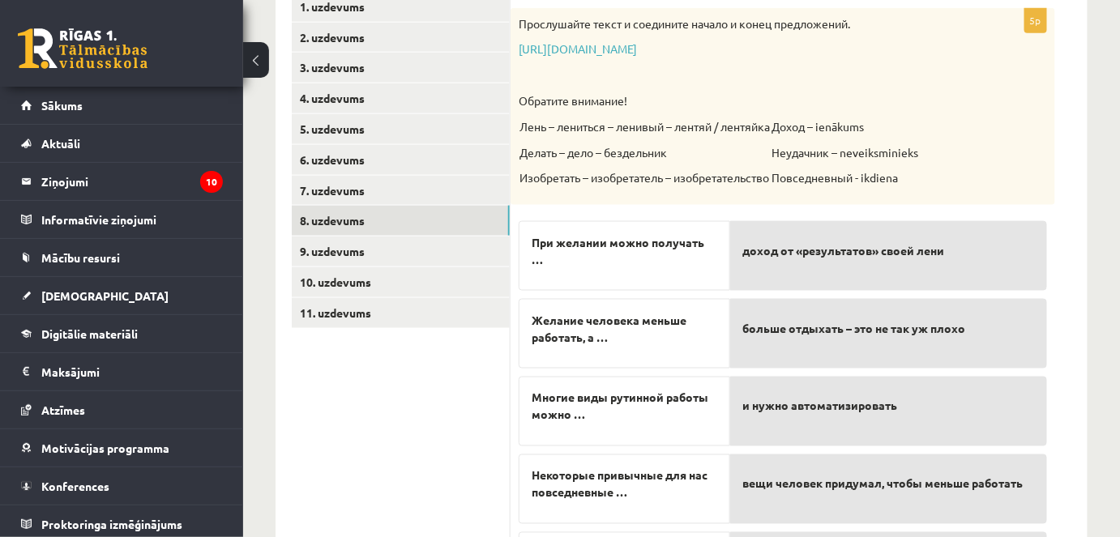
scroll to position [737, 0]
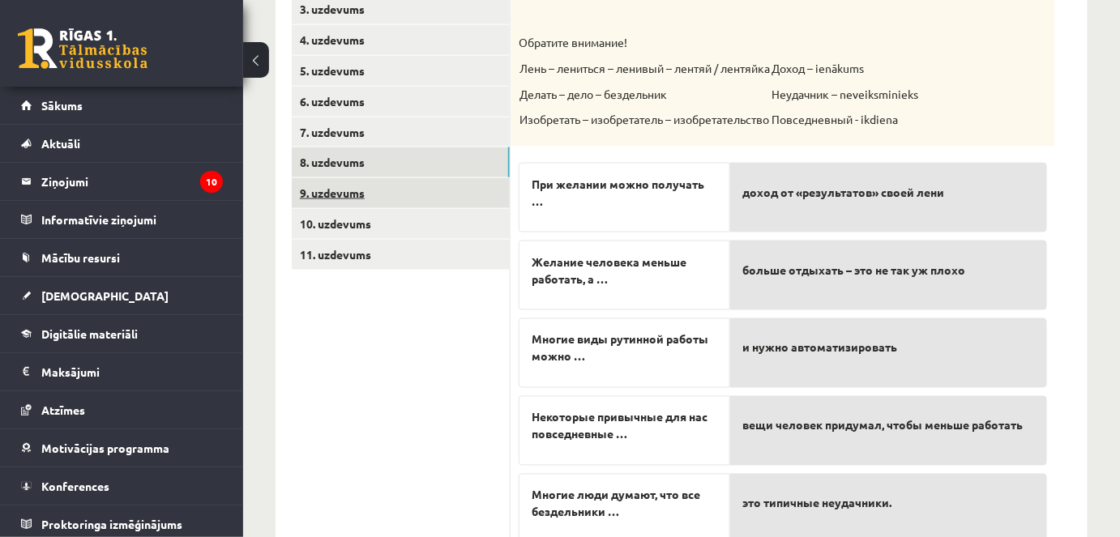
click at [354, 193] on link "9. uzdevums" at bounding box center [401, 193] width 218 height 30
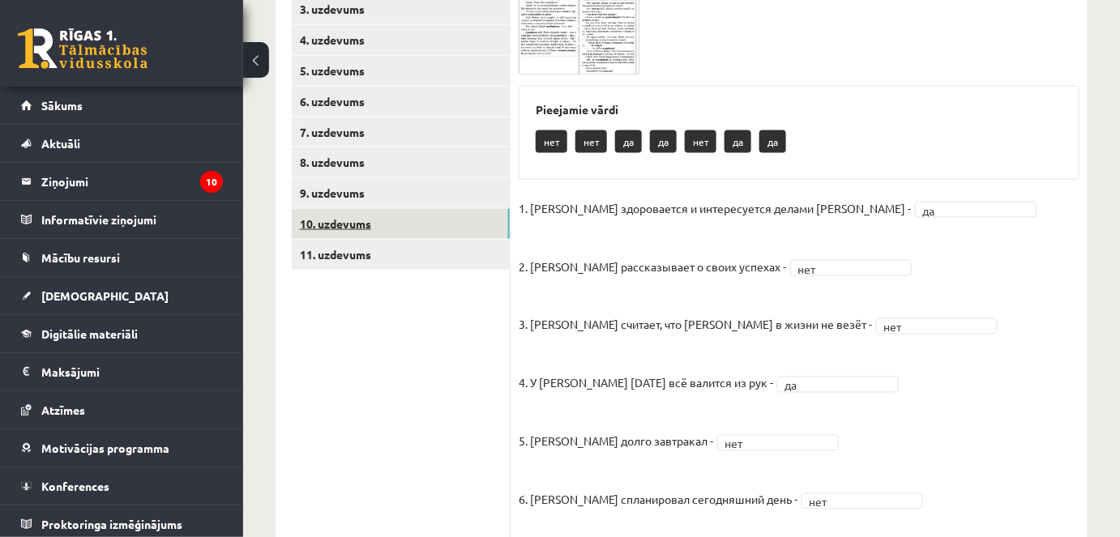
click at [353, 220] on link "10. uzdevums" at bounding box center [401, 224] width 218 height 30
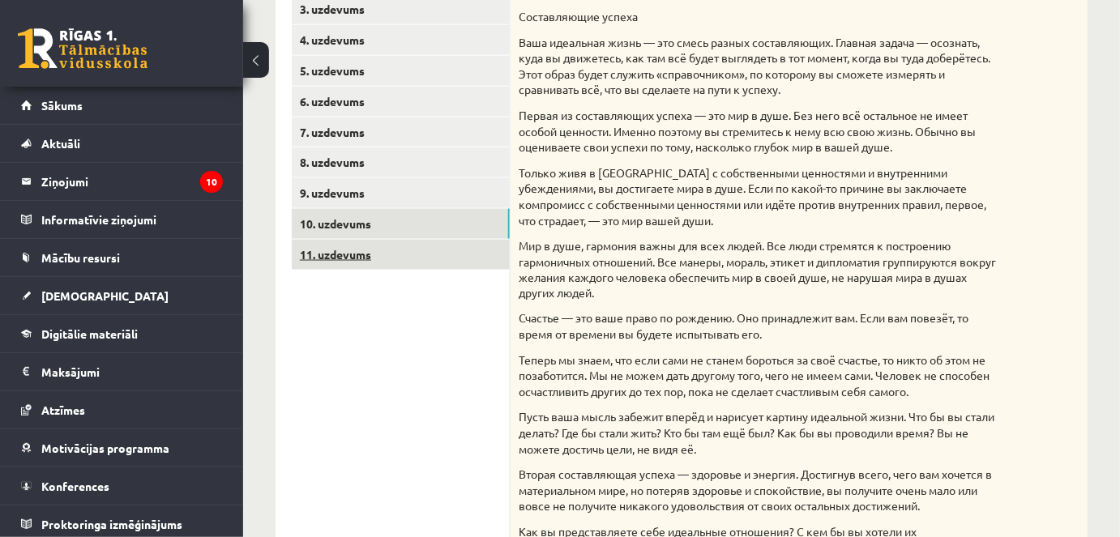
click at [332, 254] on link "11. uzdevums" at bounding box center [401, 255] width 218 height 30
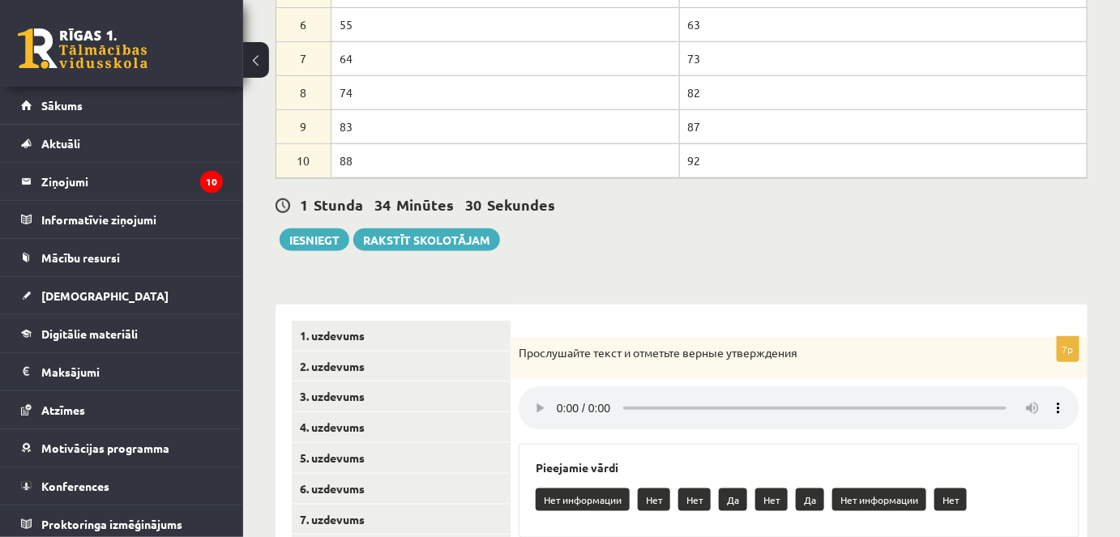
scroll to position [265, 0]
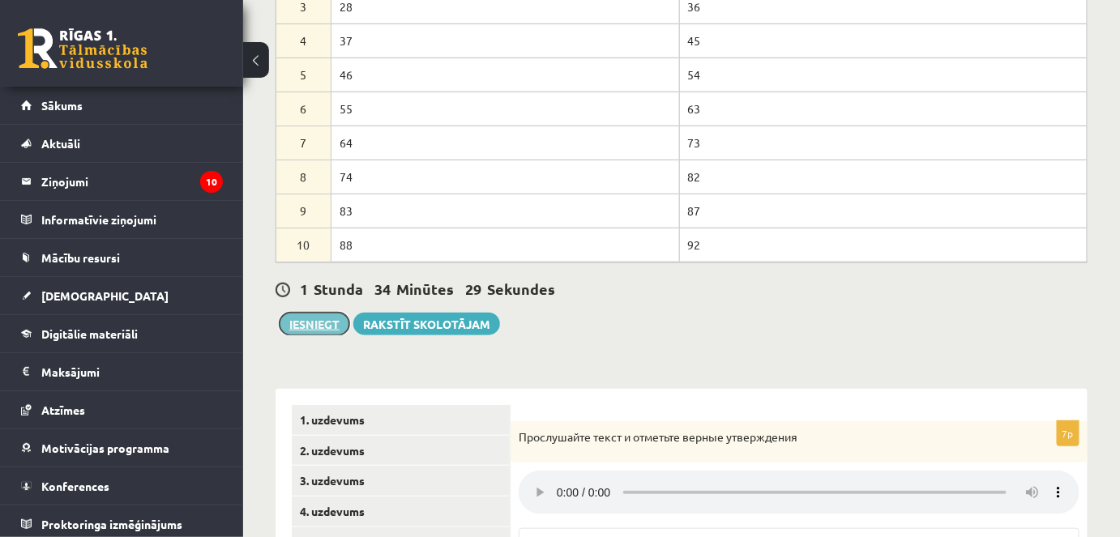
click at [318, 315] on button "Iesniegt" at bounding box center [315, 324] width 70 height 23
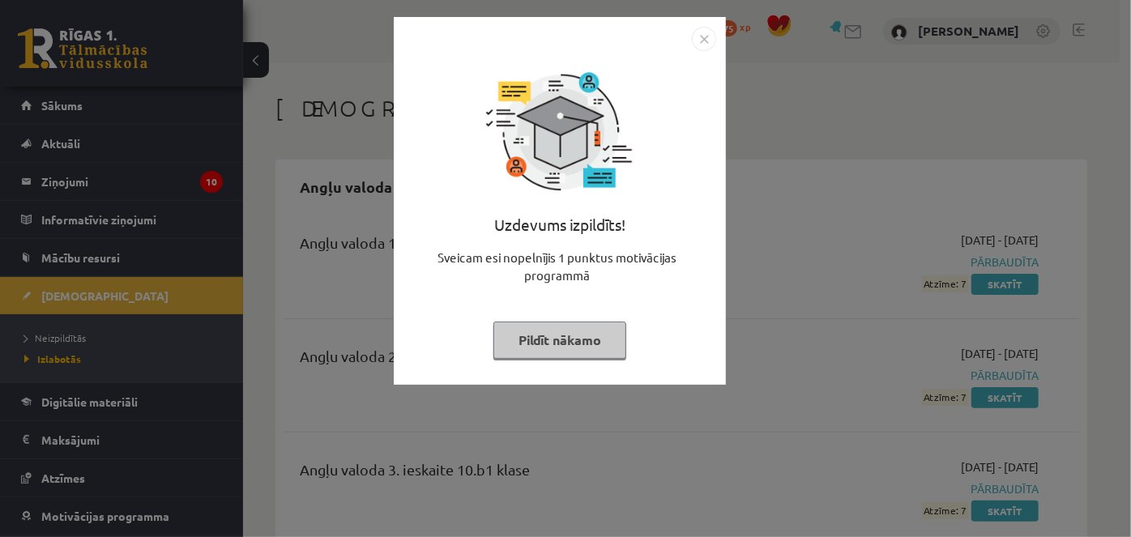
click at [555, 350] on button "Pildīt nākamo" at bounding box center [560, 340] width 133 height 37
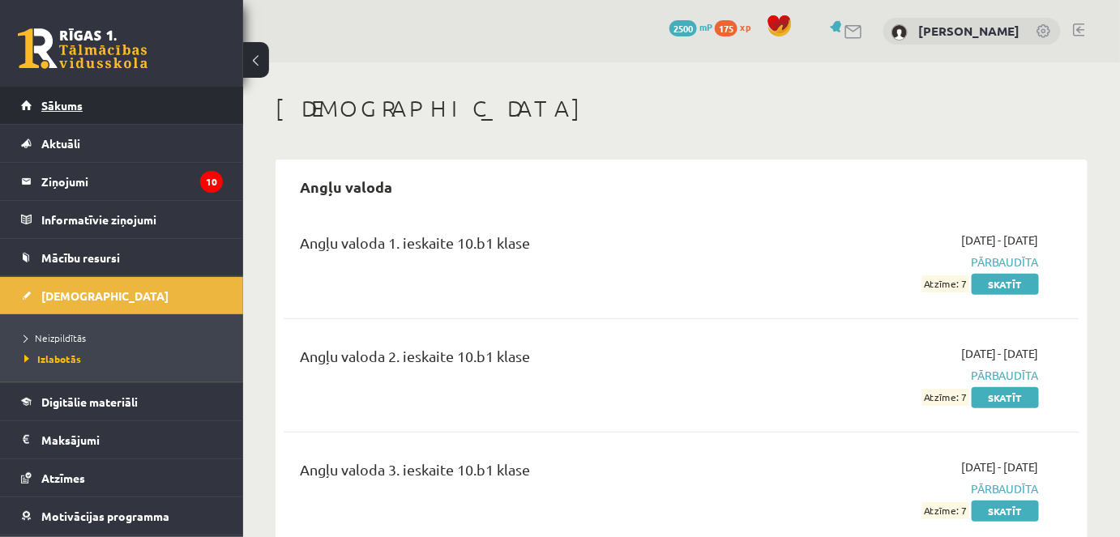
click at [71, 106] on span "Sākums" at bounding box center [61, 105] width 41 height 15
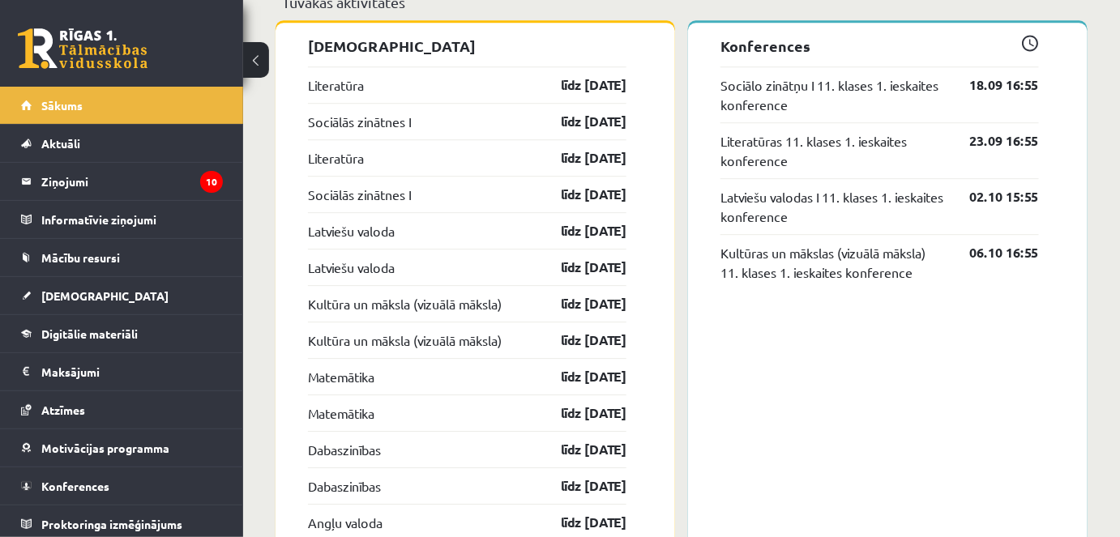
scroll to position [1326, 0]
